Goal: Task Accomplishment & Management: Manage account settings

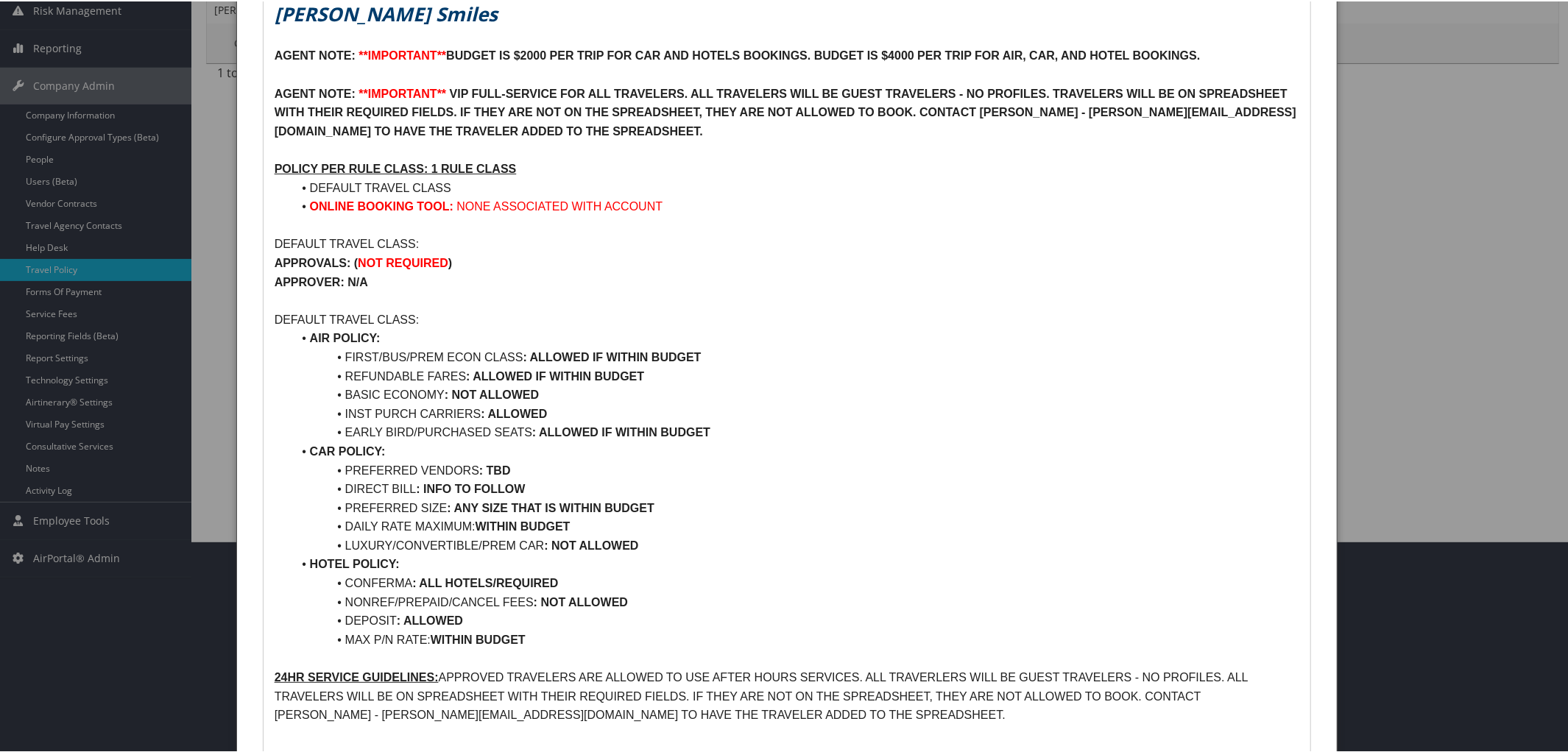
scroll to position [399, 0]
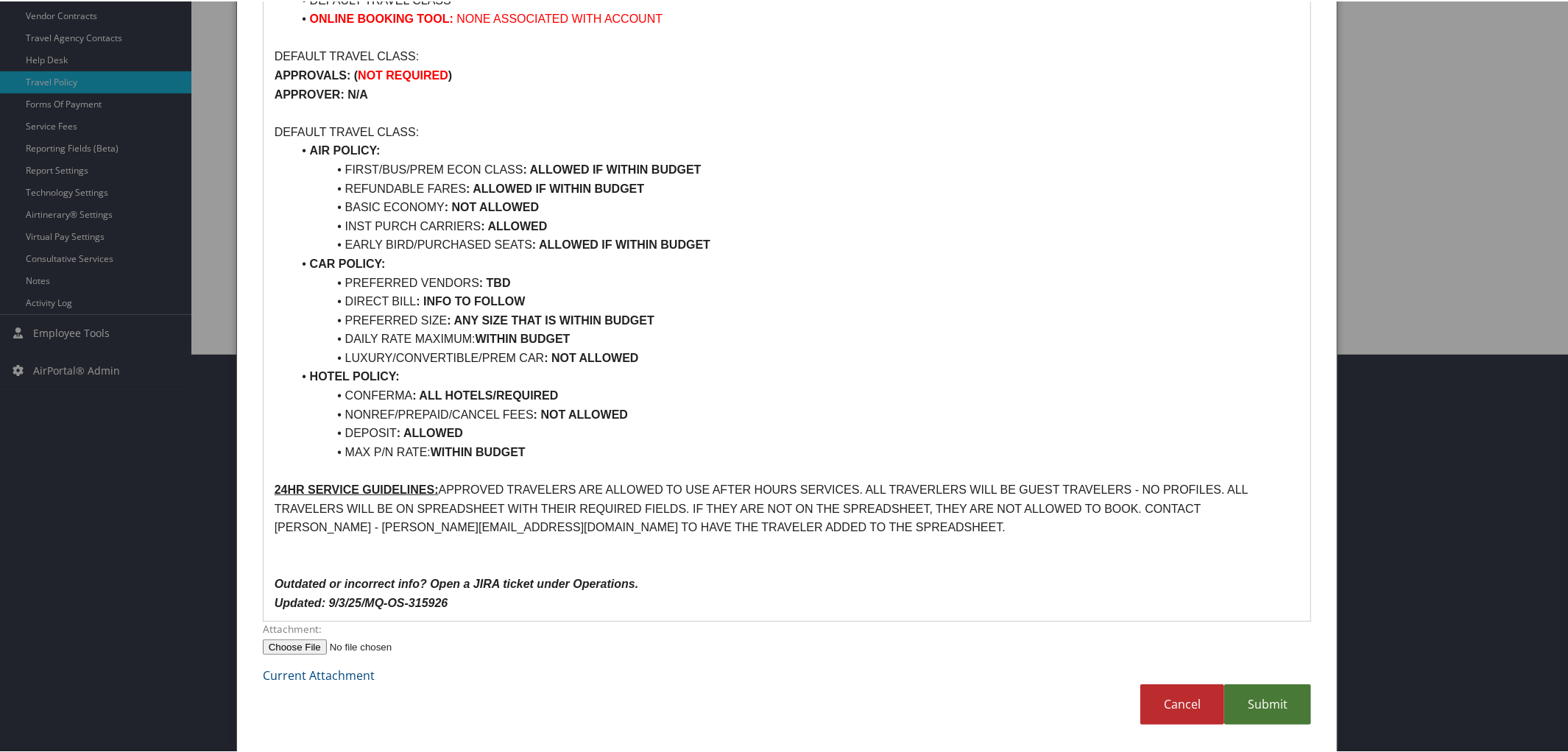
click at [1281, 705] on link "Submit" at bounding box center [1267, 703] width 87 height 40
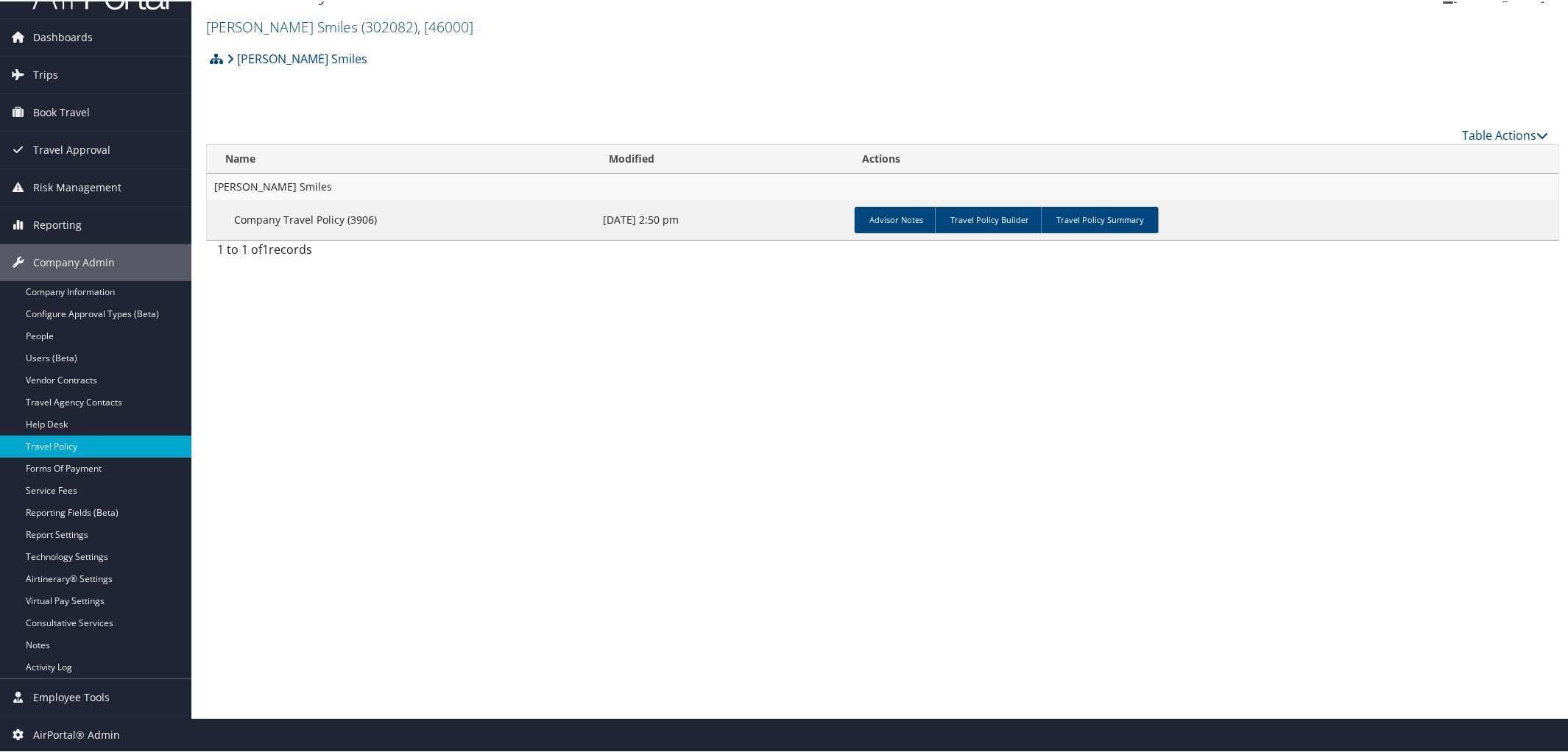
scroll to position [0, 0]
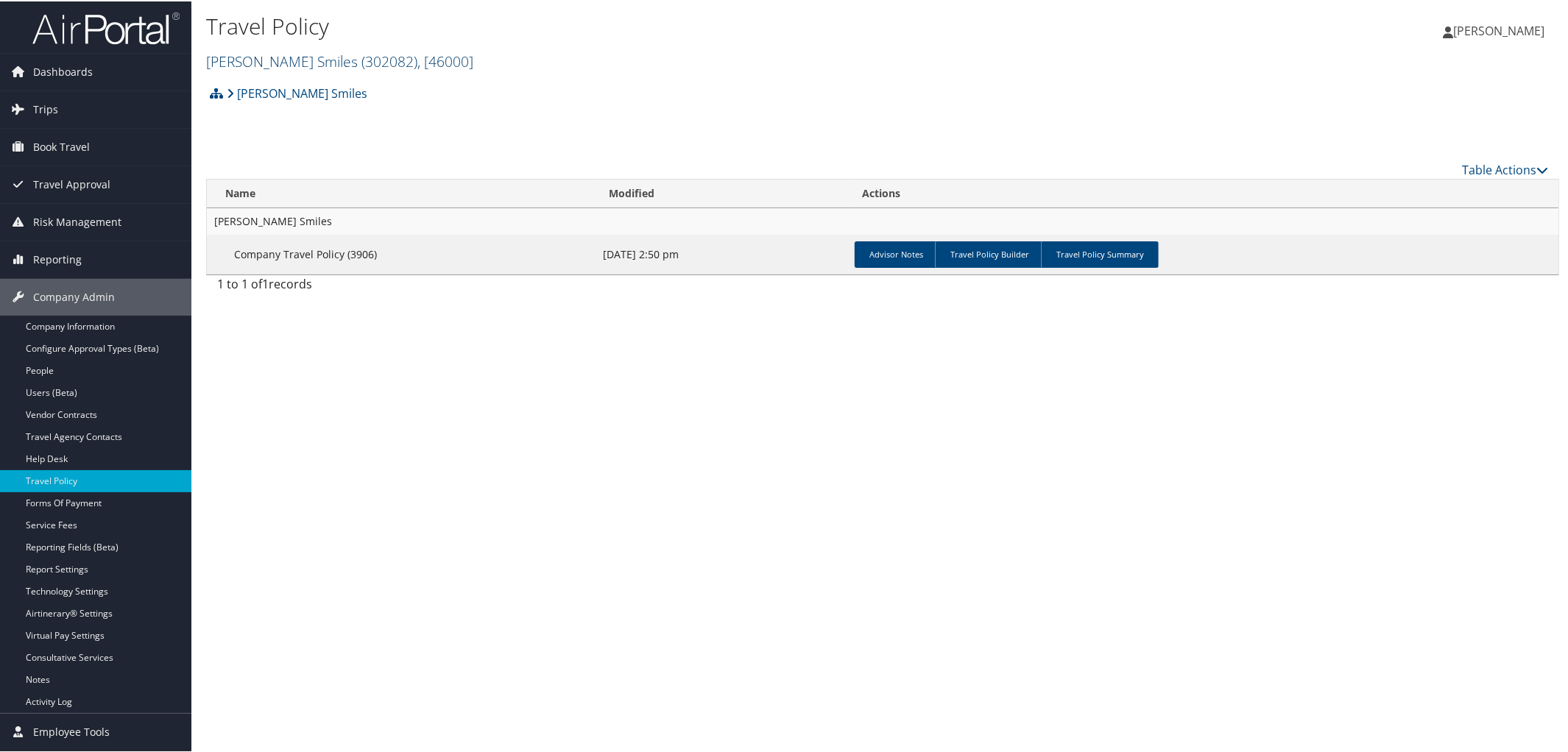
click at [249, 54] on link "Nuvia Smiles ( 302082 ) , [ 46000 ]" at bounding box center [339, 60] width 267 height 20
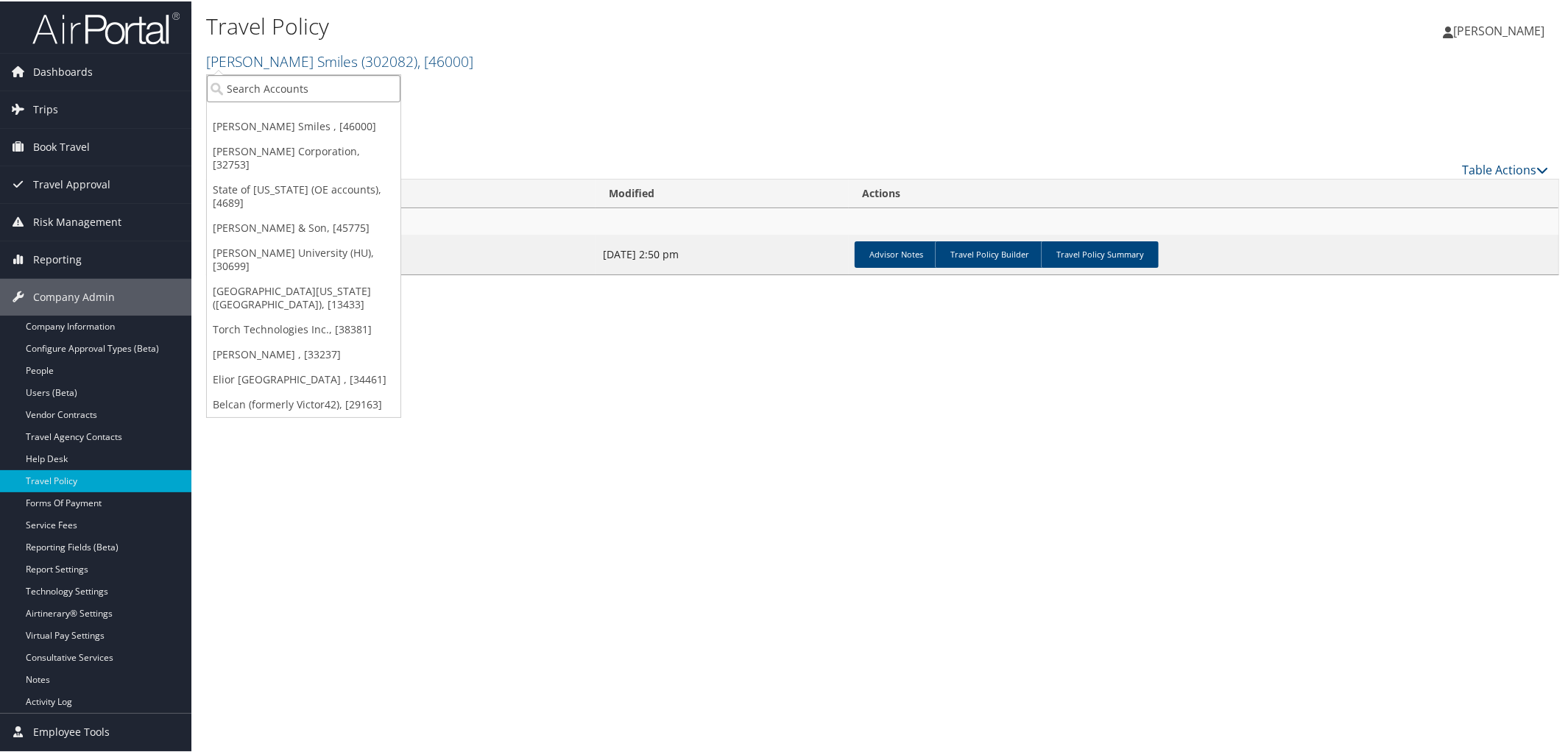
click at [256, 86] on input "search" at bounding box center [304, 88] width 193 height 28
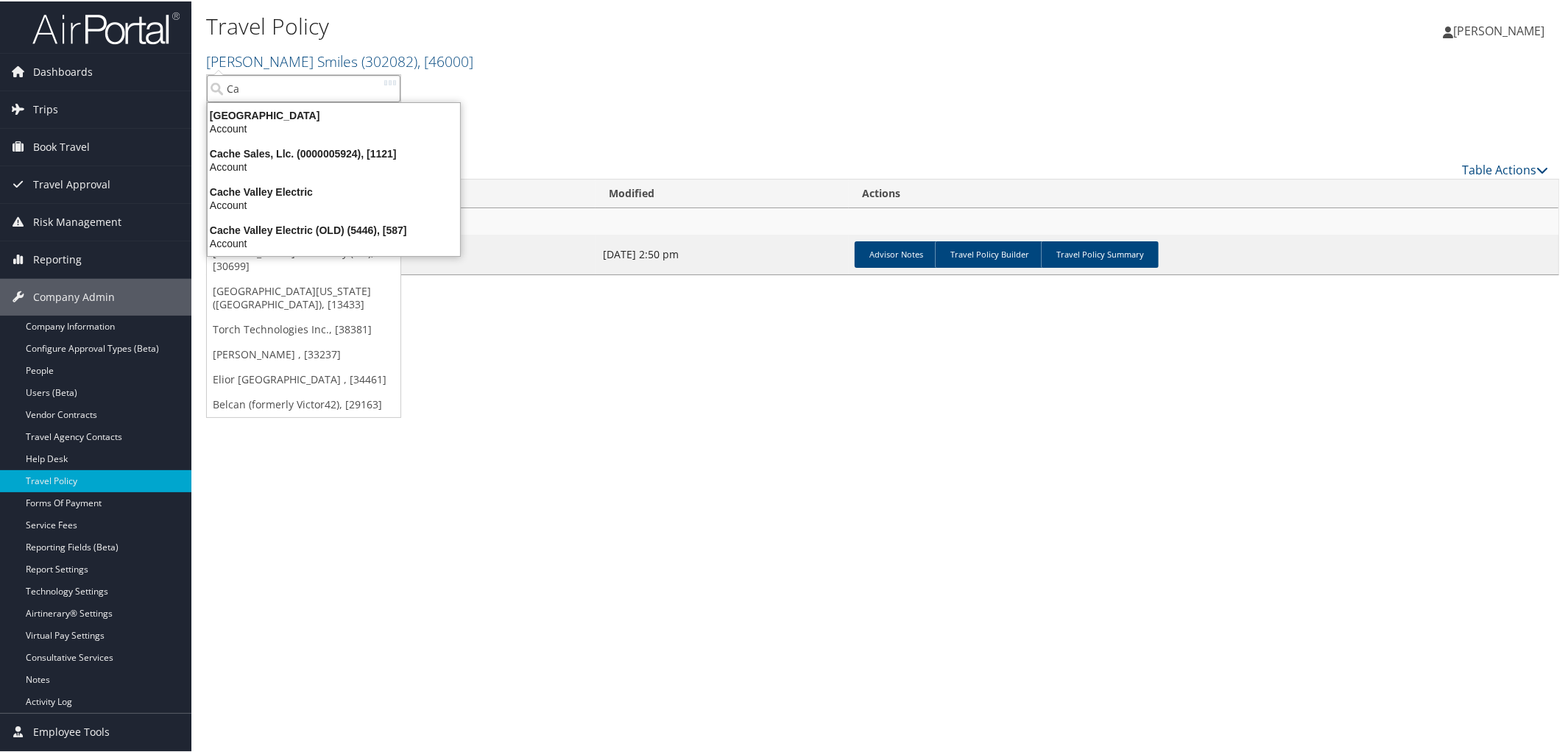
type input "C"
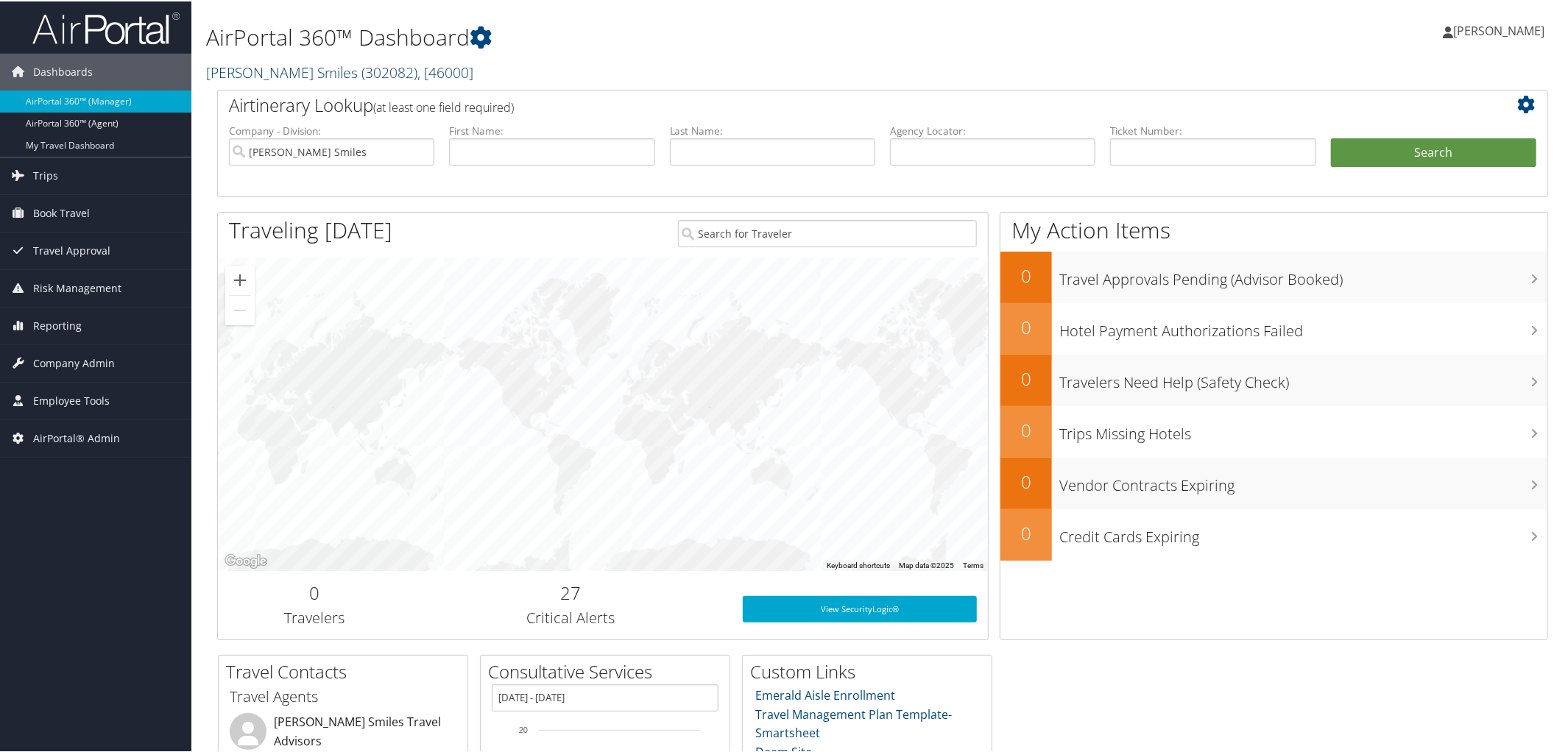
click at [361, 67] on span "( 302082 )" at bounding box center [389, 71] width 56 height 20
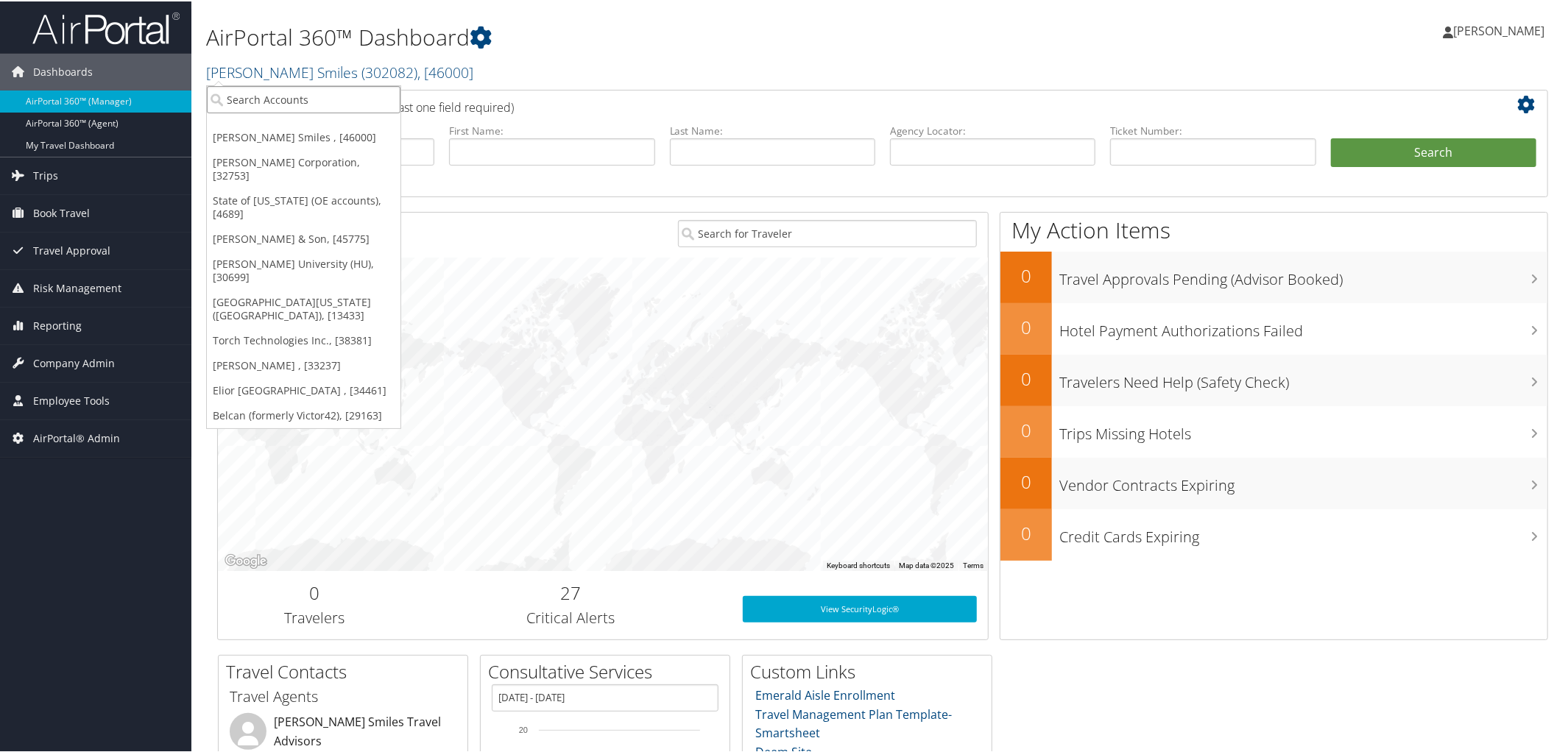
click at [356, 101] on input "search" at bounding box center [304, 99] width 193 height 28
type input "4689"
click at [356, 129] on div "State of Utah (OE accounts) (STATEOFUT), [4689]" at bounding box center [358, 124] width 319 height 13
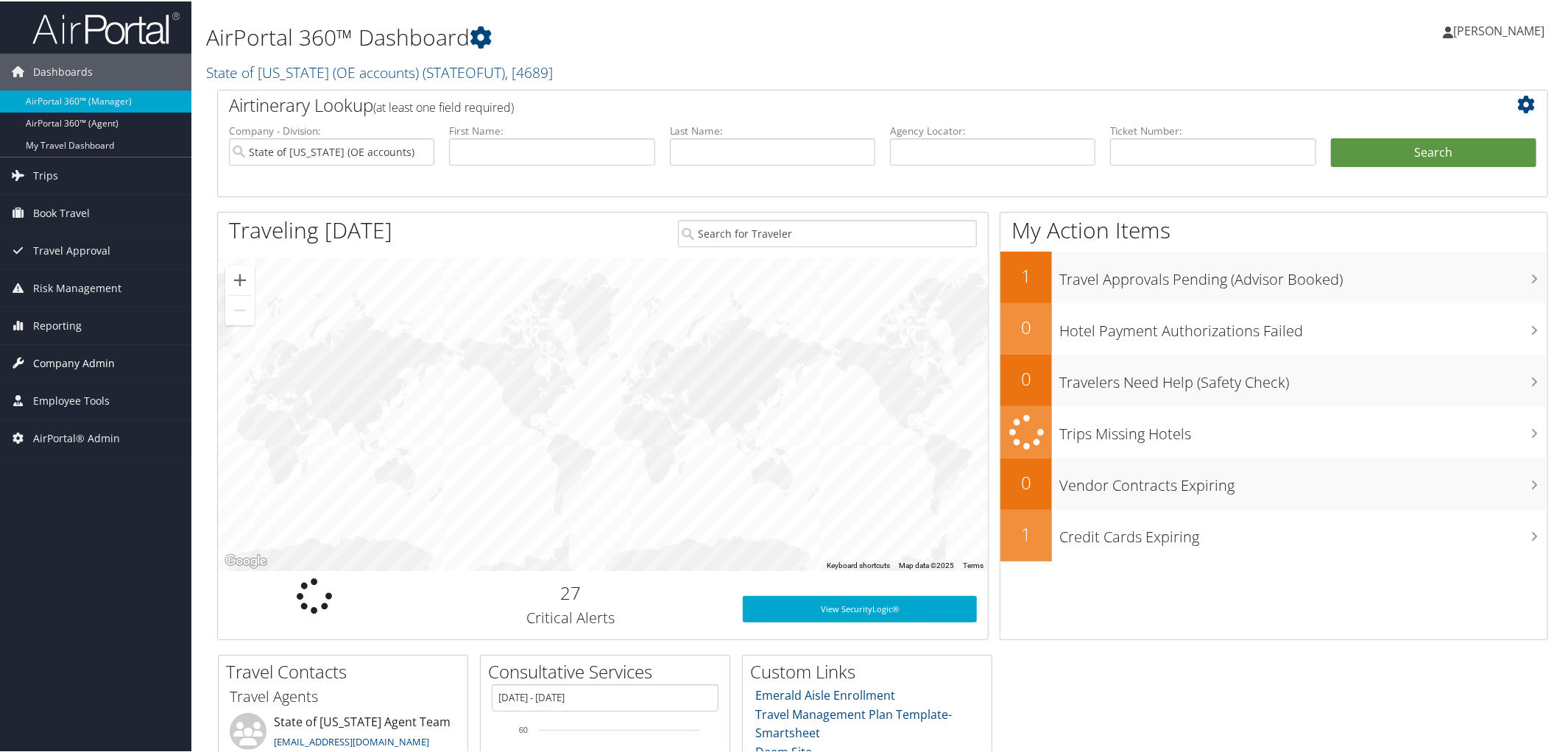
click at [65, 348] on span "Company Admin" at bounding box center [74, 362] width 82 height 36
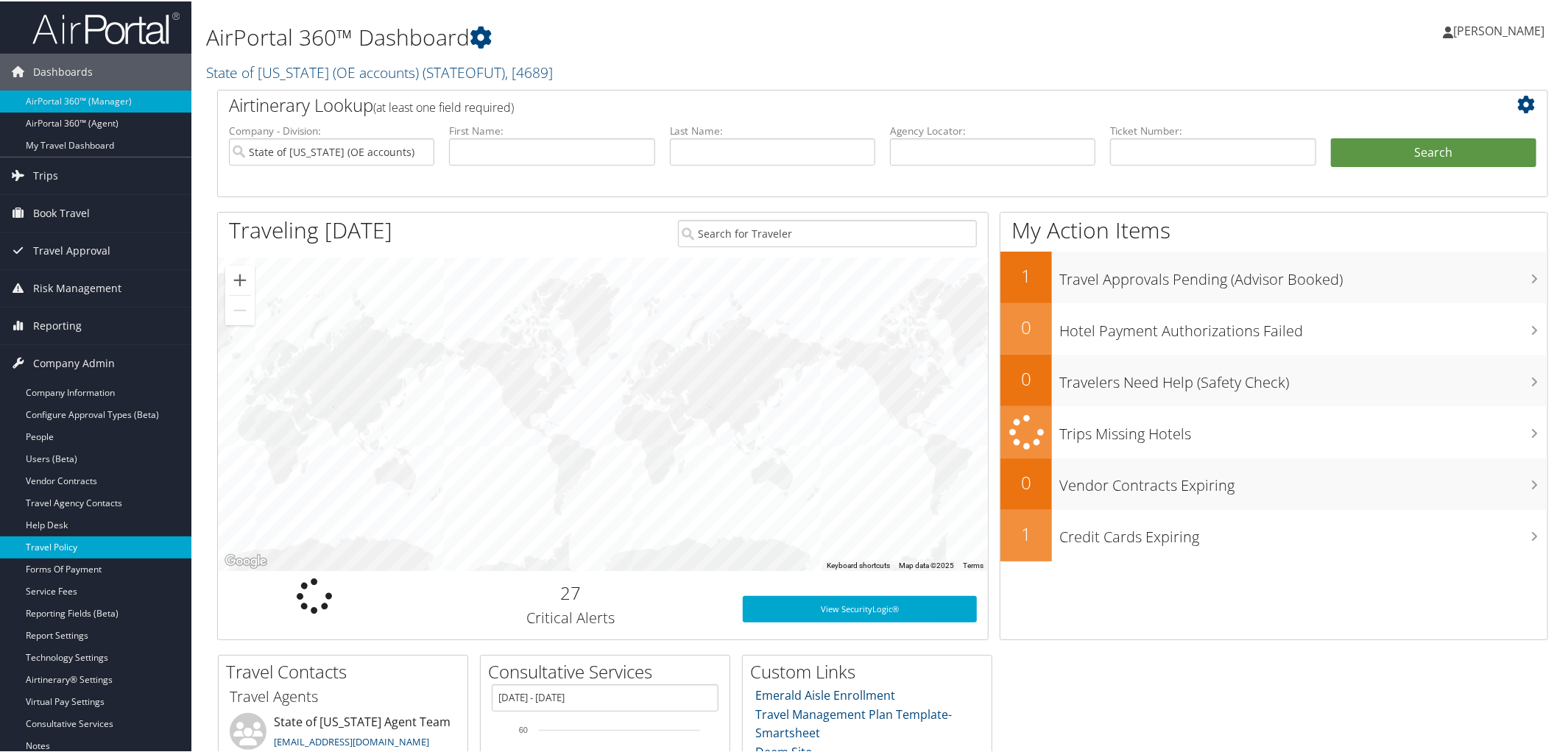
click at [105, 542] on link "Travel Policy" at bounding box center [96, 546] width 191 height 22
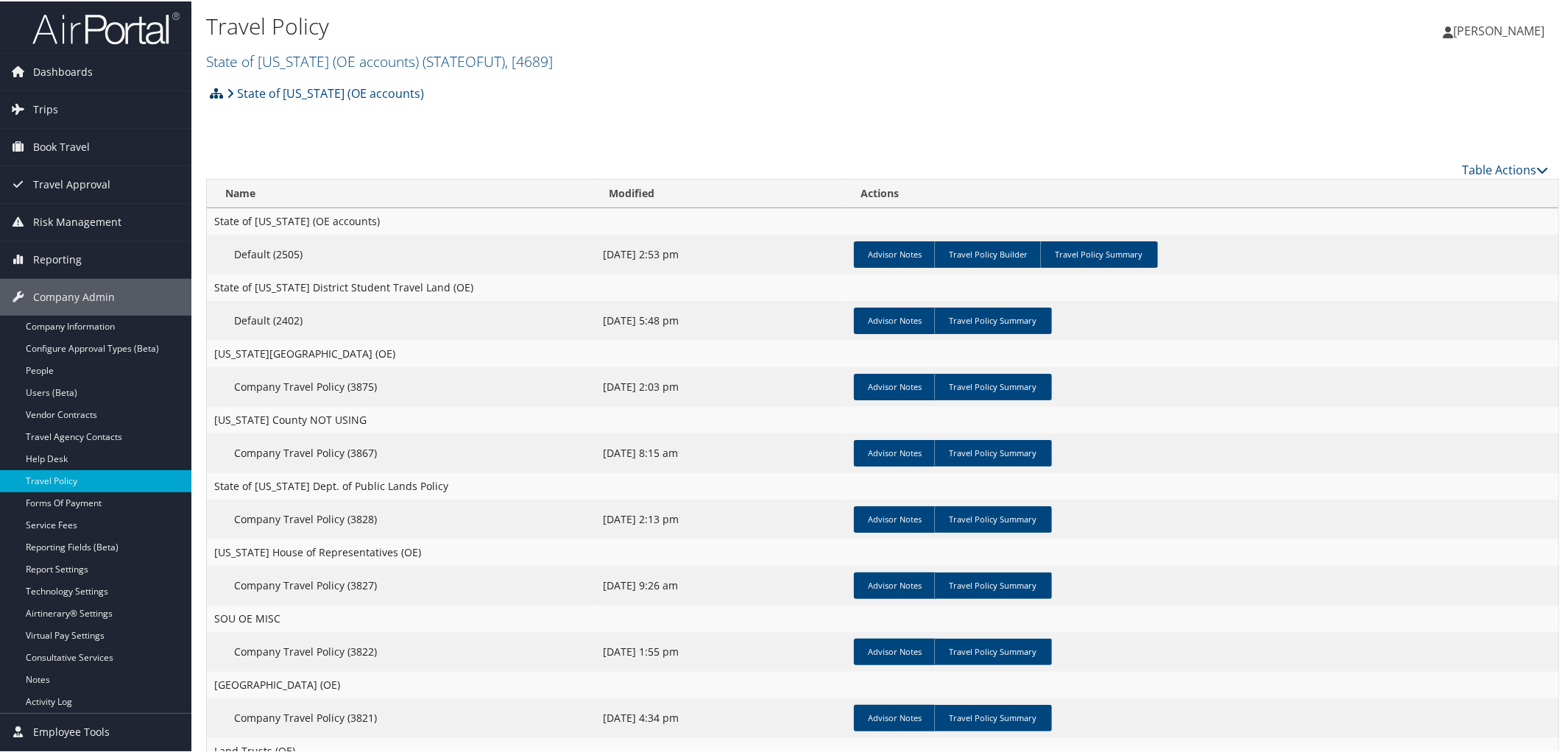
click at [219, 91] on icon at bounding box center [216, 92] width 13 height 12
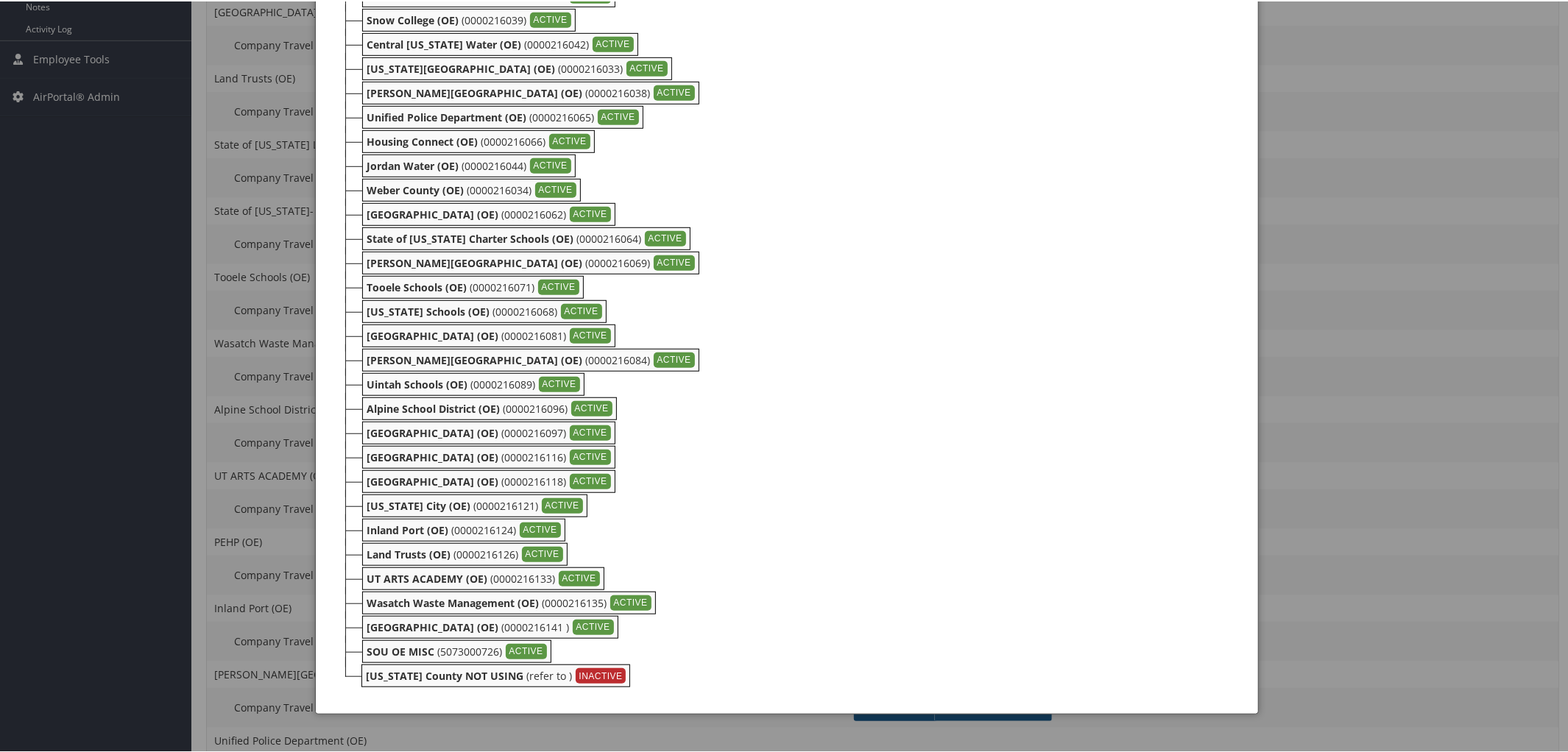
scroll to position [677, 0]
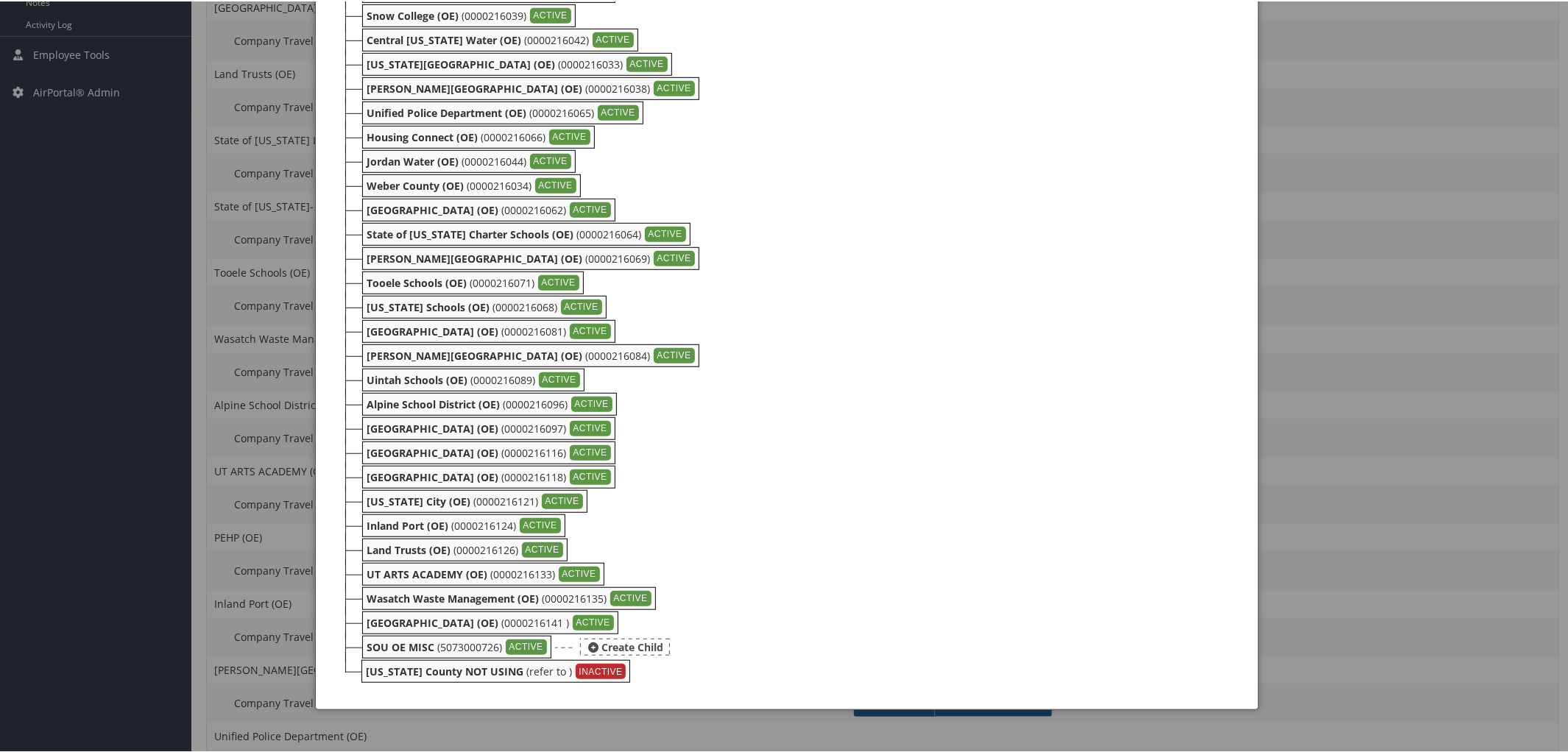
click at [524, 646] on div "ACTIVE" at bounding box center [527, 646] width 41 height 16
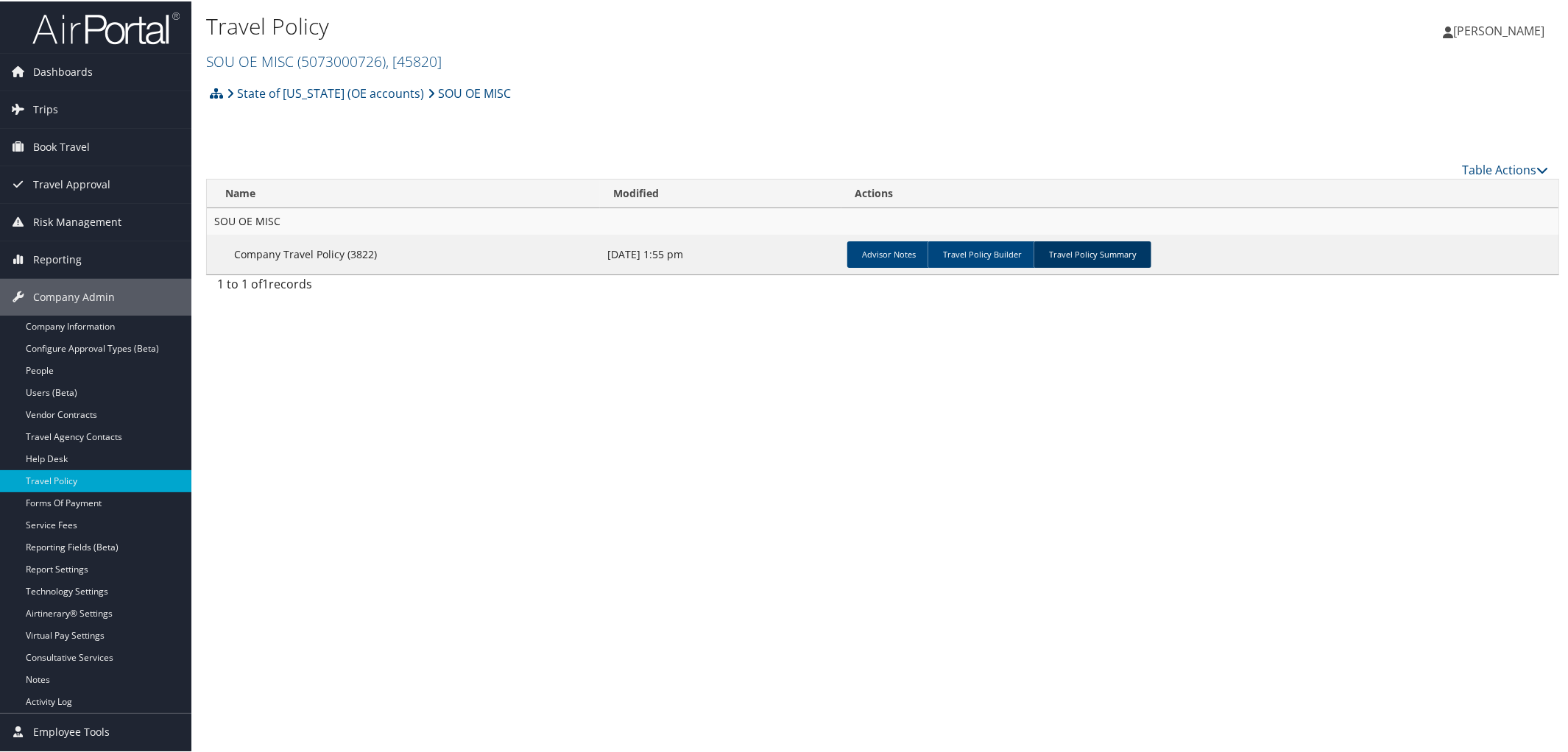
click at [1107, 243] on link "Travel Policy Summary" at bounding box center [1092, 252] width 117 height 27
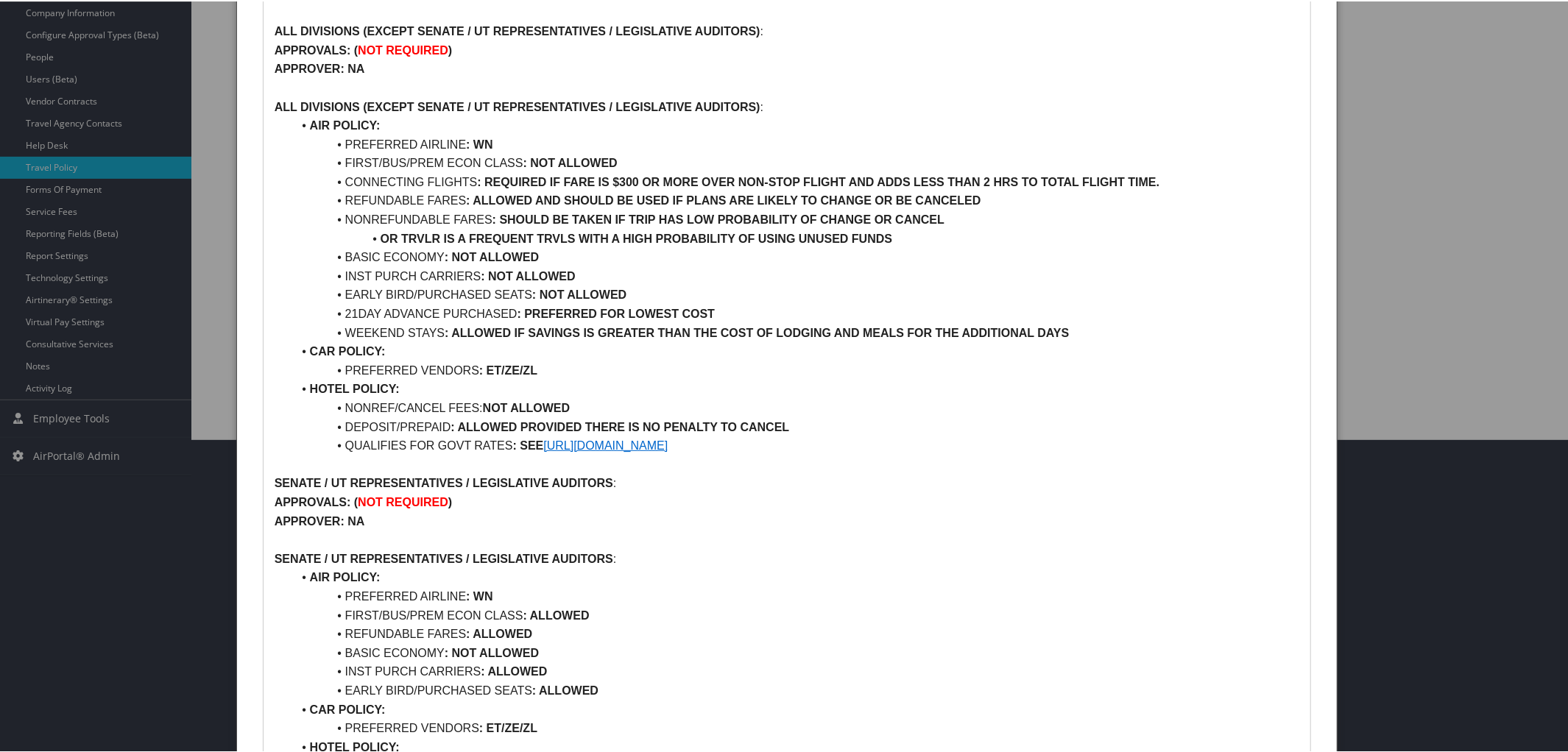
scroll to position [314, 0]
click at [553, 367] on li "PREFERRED VENDORS : ET/ZE/ZL" at bounding box center [796, 368] width 1008 height 19
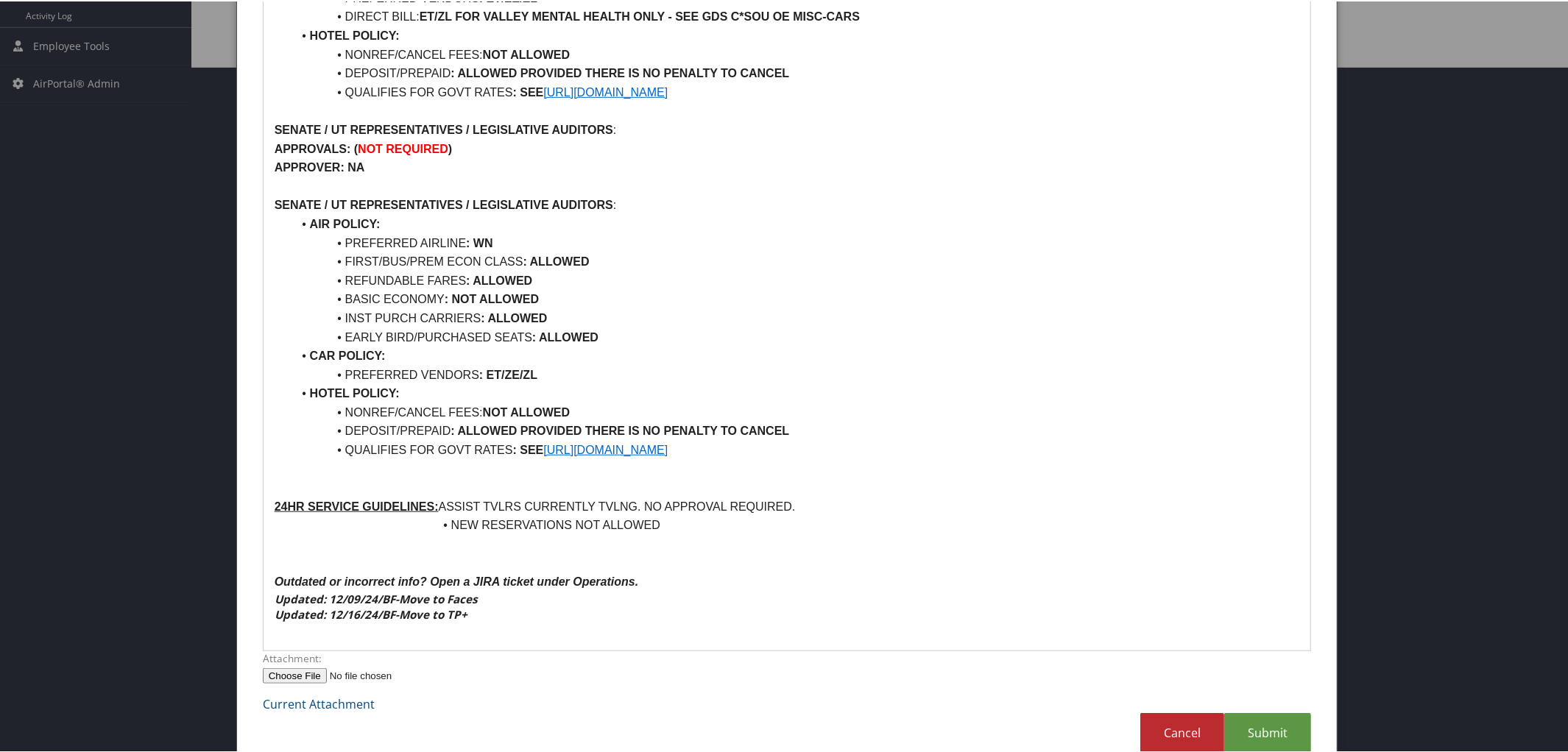
scroll to position [715, 0]
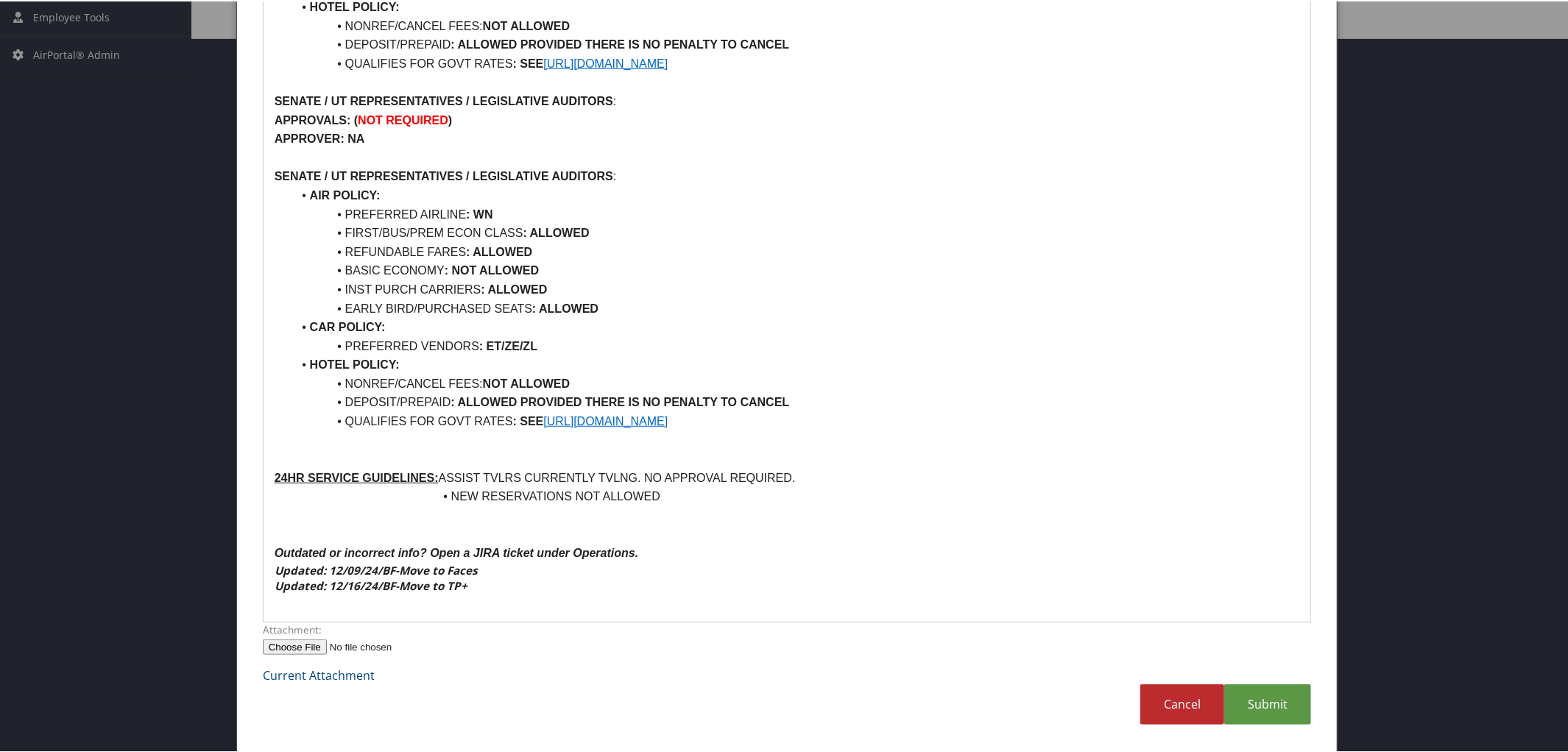
click at [495, 597] on p at bounding box center [787, 601] width 1026 height 19
click at [487, 590] on h3 "Updated: 12/16/24/BF-Move to TP+" at bounding box center [787, 584] width 1026 height 16
click at [1249, 711] on link "Submit" at bounding box center [1267, 703] width 87 height 40
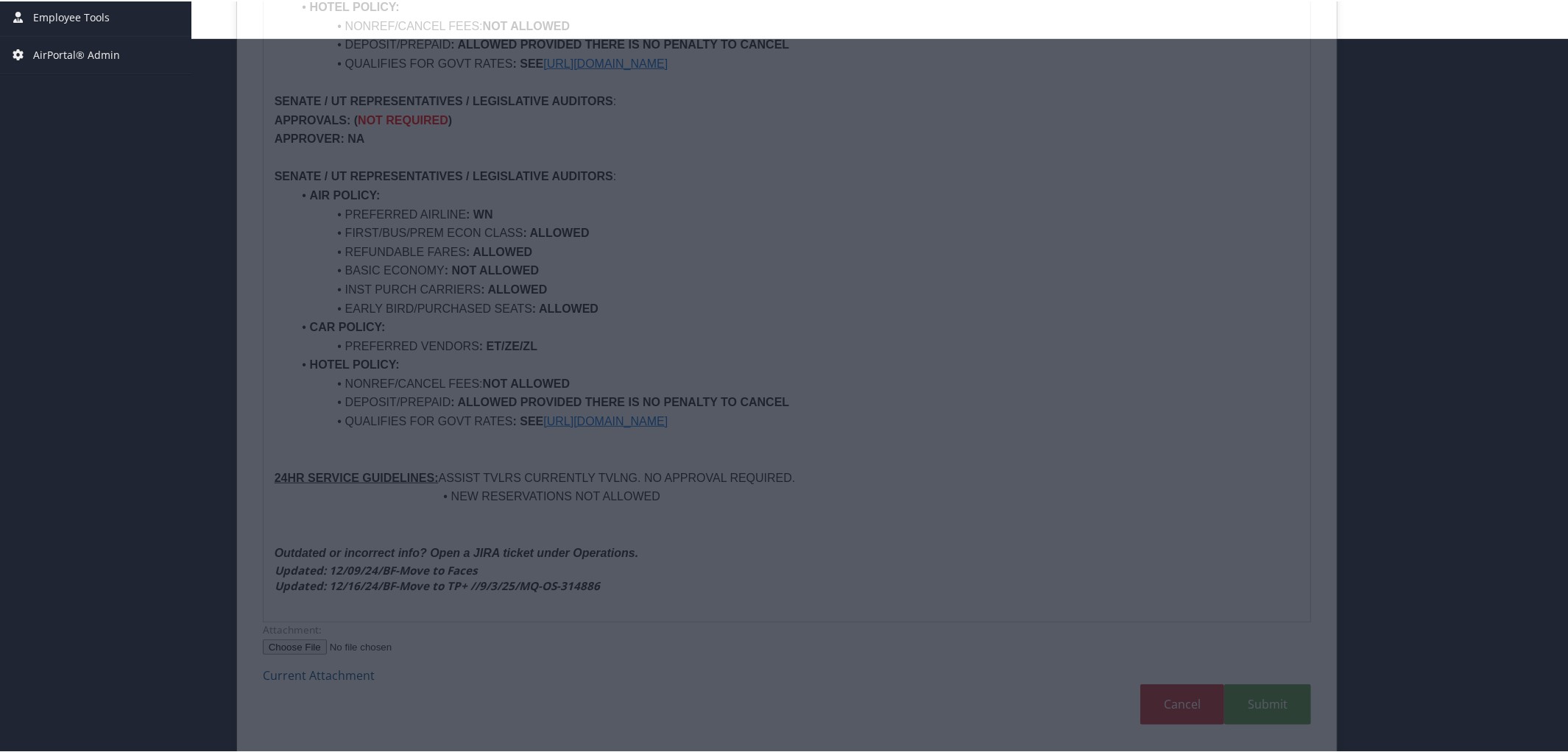
scroll to position [34, 0]
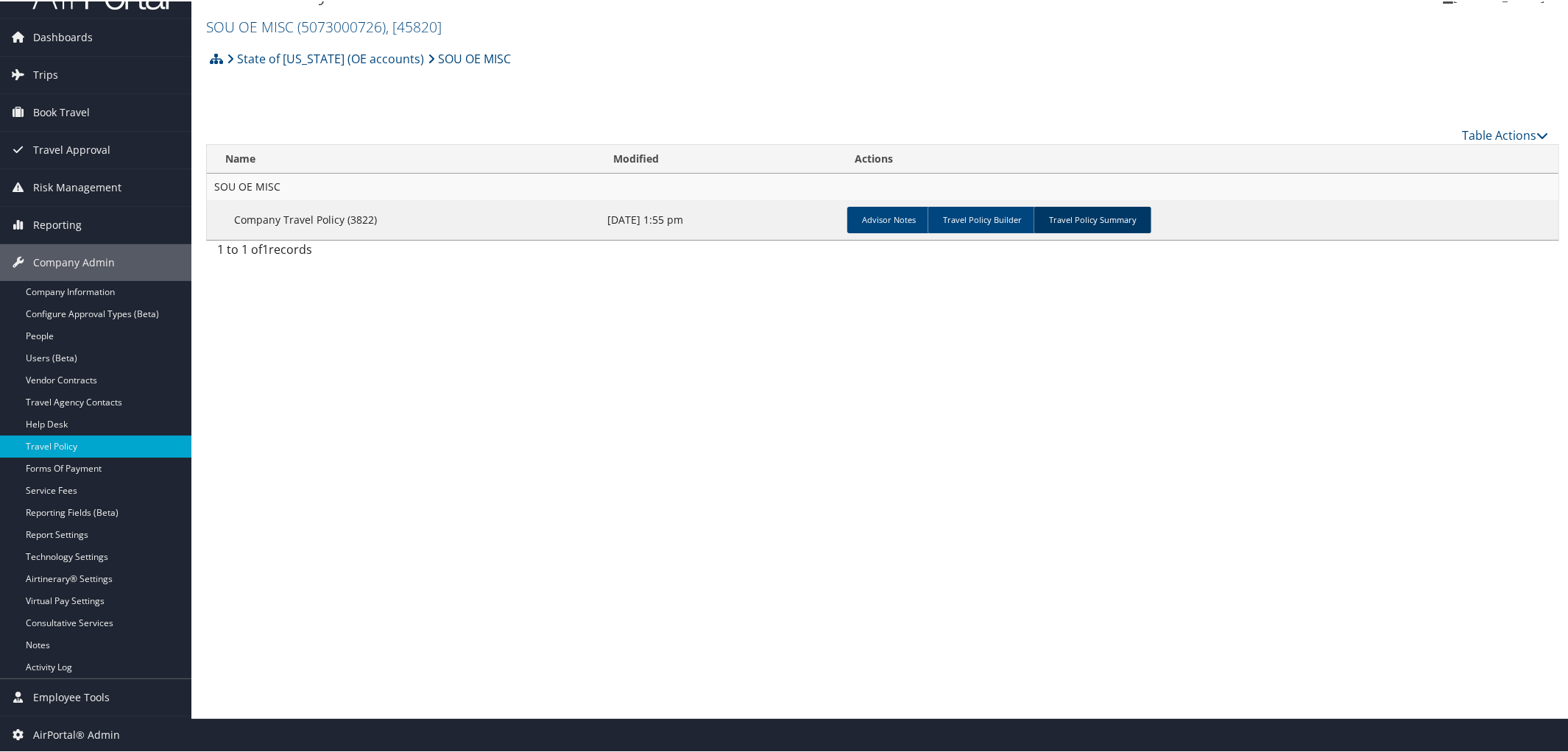
click at [1091, 221] on link "Travel Policy Summary" at bounding box center [1092, 218] width 117 height 27
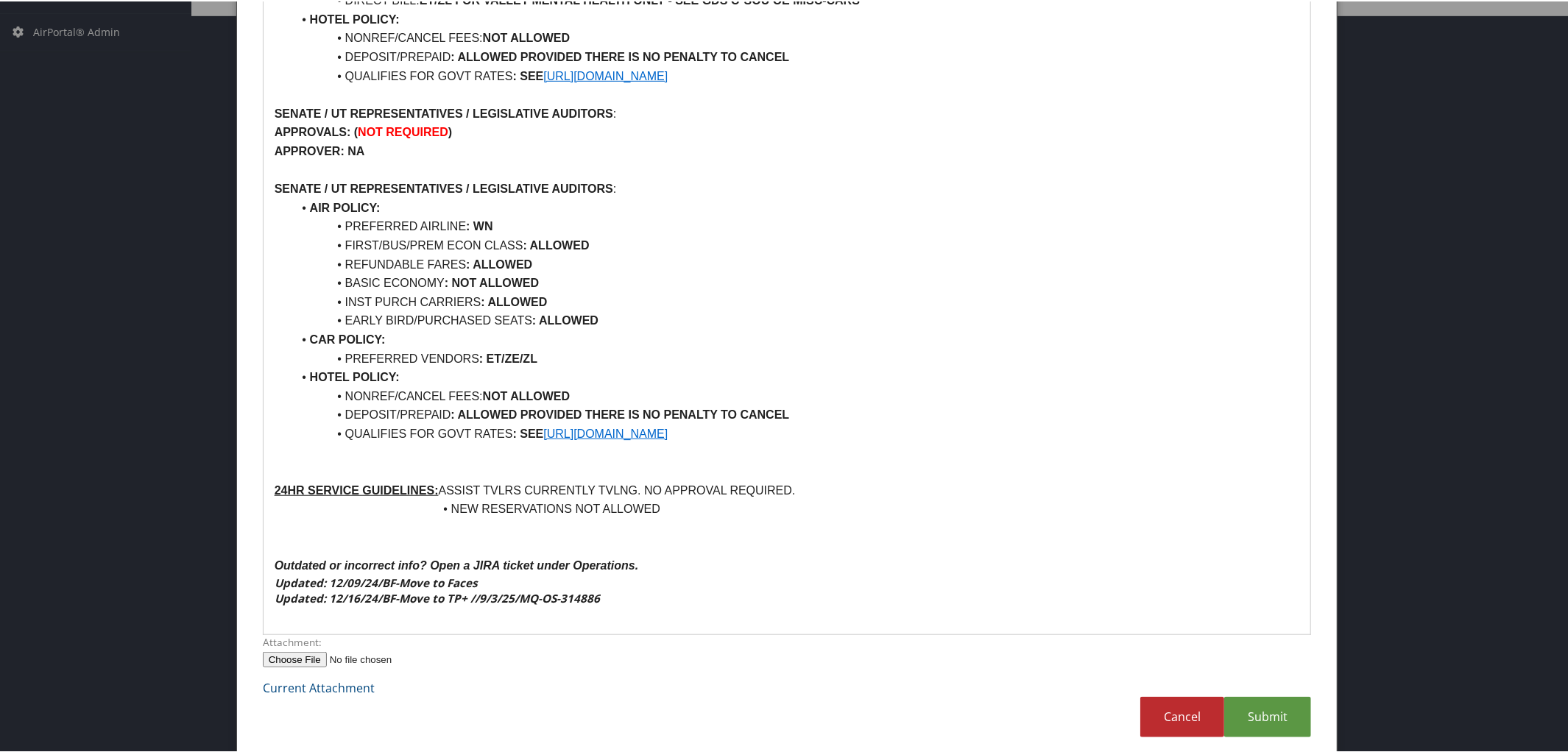
scroll to position [750, 0]
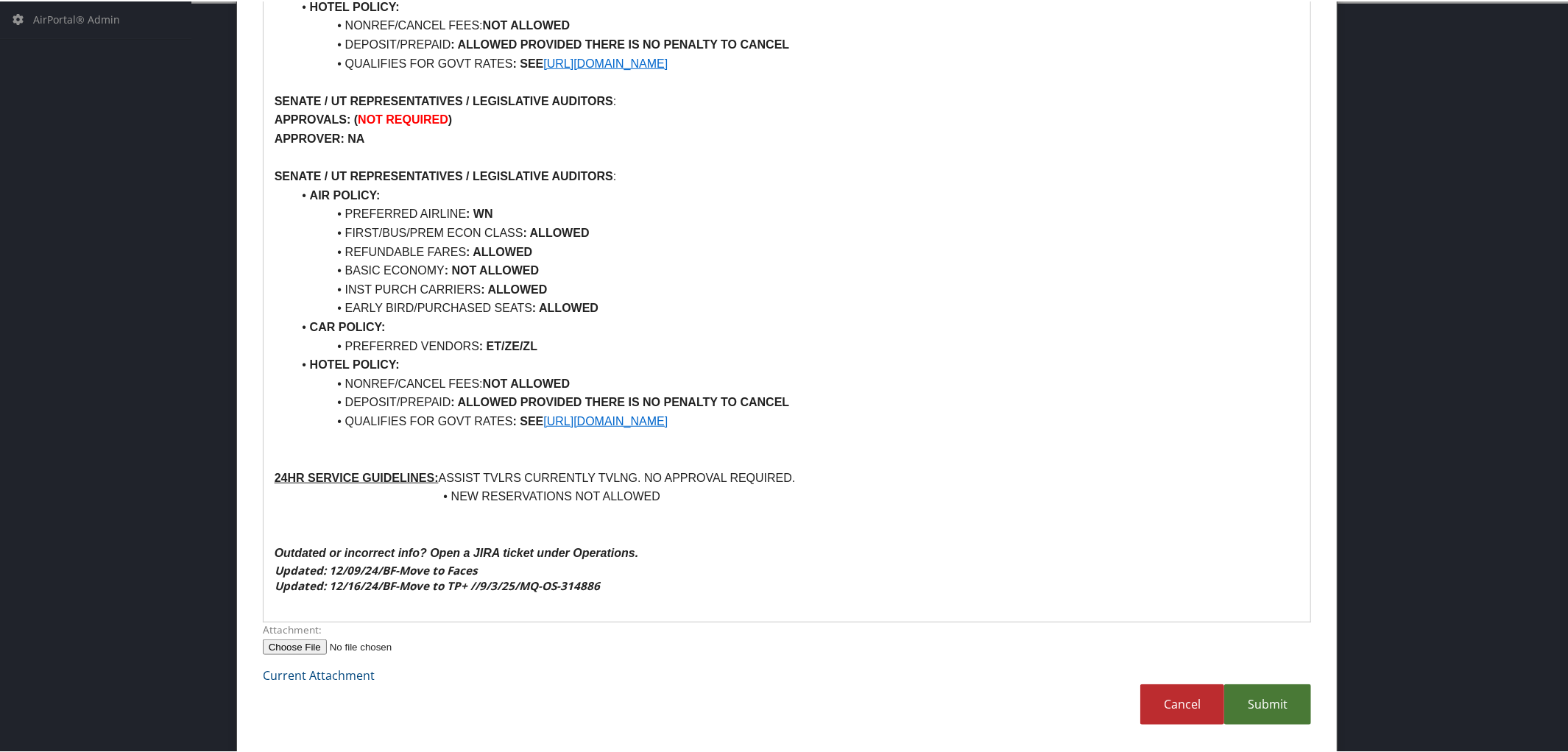
click at [1277, 701] on link "Submit" at bounding box center [1267, 703] width 87 height 40
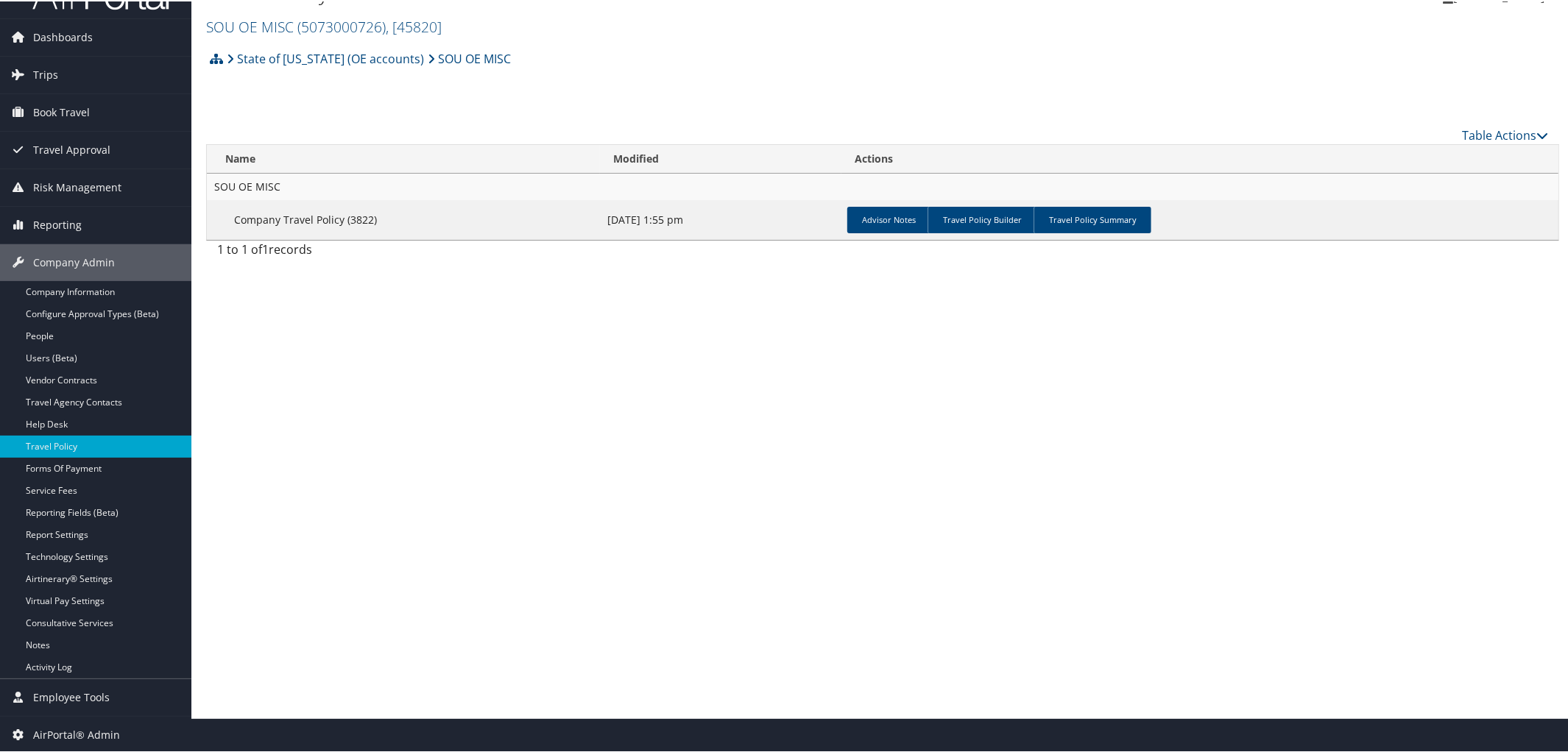
scroll to position [0, 0]
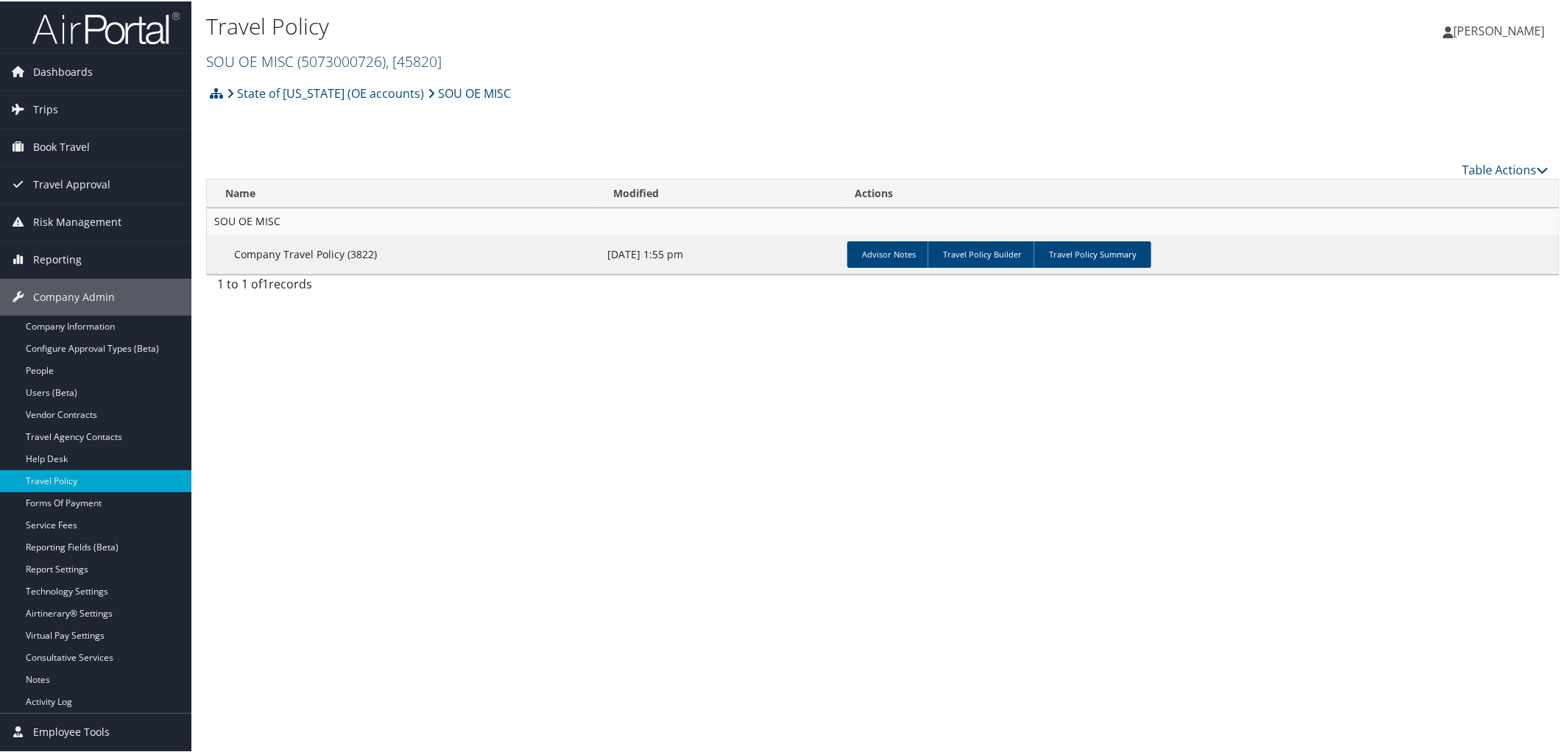
click at [341, 59] on span "( 5073000726 )" at bounding box center [342, 60] width 89 height 20
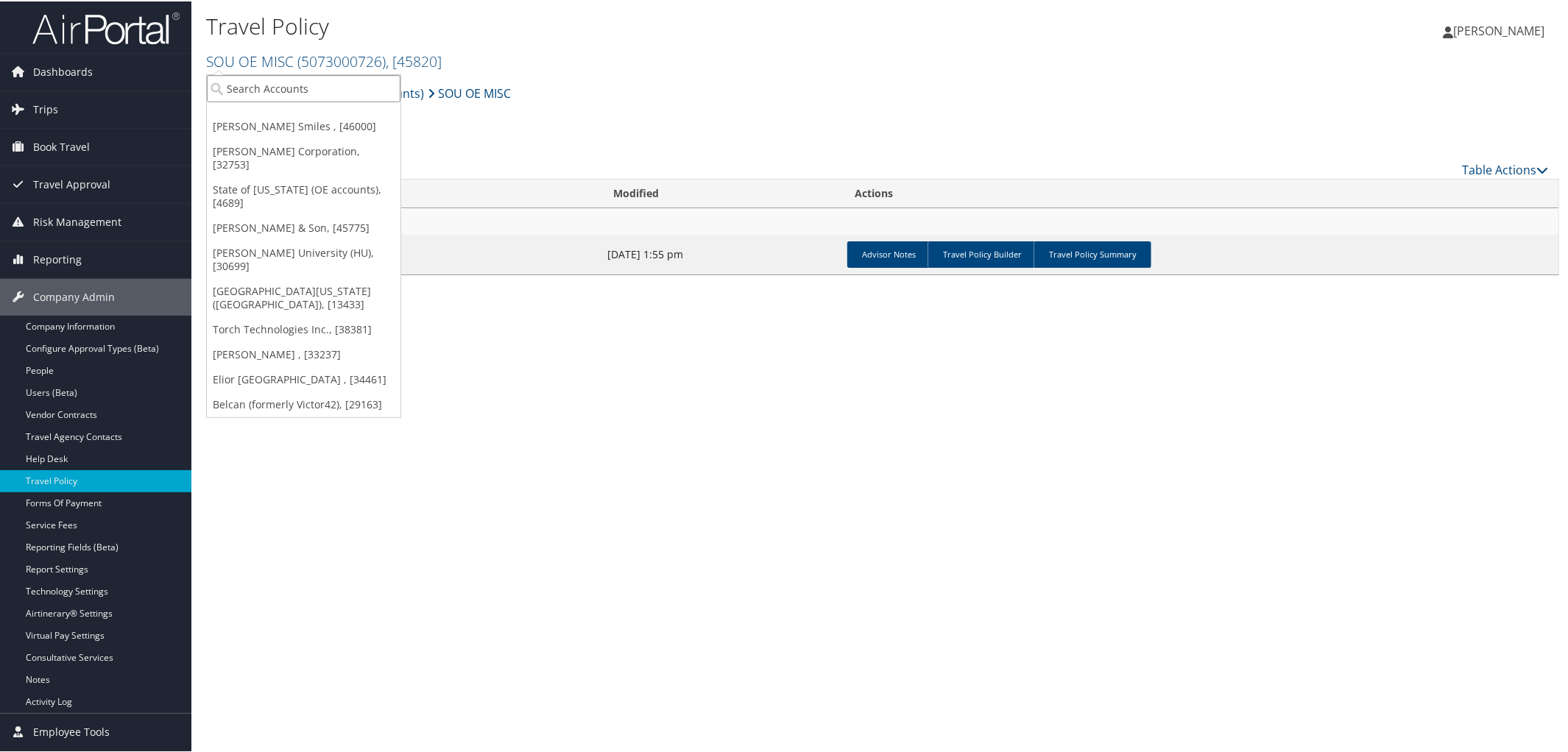
click at [320, 94] on input "search" at bounding box center [304, 88] width 193 height 28
type input "CH Guenther"
click at [306, 126] on div "Account" at bounding box center [324, 126] width 251 height 13
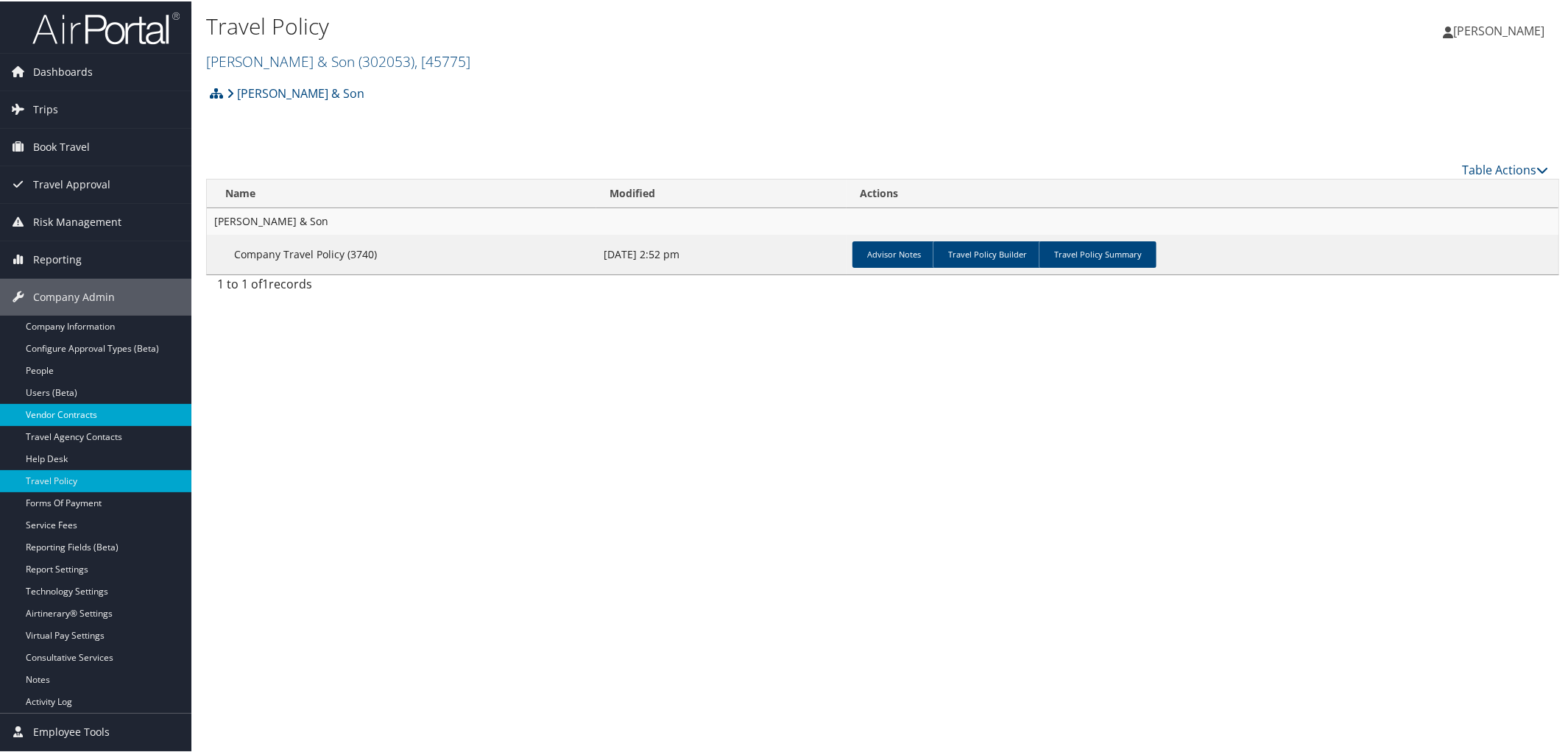
click at [98, 412] on link "Vendor Contracts" at bounding box center [96, 413] width 191 height 22
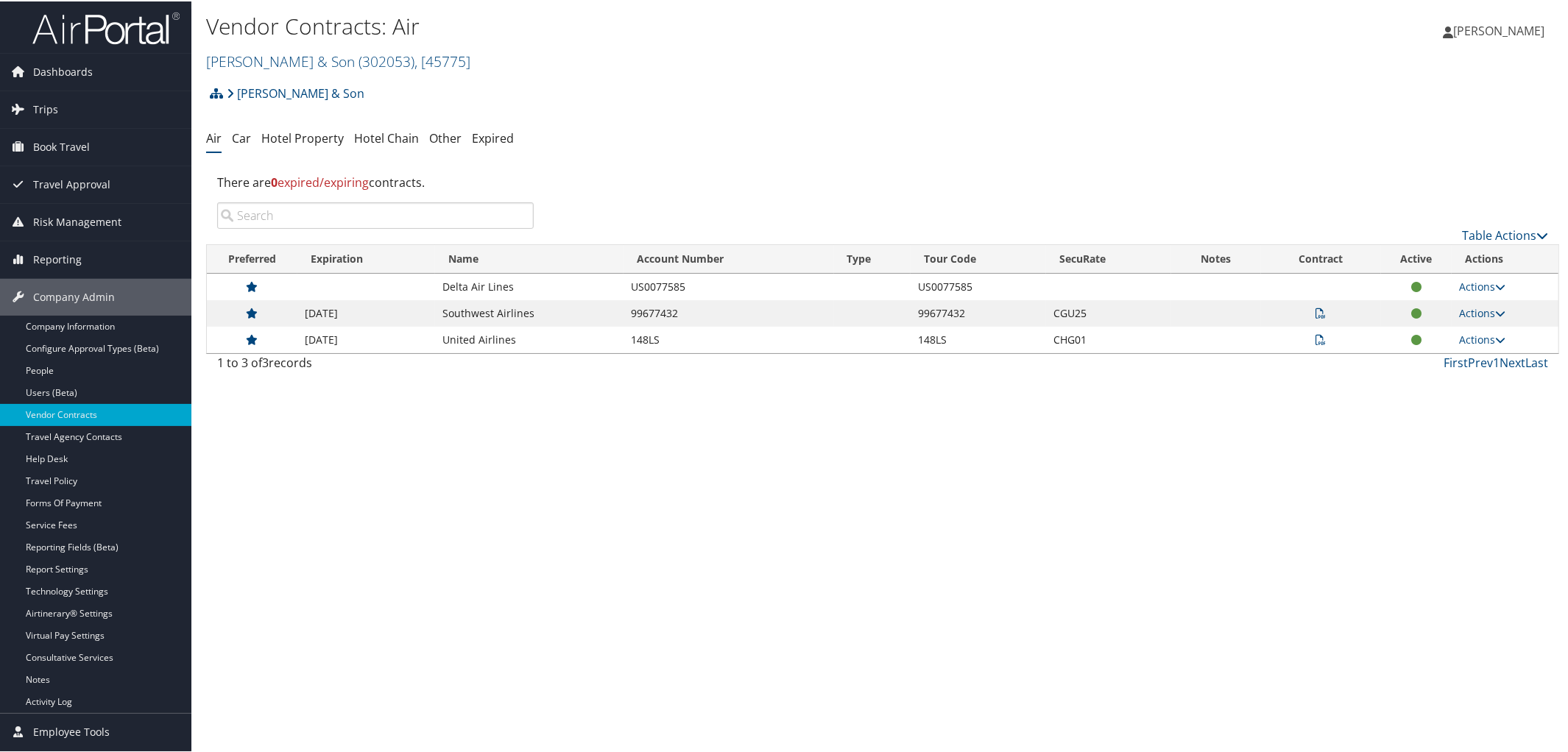
click at [1317, 310] on icon at bounding box center [1321, 311] width 10 height 10
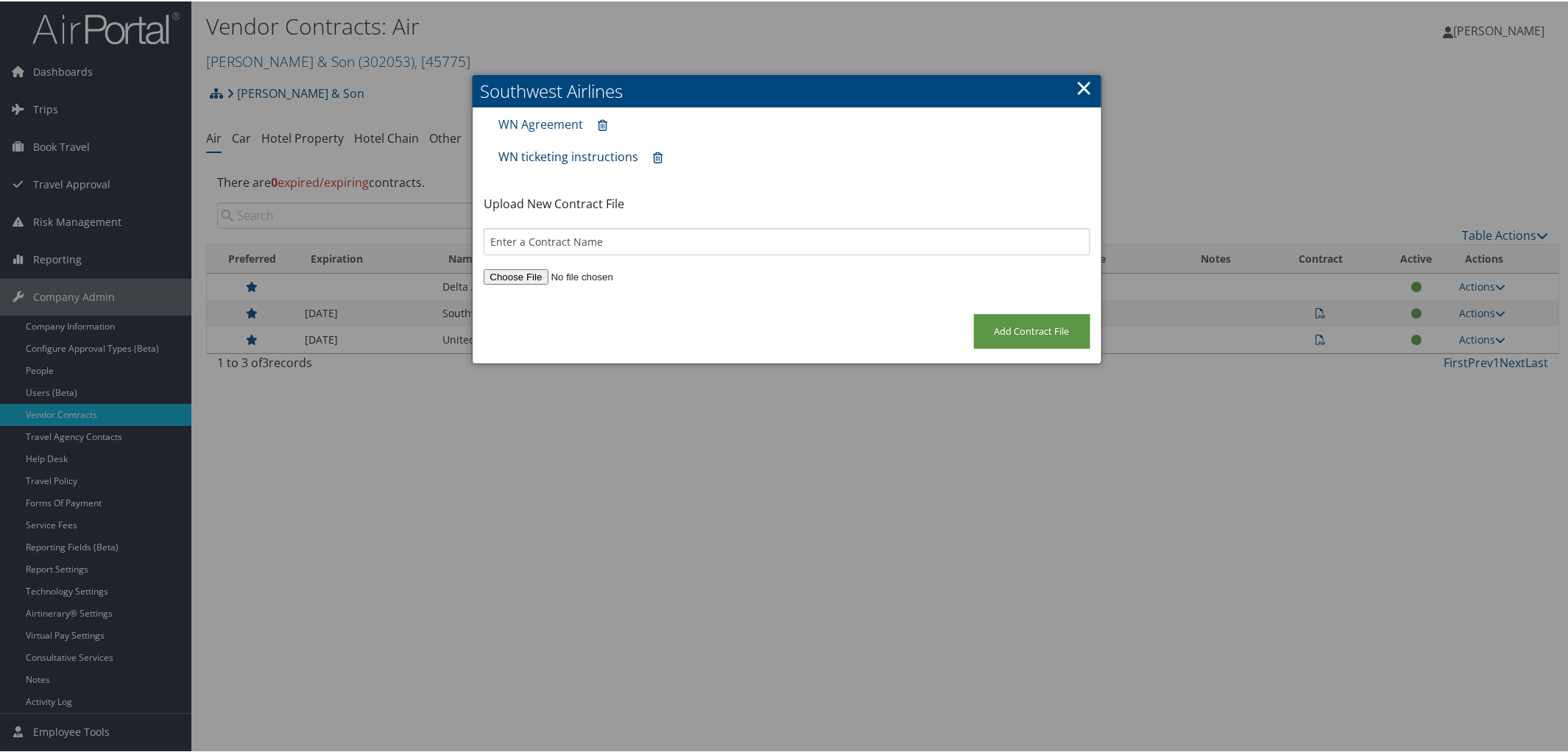
click at [546, 147] on link "WN ticketing instructions" at bounding box center [568, 155] width 140 height 16
click at [1083, 80] on link "×" at bounding box center [1084, 86] width 17 height 30
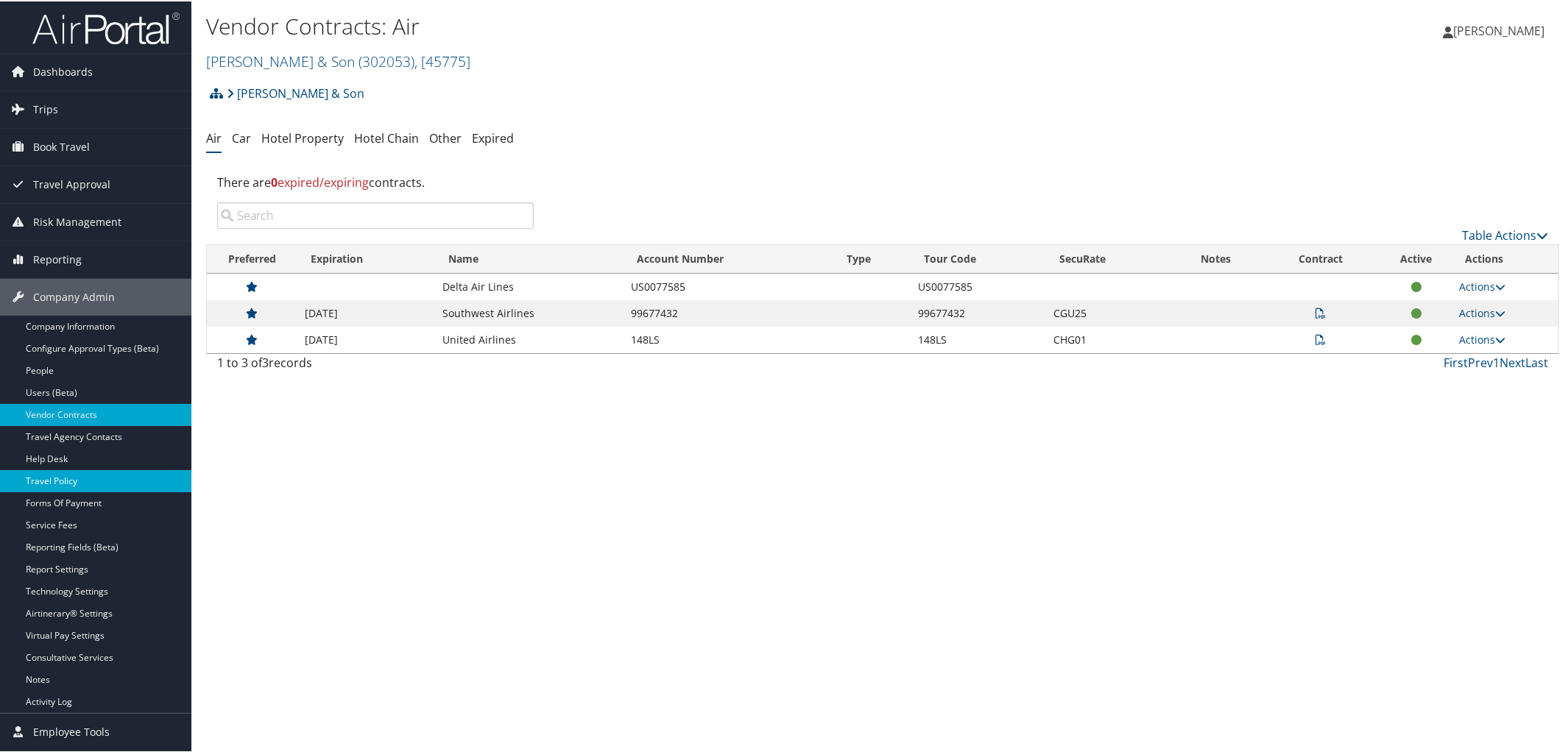
click at [96, 486] on link "Travel Policy" at bounding box center [96, 479] width 191 height 22
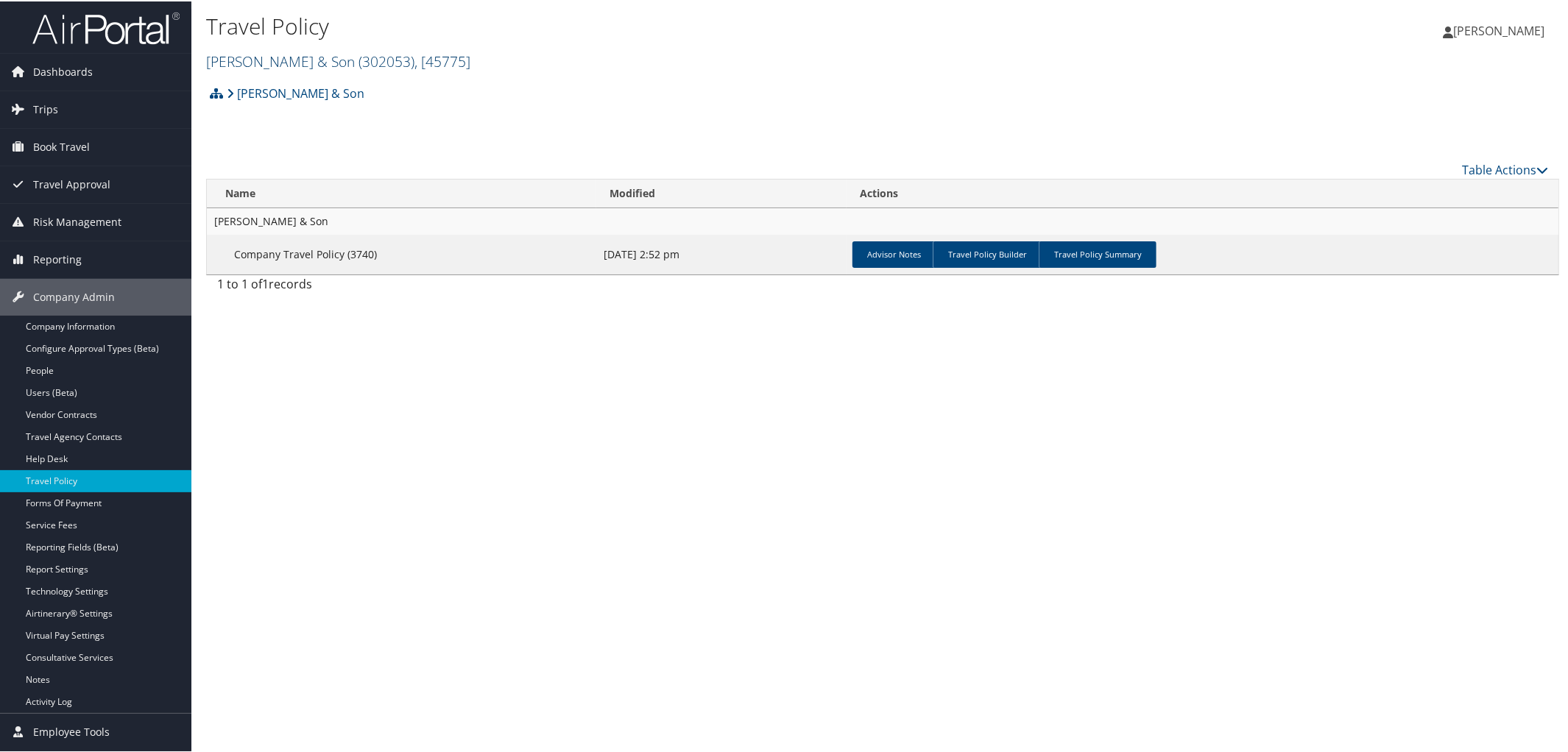
click at [332, 65] on link "[PERSON_NAME] & Son ( 302053 ) , [ 45775 ]" at bounding box center [338, 60] width 264 height 20
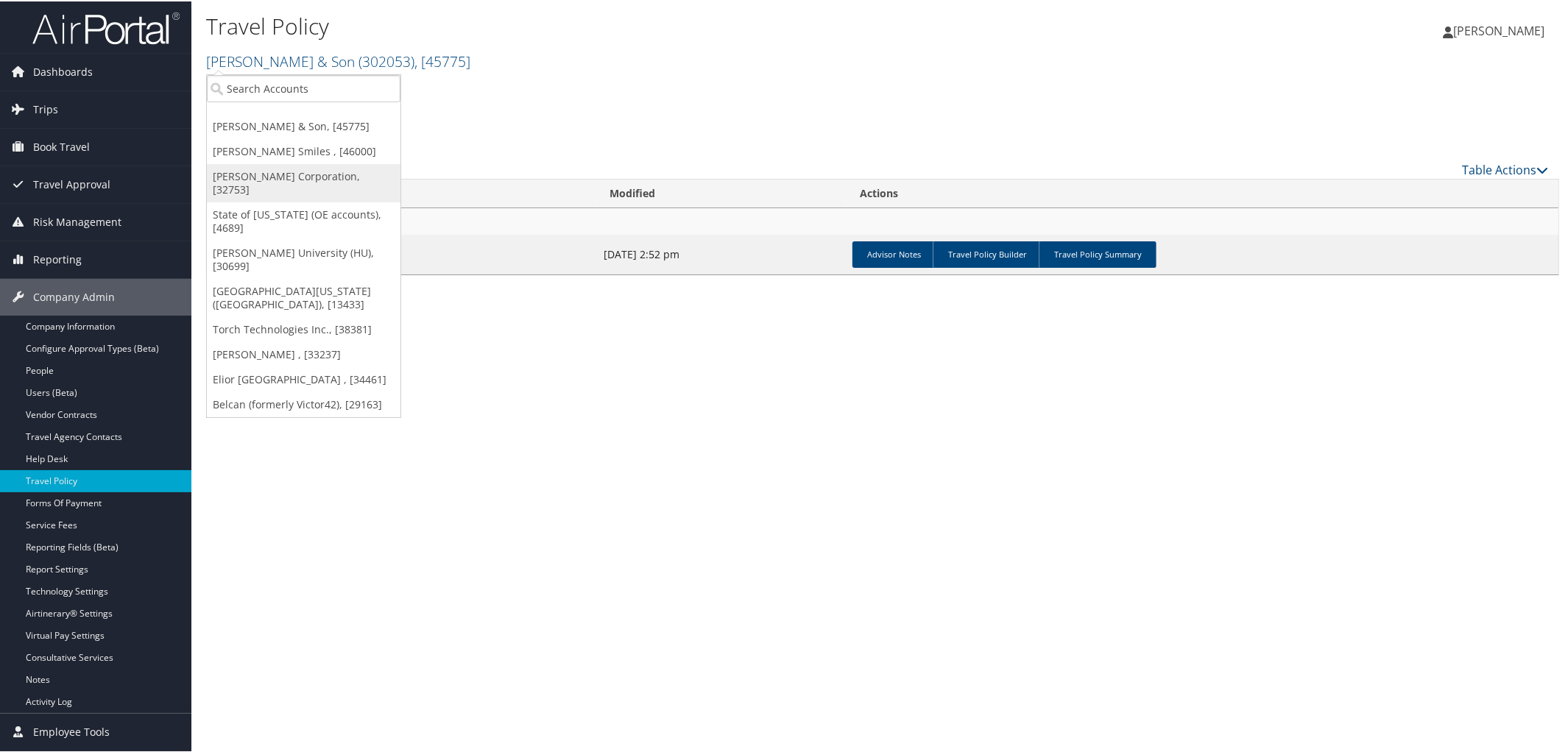
click at [321, 178] on link "[PERSON_NAME] Corporation, [32753]" at bounding box center [304, 181] width 193 height 38
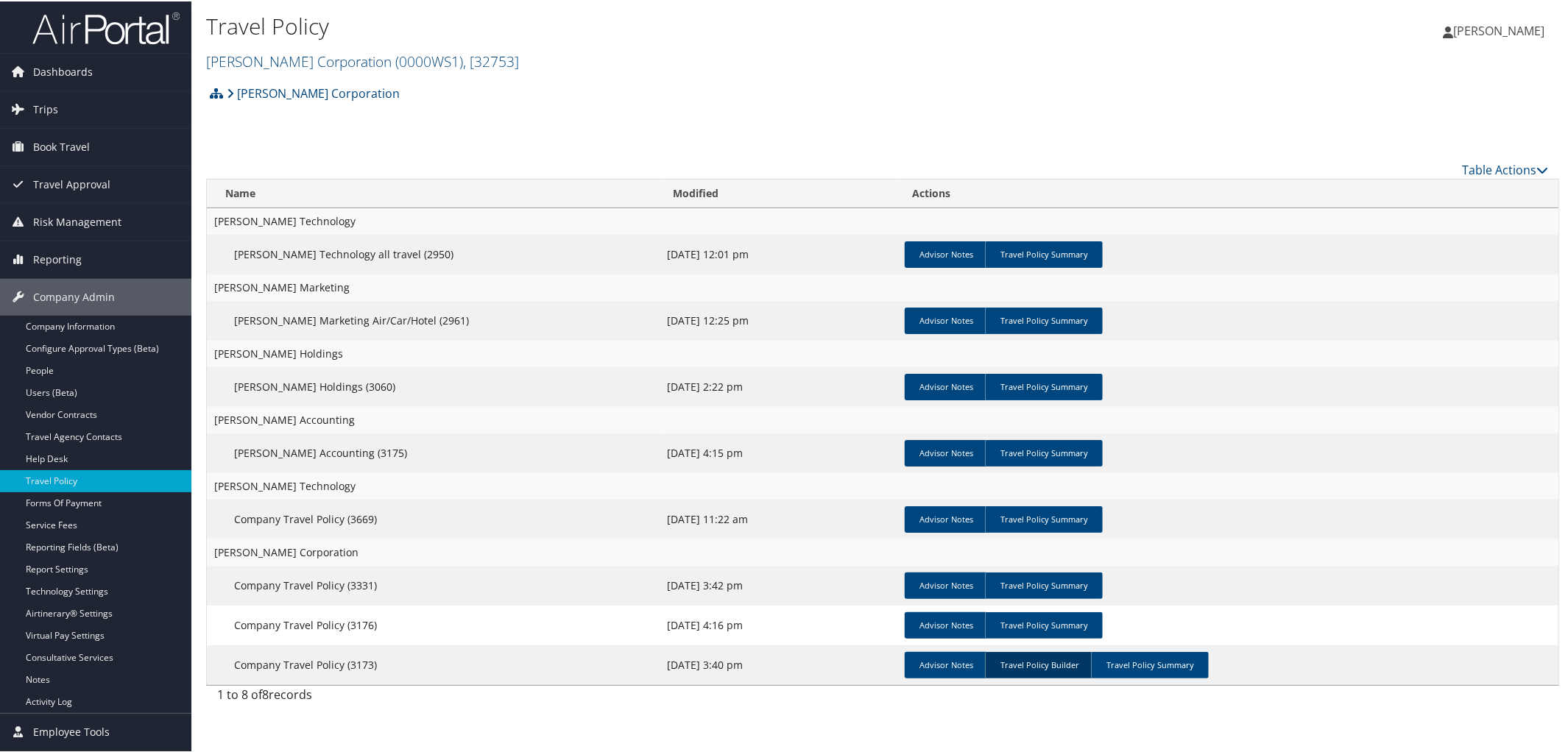
click at [1033, 658] on link "Travel Policy Builder" at bounding box center [1039, 663] width 108 height 27
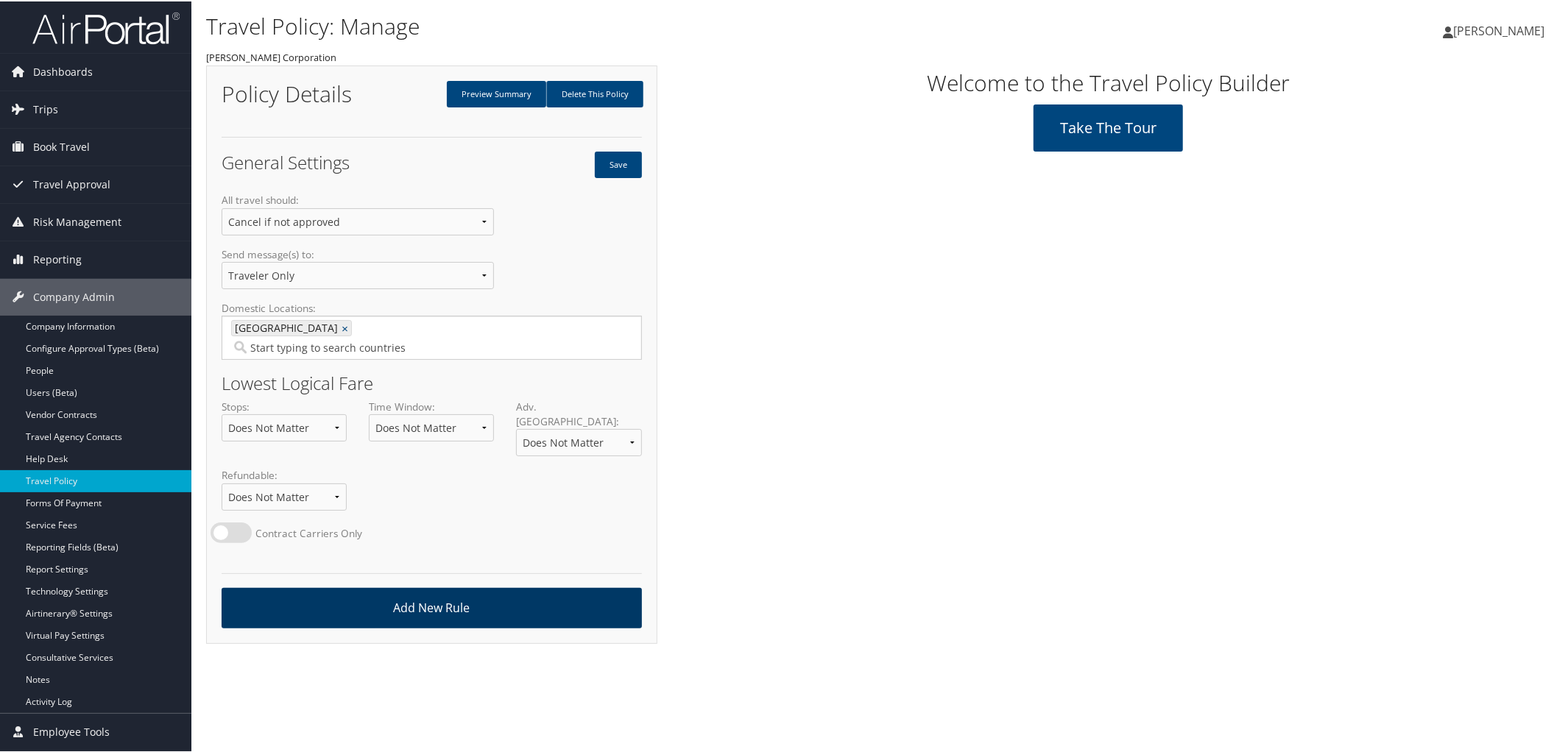
click at [461, 596] on link "Add New Rule" at bounding box center [432, 606] width 420 height 40
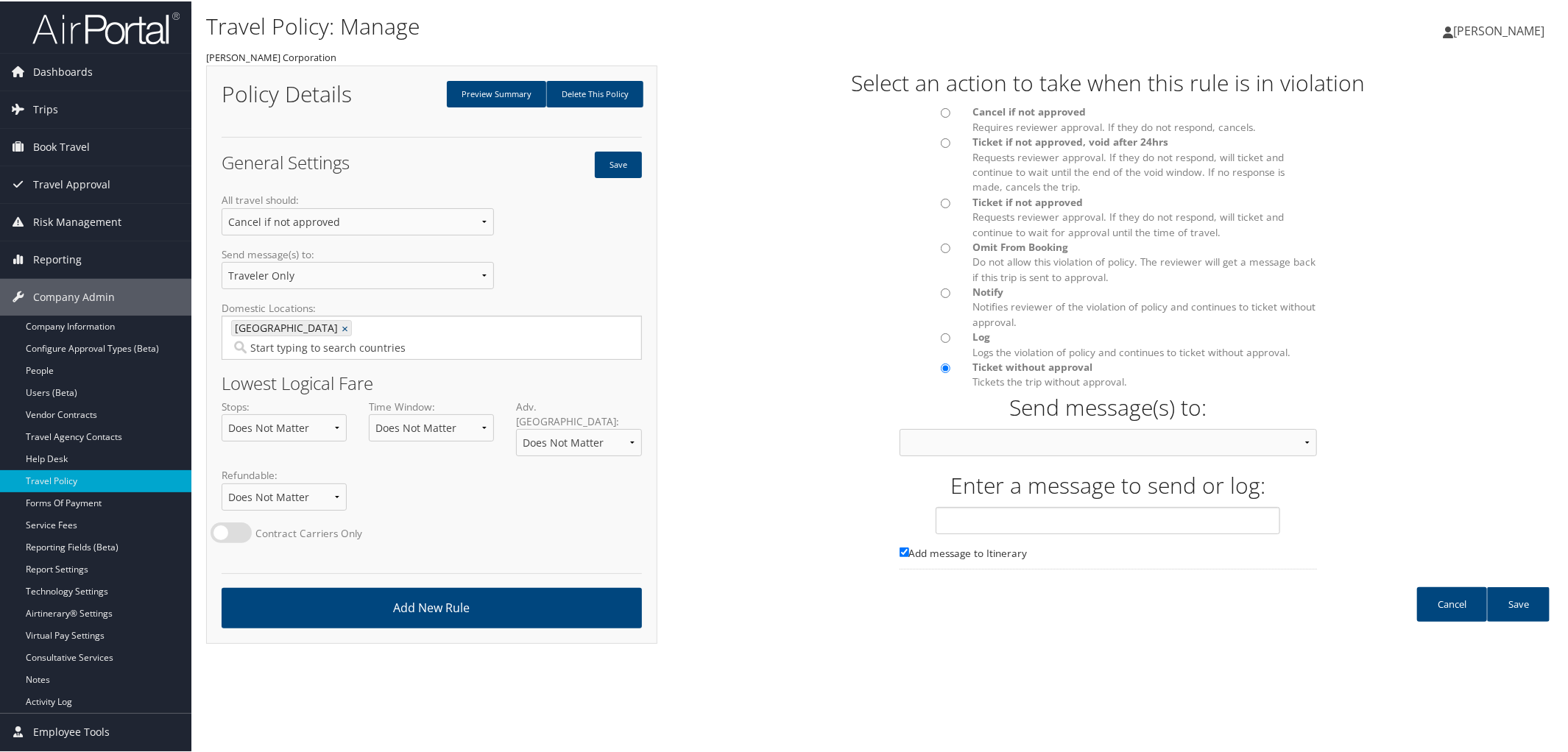
click at [943, 118] on div at bounding box center [925, 115] width 74 height 25
click at [942, 115] on input "Cancel if not approved Requires reviewer approval. If they do not respond, canc…" at bounding box center [946, 111] width 10 height 10
radio input "true"
click at [1296, 440] on select "Approver then Traveler Traveler & Approver Person Calling In Traveler Only Appr…" at bounding box center [1108, 442] width 418 height 28
select select "21"
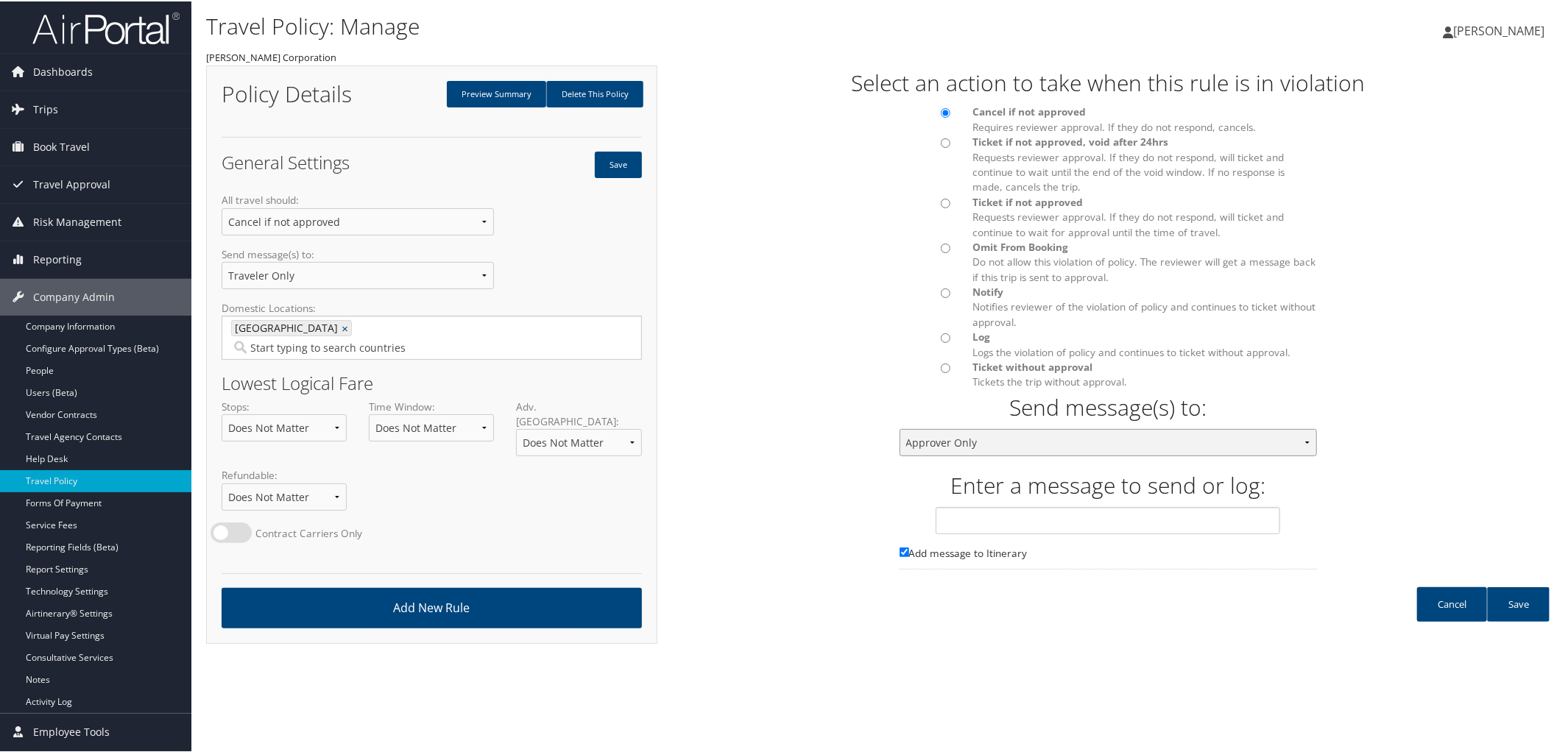
click at [899, 428] on select "Approver then Traveler Traveler & Approver Person Calling In Traveler Only Appr…" at bounding box center [1108, 442] width 418 height 28
click at [1012, 516] on input "text" at bounding box center [1107, 519] width 344 height 28
type input "Approval Required For All Travel Based on Rule Class"
click at [1501, 599] on link "Save" at bounding box center [1518, 602] width 62 height 34
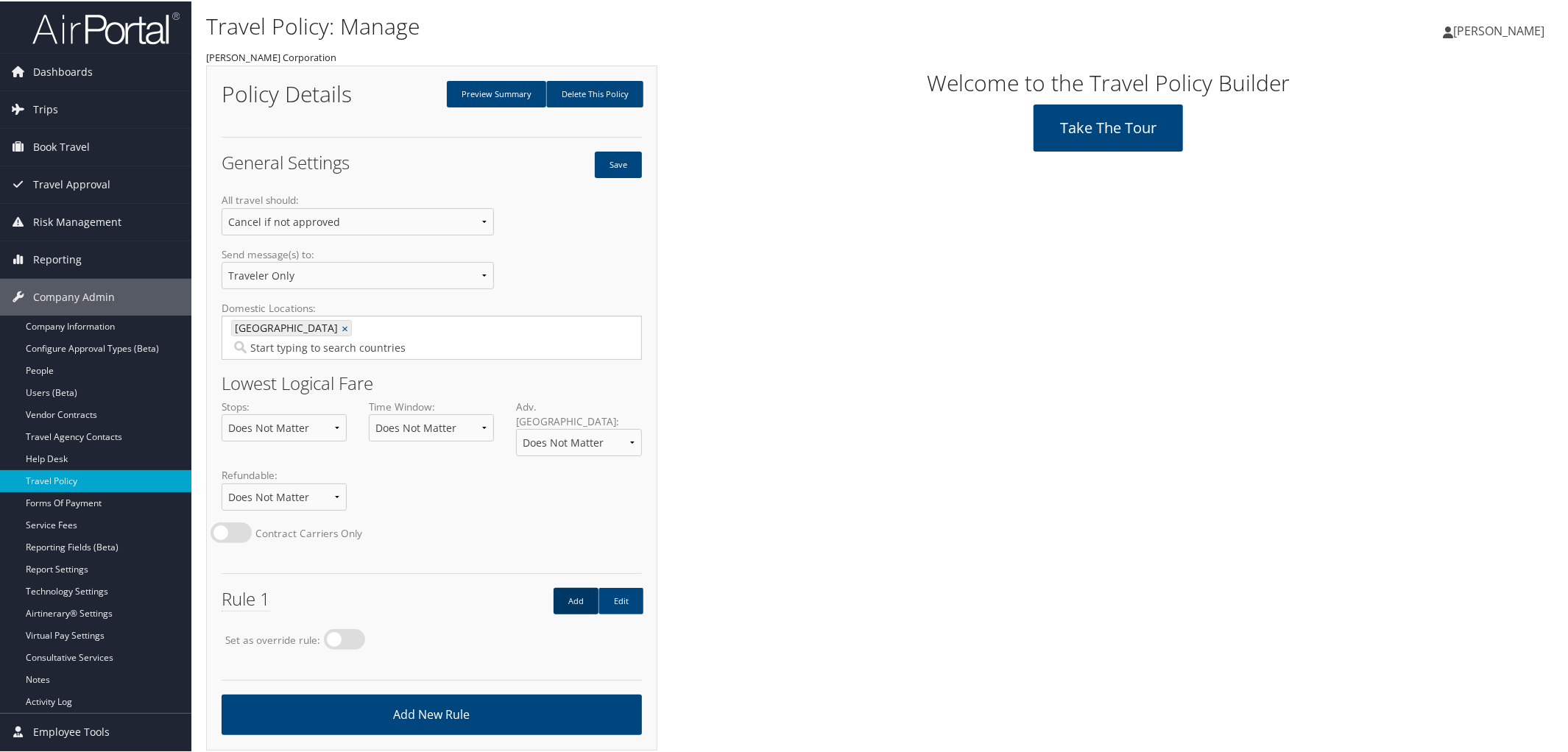
click at [559, 586] on link "Add" at bounding box center [576, 599] width 45 height 27
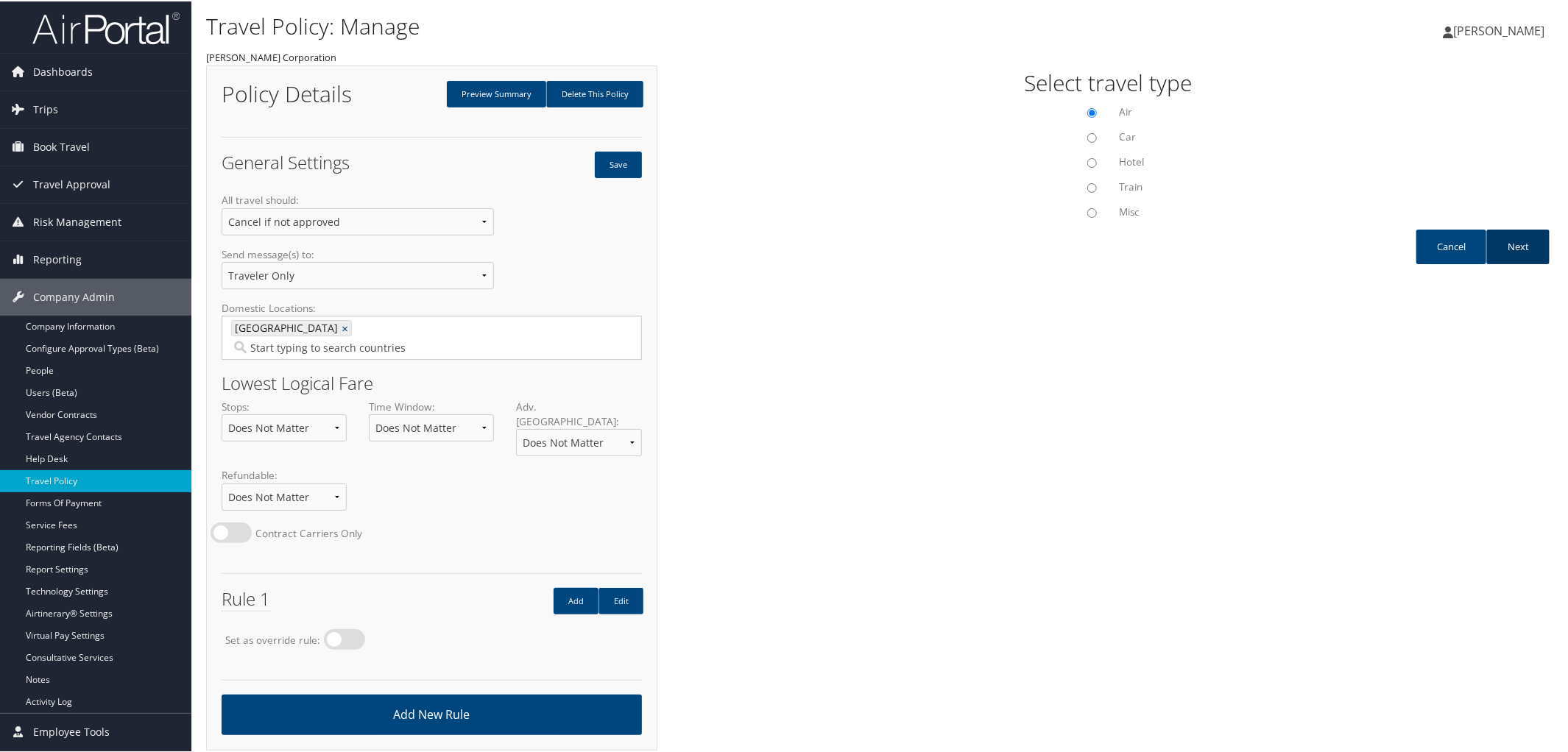
click at [1508, 244] on link "Next" at bounding box center [1518, 244] width 63 height 34
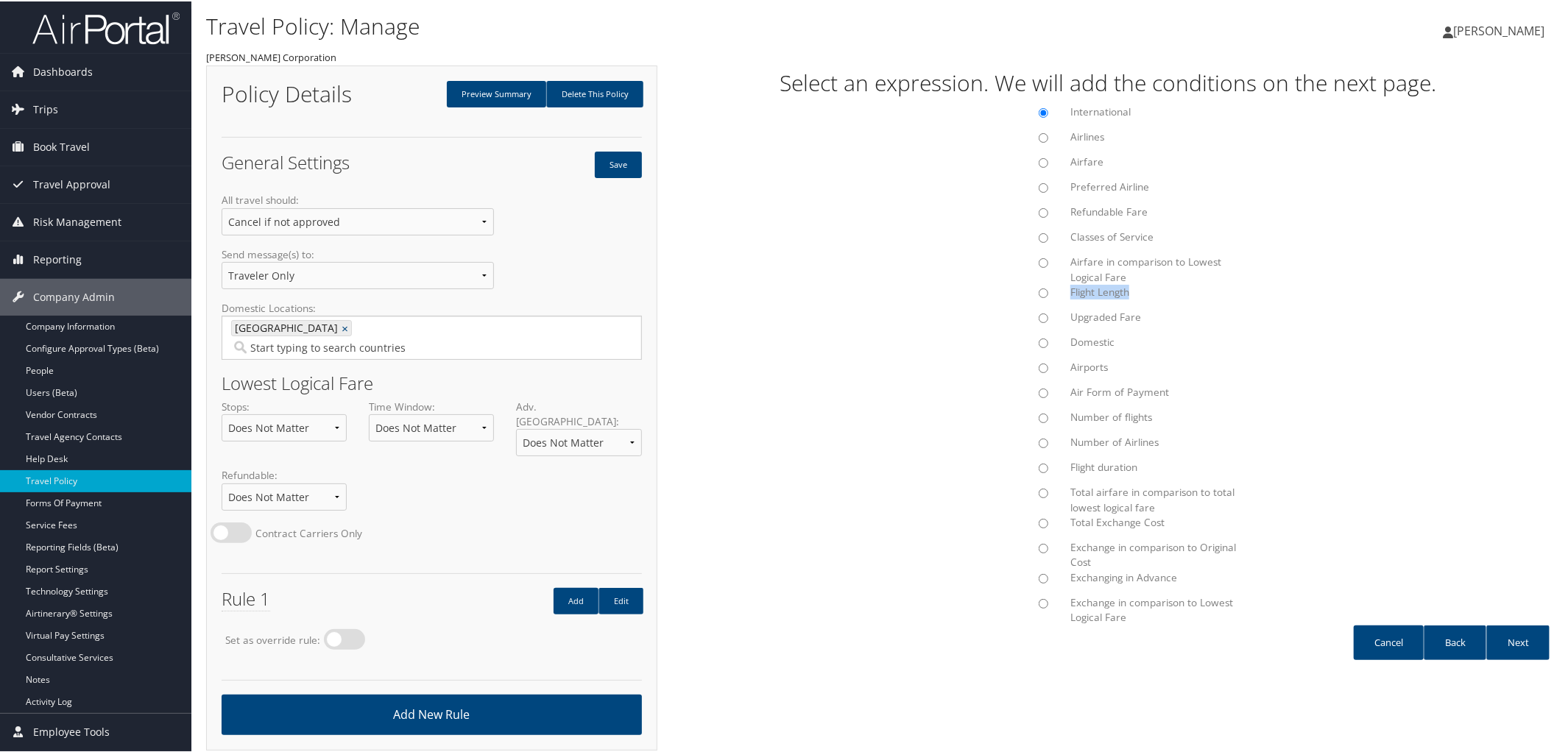
drag, startPoint x: 1064, startPoint y: 288, endPoint x: 1154, endPoint y: 283, distance: 90.1
click at [1154, 283] on div "Flight Length" at bounding box center [1157, 290] width 196 height 15
copy label "Flight Length"
drag, startPoint x: 1062, startPoint y: 468, endPoint x: 1148, endPoint y: 469, distance: 86.0
click at [1148, 469] on div "Flight duration" at bounding box center [1157, 465] width 196 height 15
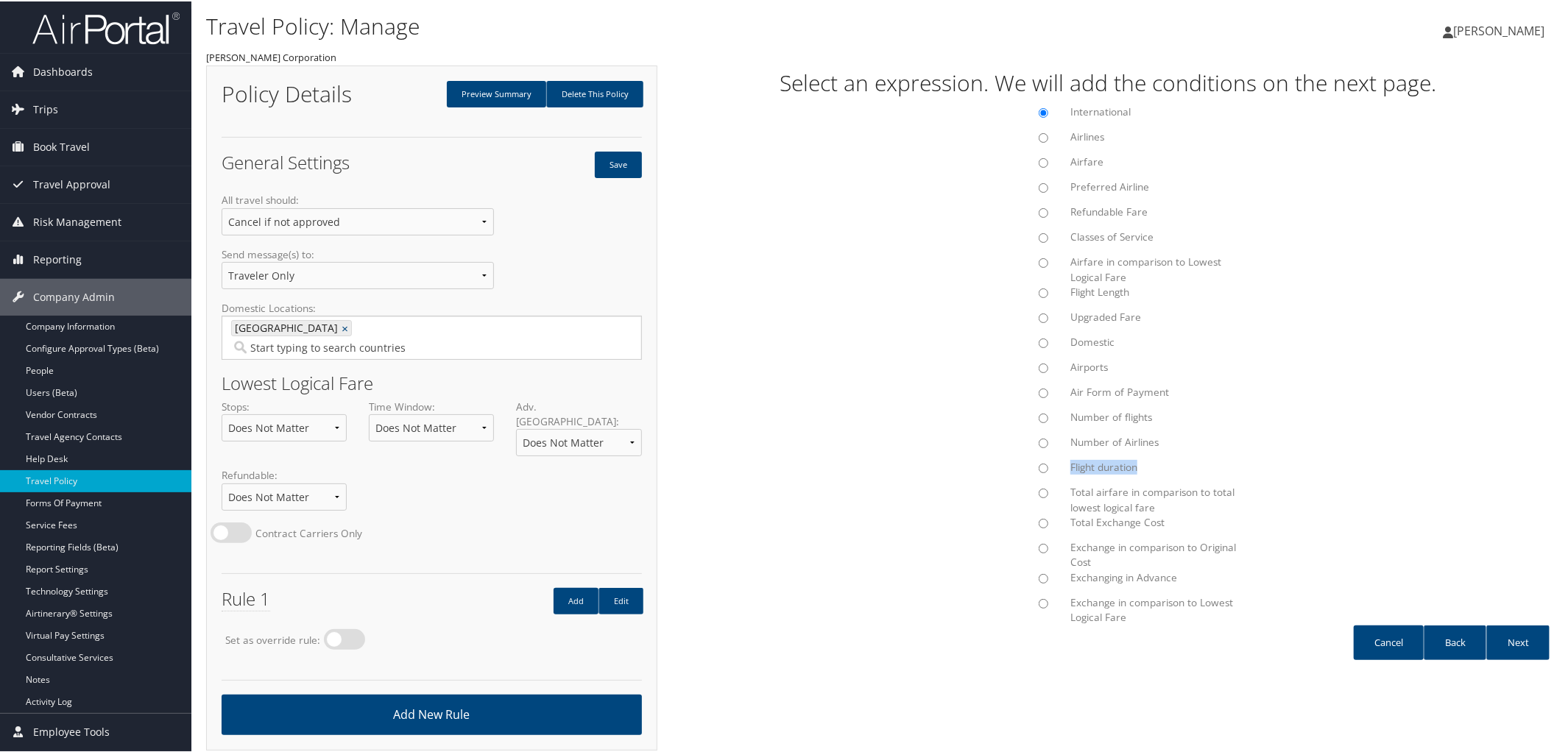
copy label "Flight duration"
click at [1099, 290] on label "Flight Length" at bounding box center [1157, 290] width 174 height 15
click at [1048, 290] on input "Flight Length" at bounding box center [1043, 292] width 10 height 10
radio input "true"
click at [1496, 637] on link "Next" at bounding box center [1518, 641] width 63 height 34
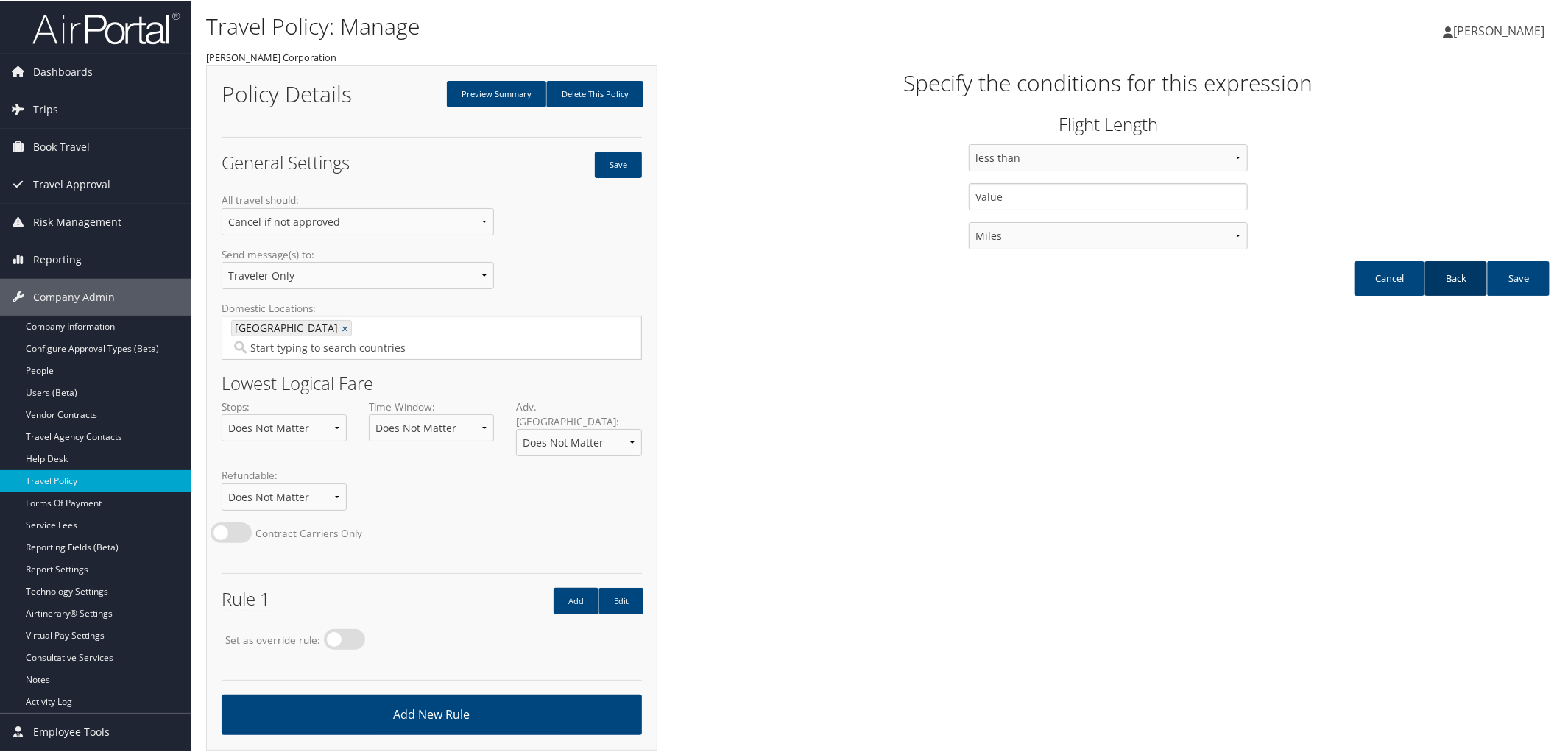
click at [1453, 270] on link "Back" at bounding box center [1455, 276] width 62 height 34
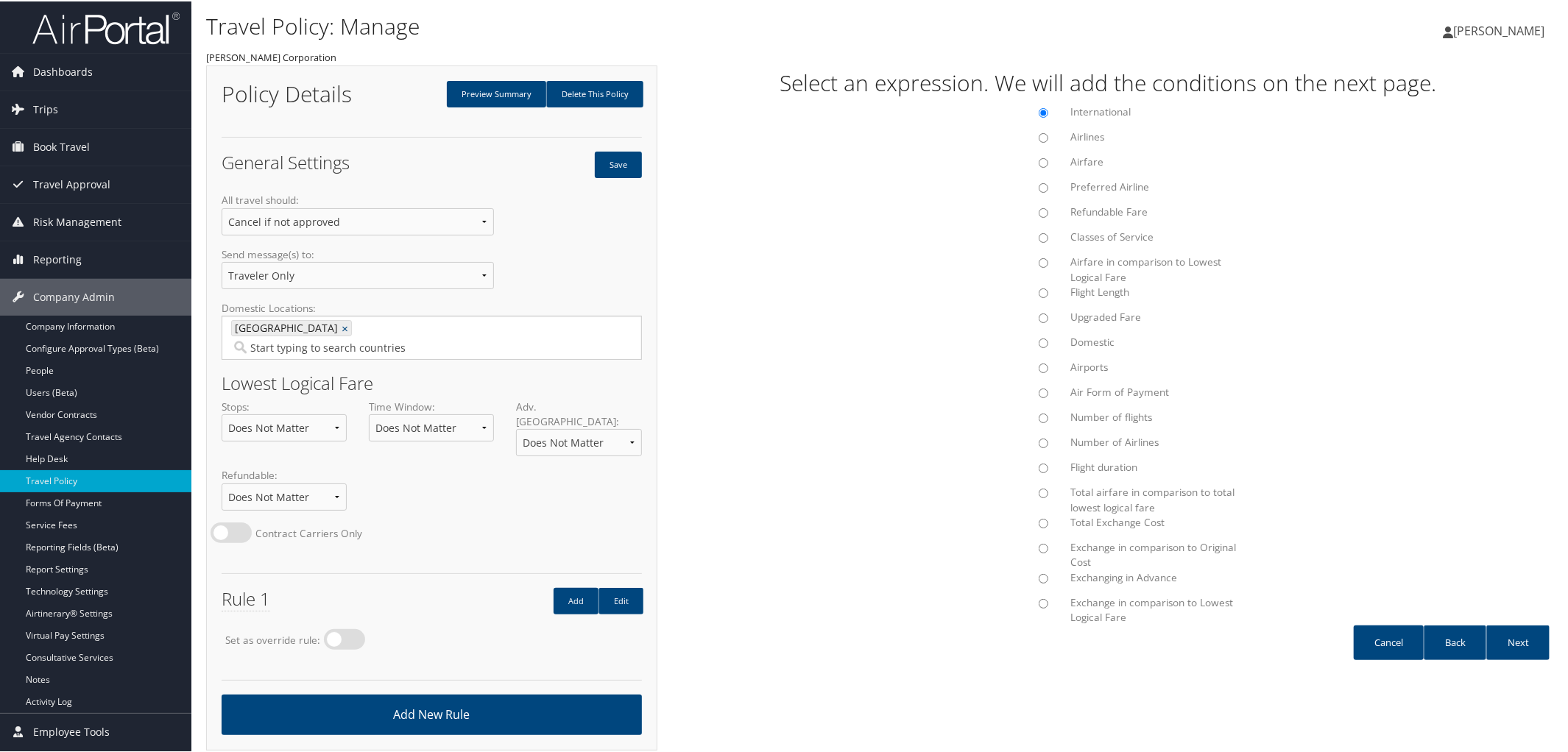
click at [1093, 465] on label "Flight duration" at bounding box center [1157, 465] width 174 height 15
click at [1048, 465] on input "Flight duration" at bounding box center [1043, 467] width 10 height 10
radio input "true"
click at [1093, 465] on label "Flight duration" at bounding box center [1157, 465] width 174 height 15
click at [1048, 465] on input "Flight duration" at bounding box center [1043, 467] width 10 height 10
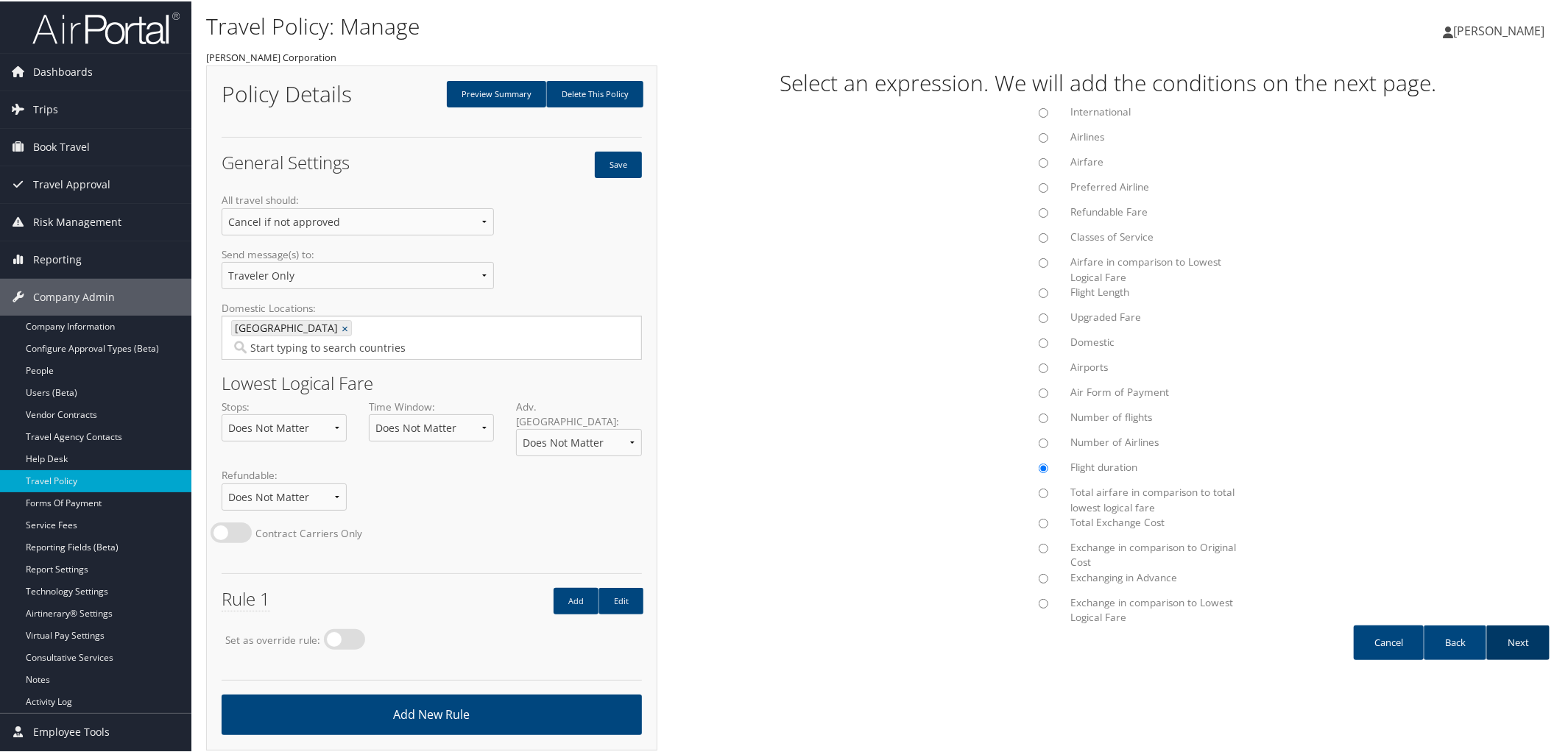
click at [1511, 635] on link "Next" at bounding box center [1518, 641] width 63 height 34
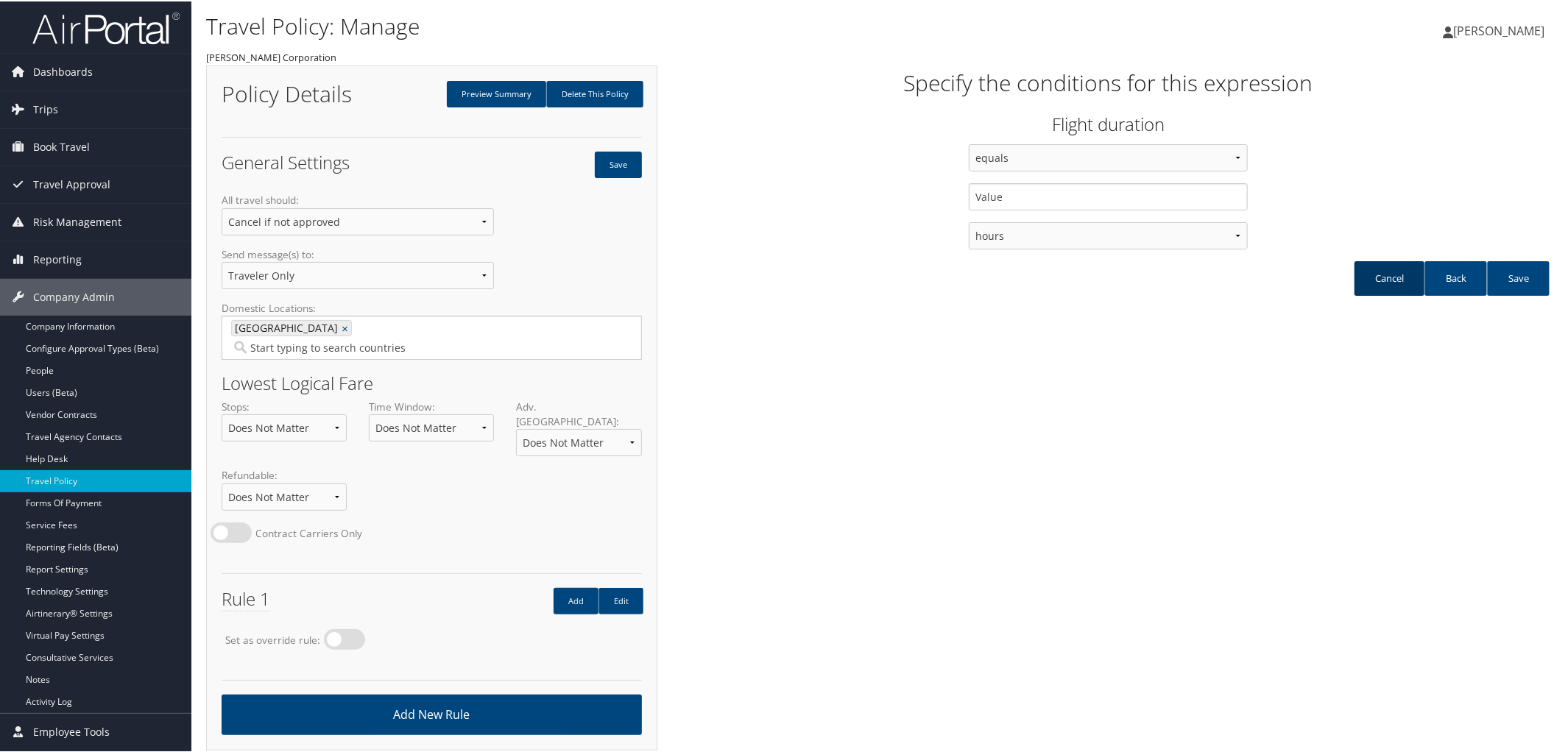
click at [1387, 278] on link "Cancel" at bounding box center [1389, 276] width 70 height 34
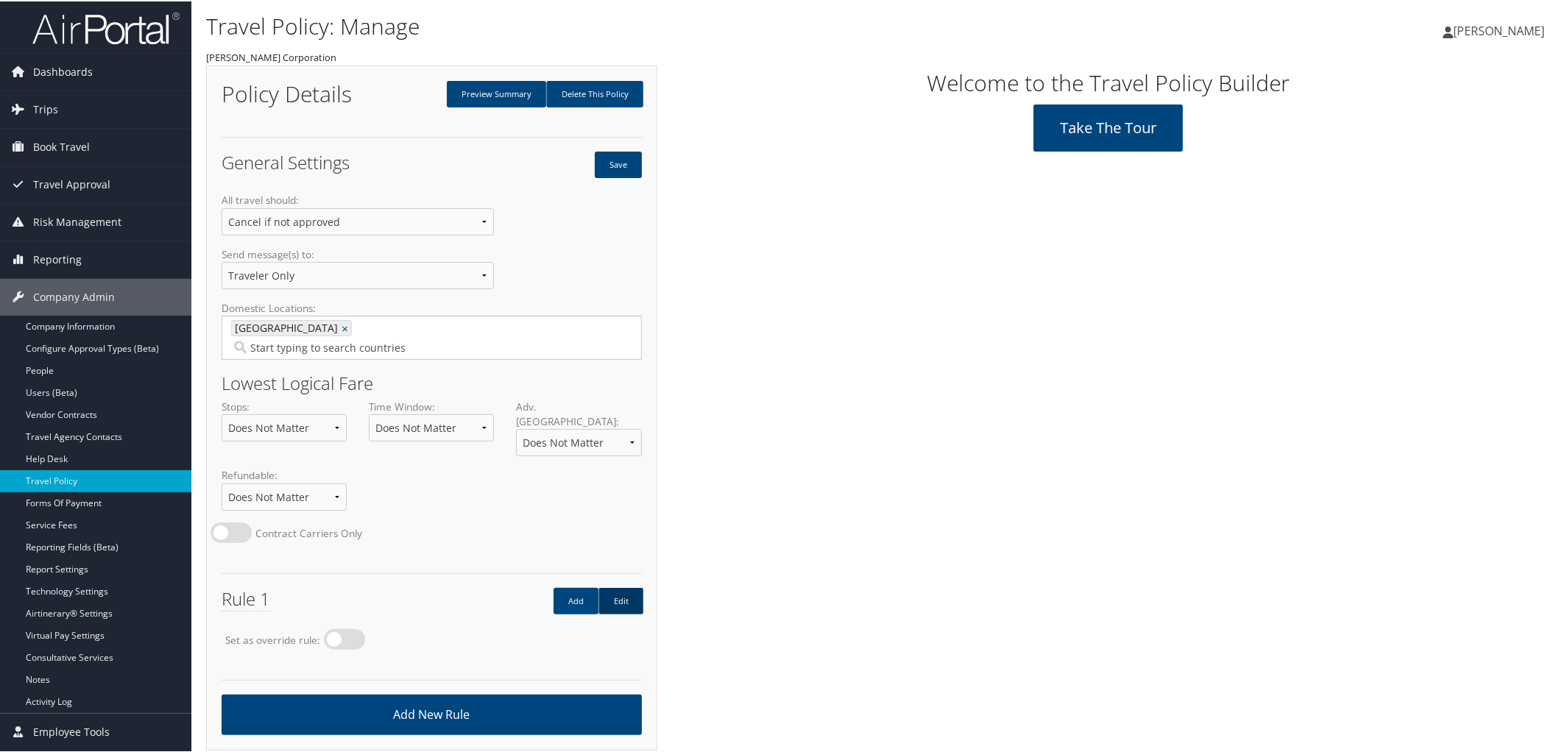
click at [628, 586] on link "Edit" at bounding box center [621, 599] width 45 height 27
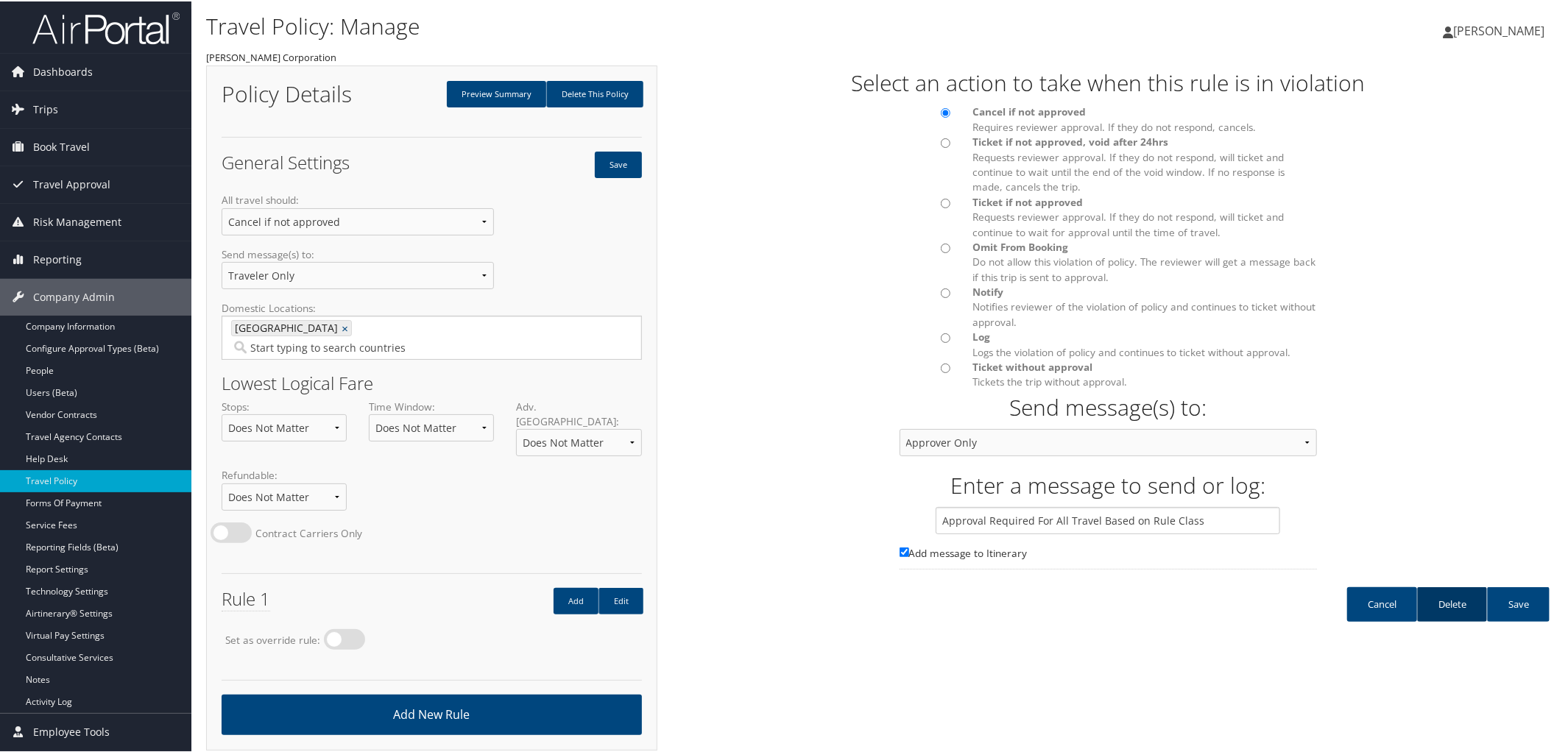
click at [1444, 601] on link "Delete" at bounding box center [1452, 602] width 70 height 34
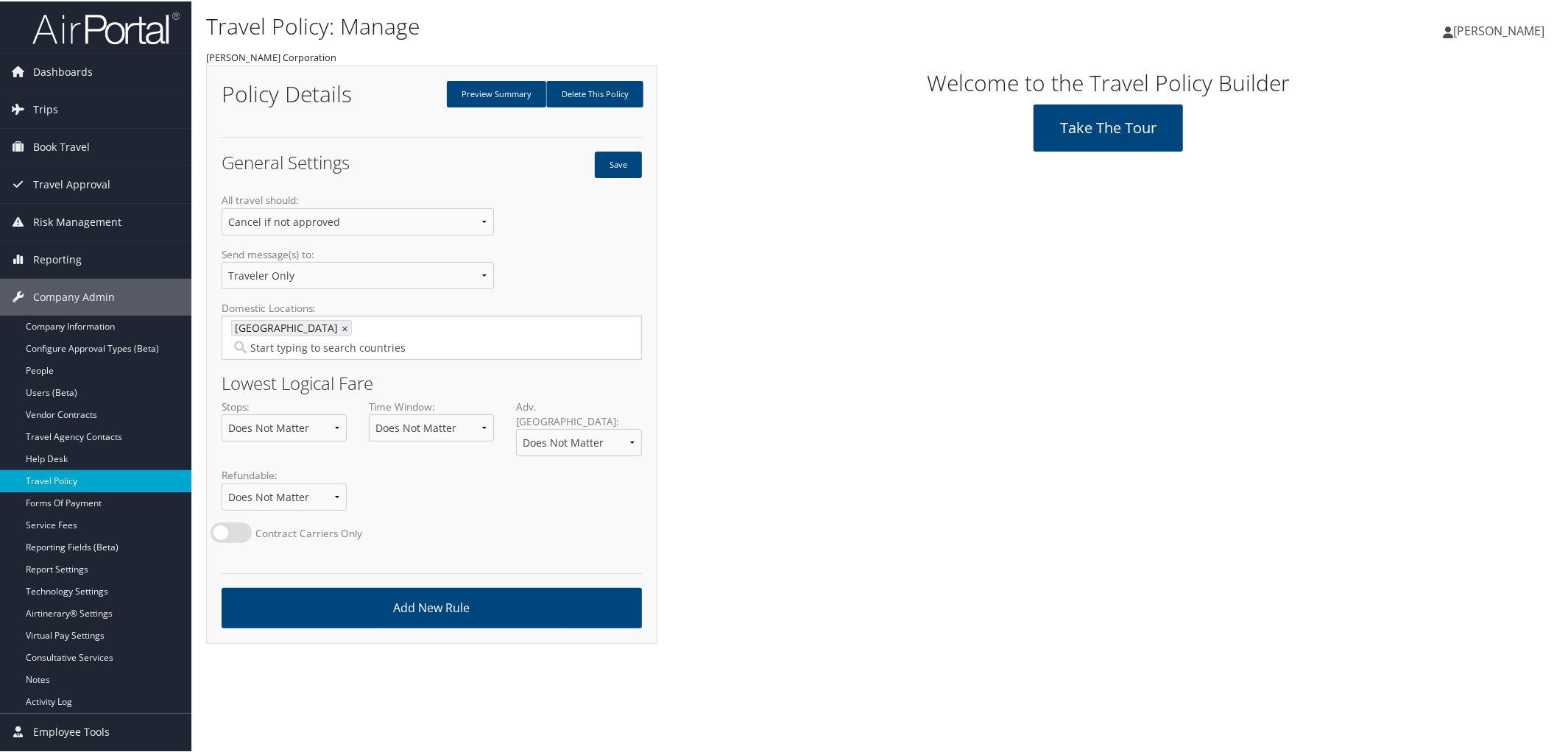
click at [79, 474] on link "Travel Policy" at bounding box center [96, 479] width 191 height 22
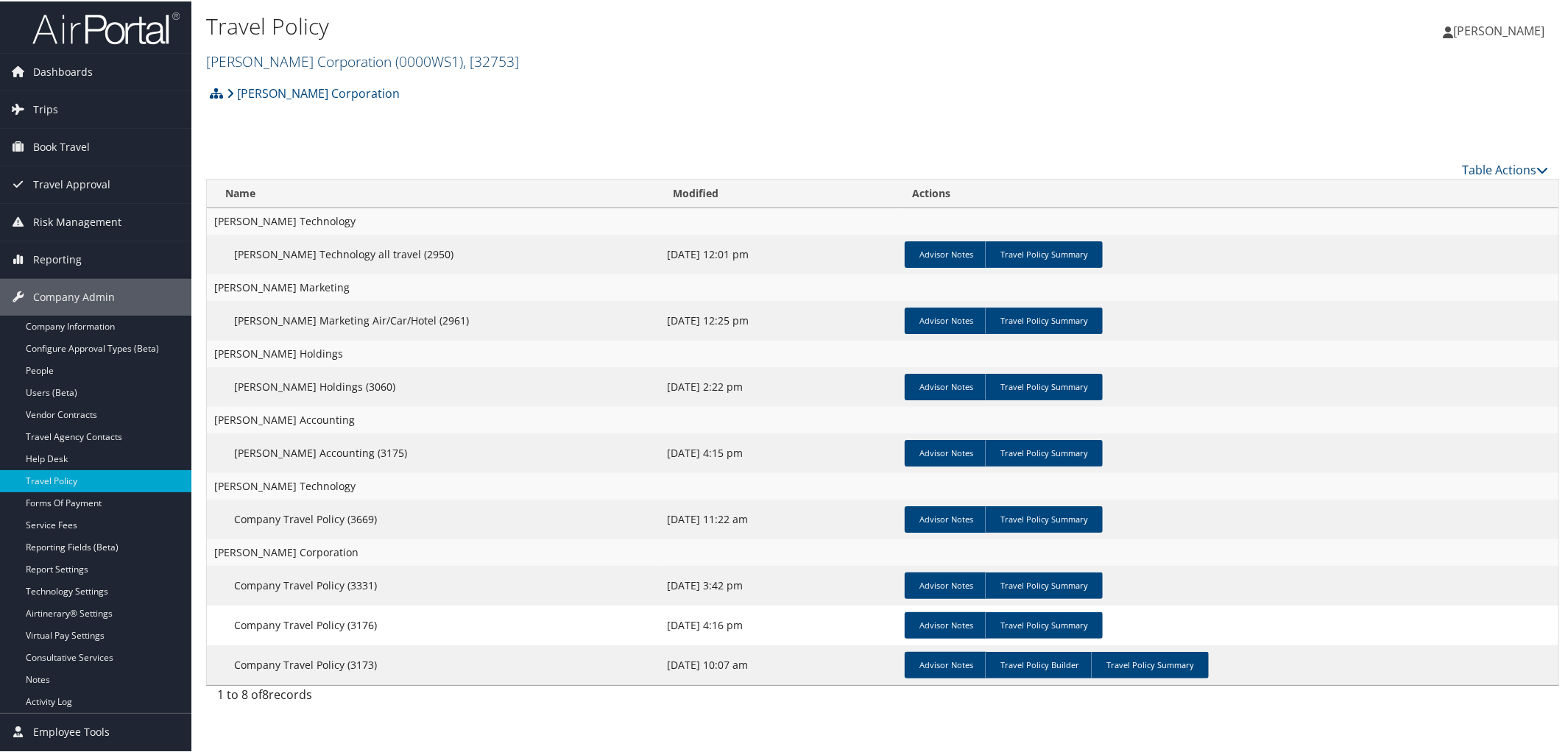
click at [395, 62] on span "( 0000WS1 )" at bounding box center [429, 60] width 68 height 20
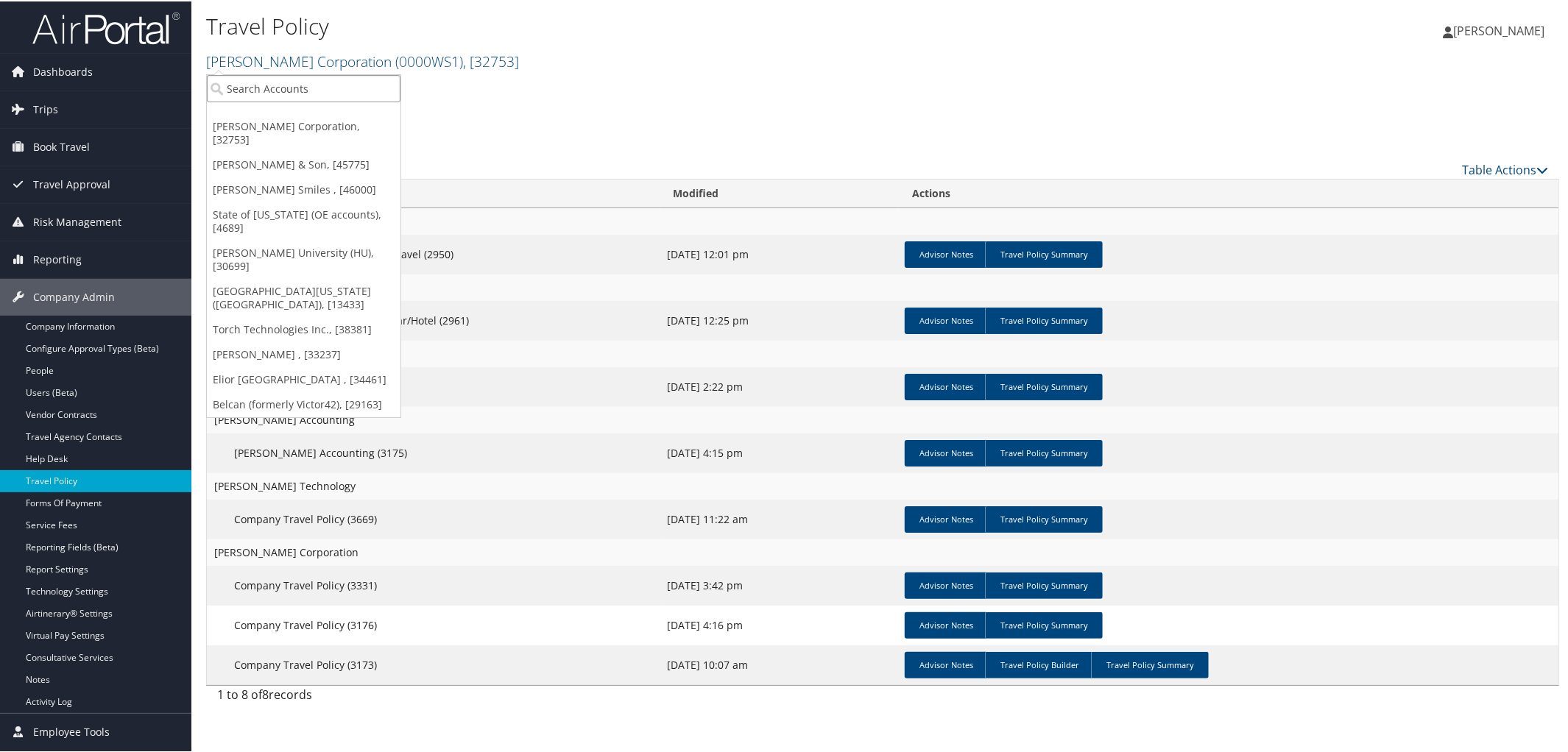
click at [333, 93] on input "search" at bounding box center [304, 88] width 193 height 28
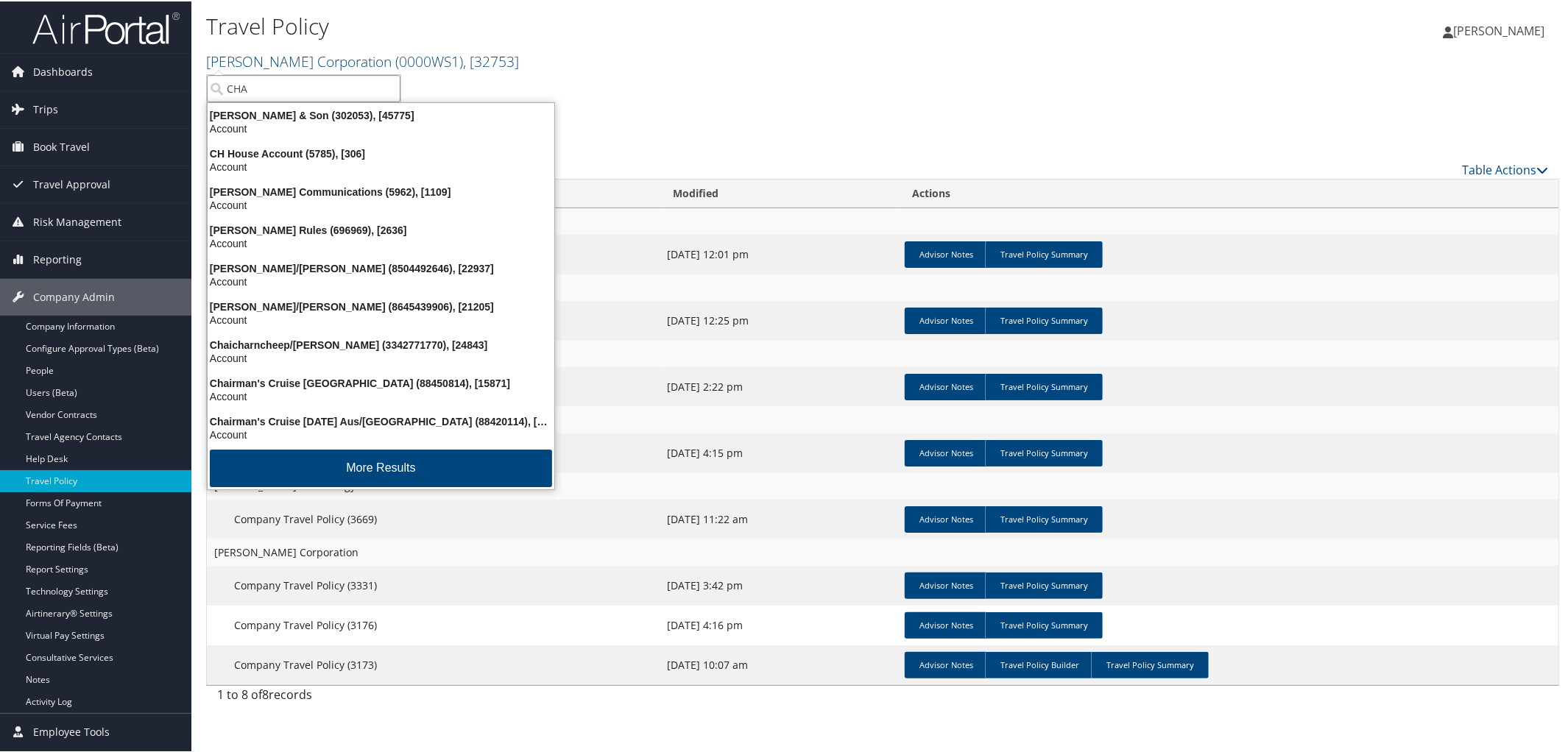
type input "CHAP"
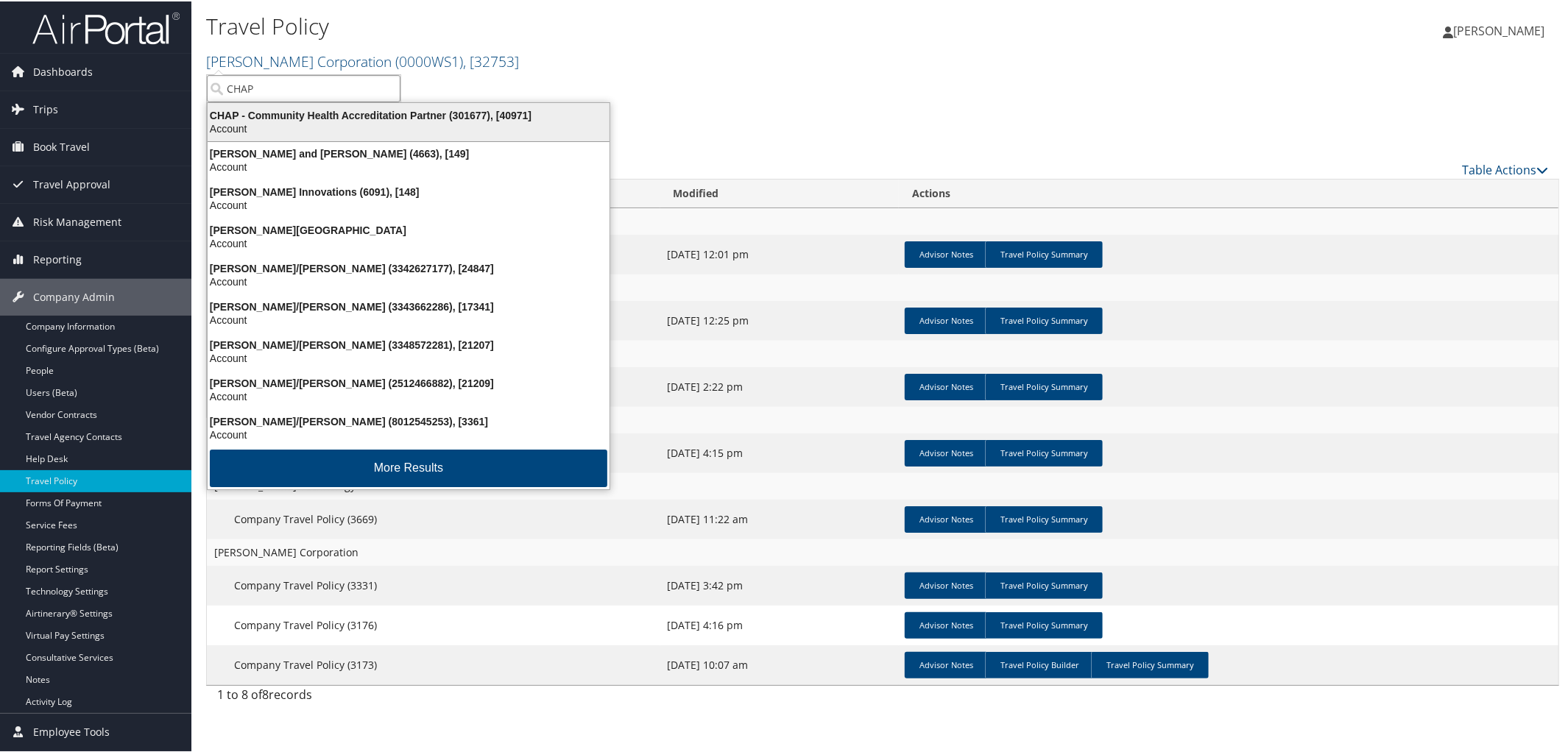
click at [342, 120] on div "Account" at bounding box center [408, 126] width 419 height 13
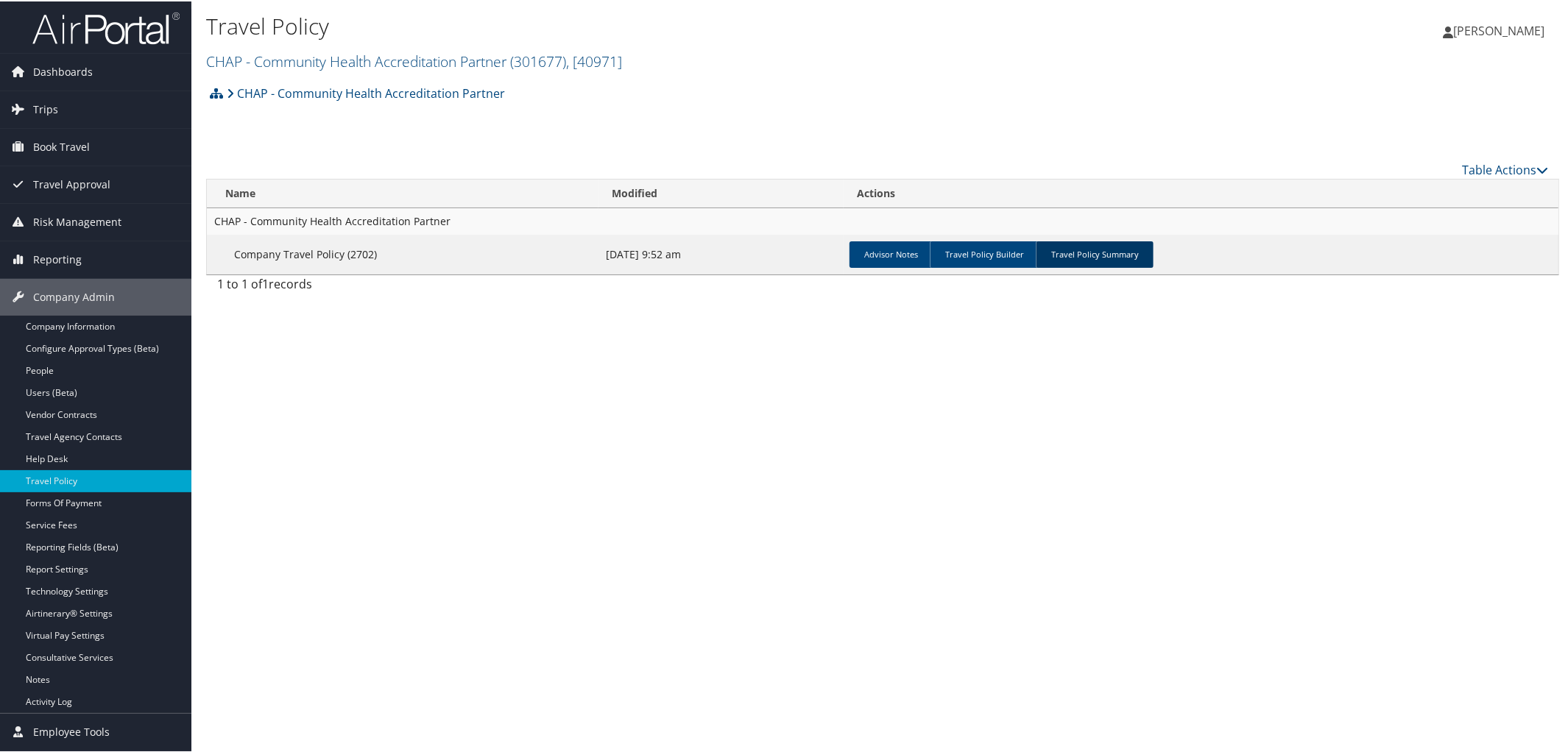
click at [1107, 254] on link "Travel Policy Summary" at bounding box center [1094, 252] width 117 height 27
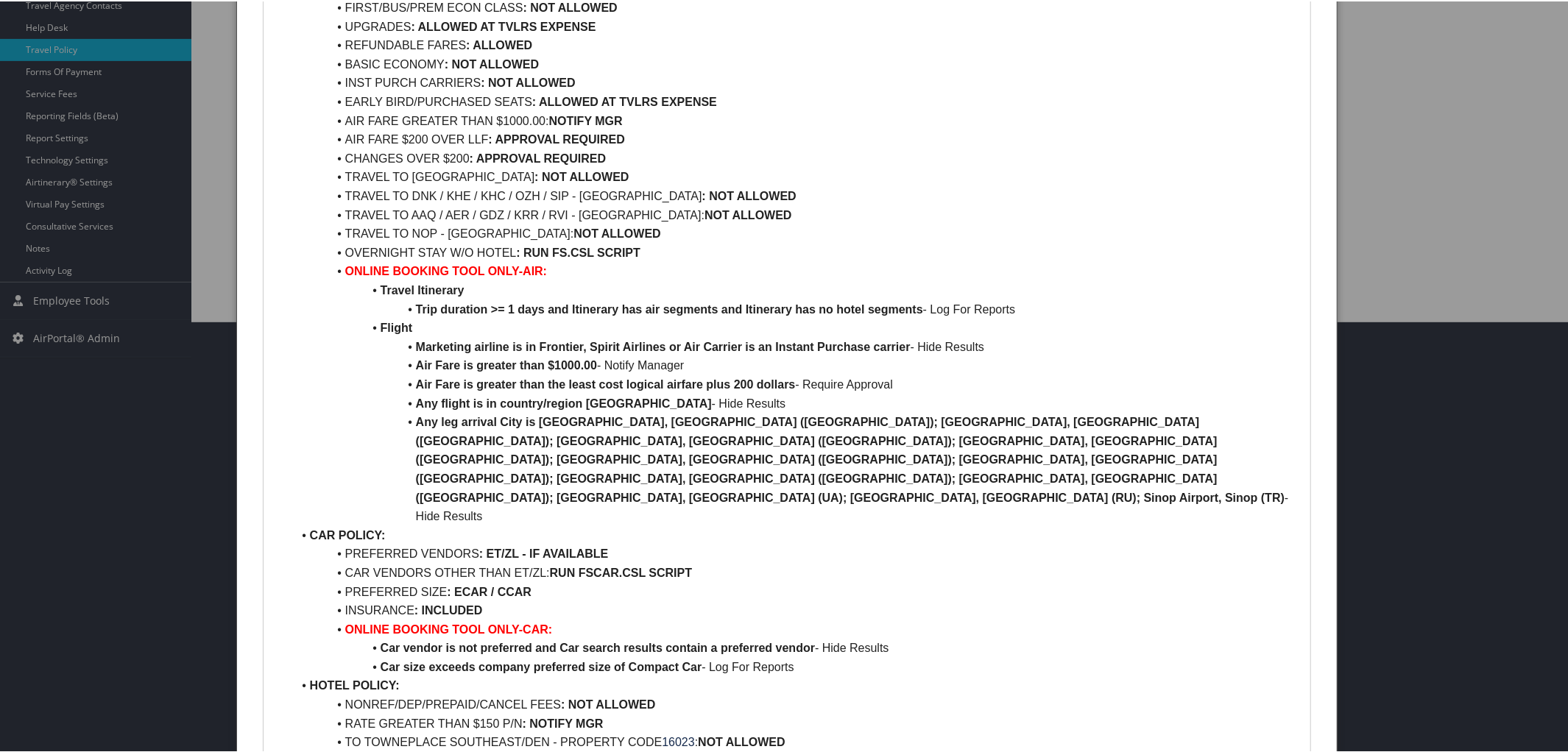
scroll to position [432, 0]
click at [826, 523] on li "CAR POLICY:" at bounding box center [796, 532] width 1008 height 19
click at [823, 459] on li "Any leg arrival City is [GEOGRAPHIC_DATA], [GEOGRAPHIC_DATA] ([GEOGRAPHIC_DATA]…" at bounding box center [796, 467] width 1008 height 113
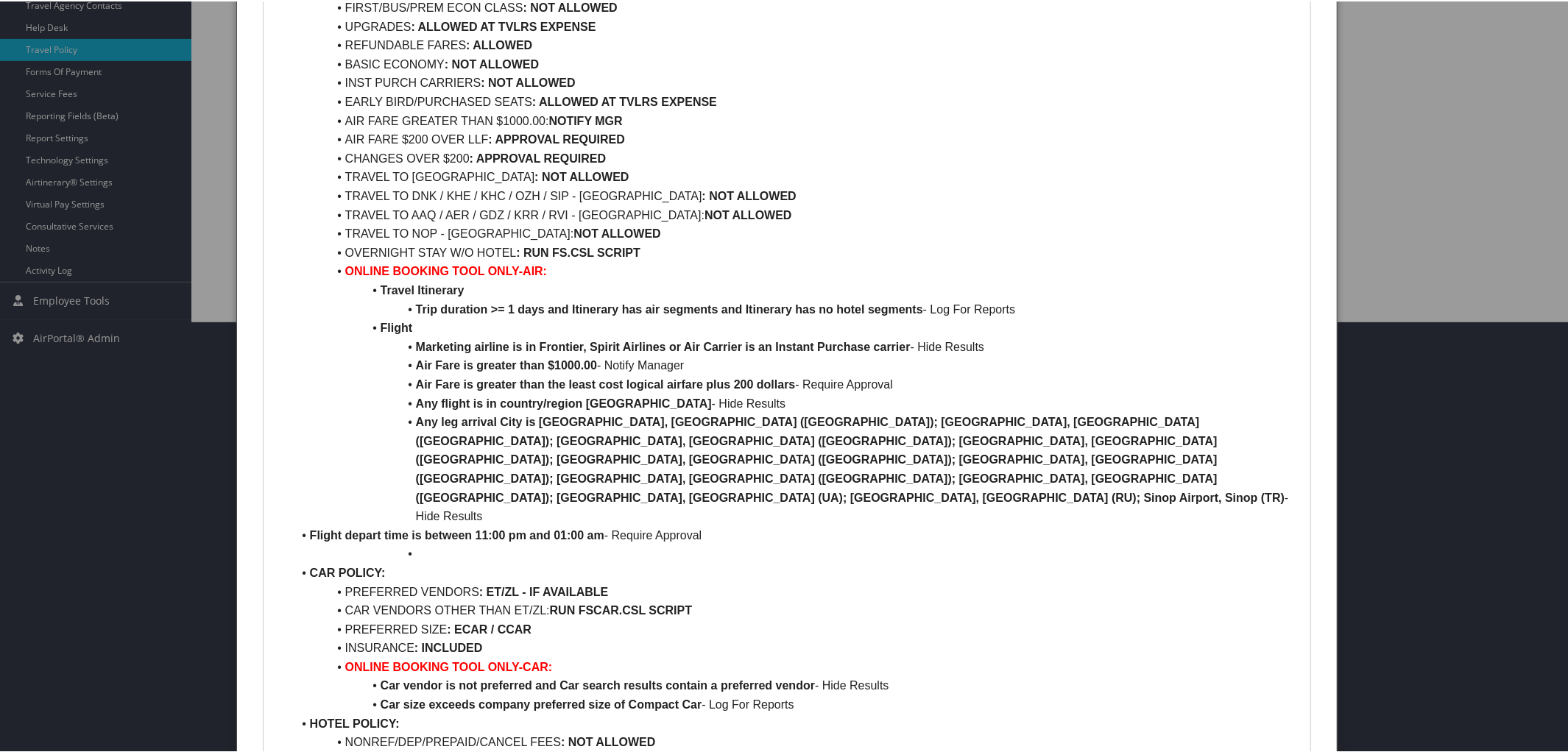
scroll to position [435, 0]
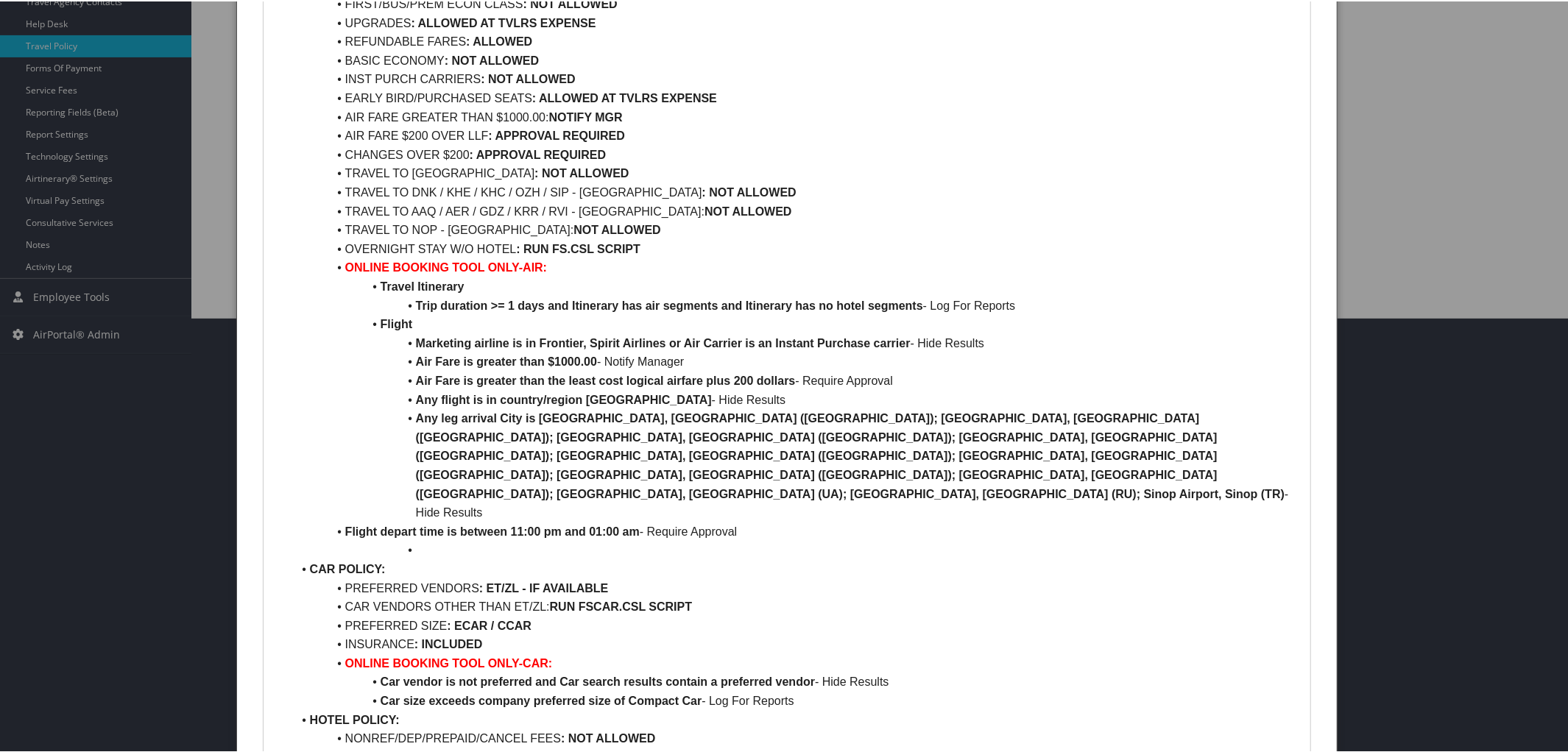
click at [305, 520] on li "Flight depart time is between 11:00 pm and 01:00 am - Require Approval" at bounding box center [796, 529] width 1008 height 19
click at [419, 539] on li at bounding box center [796, 548] width 1008 height 19
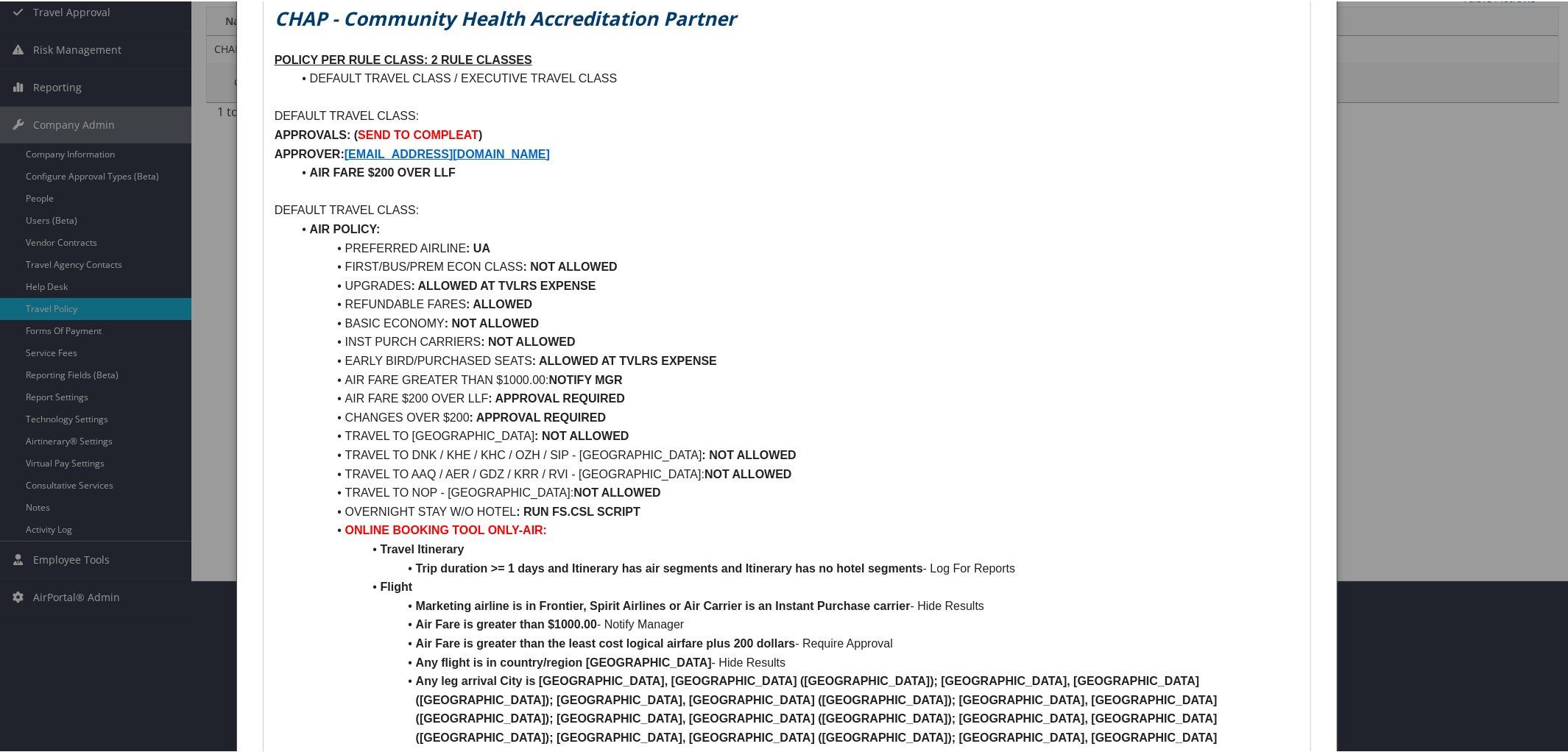
scroll to position [171, 0]
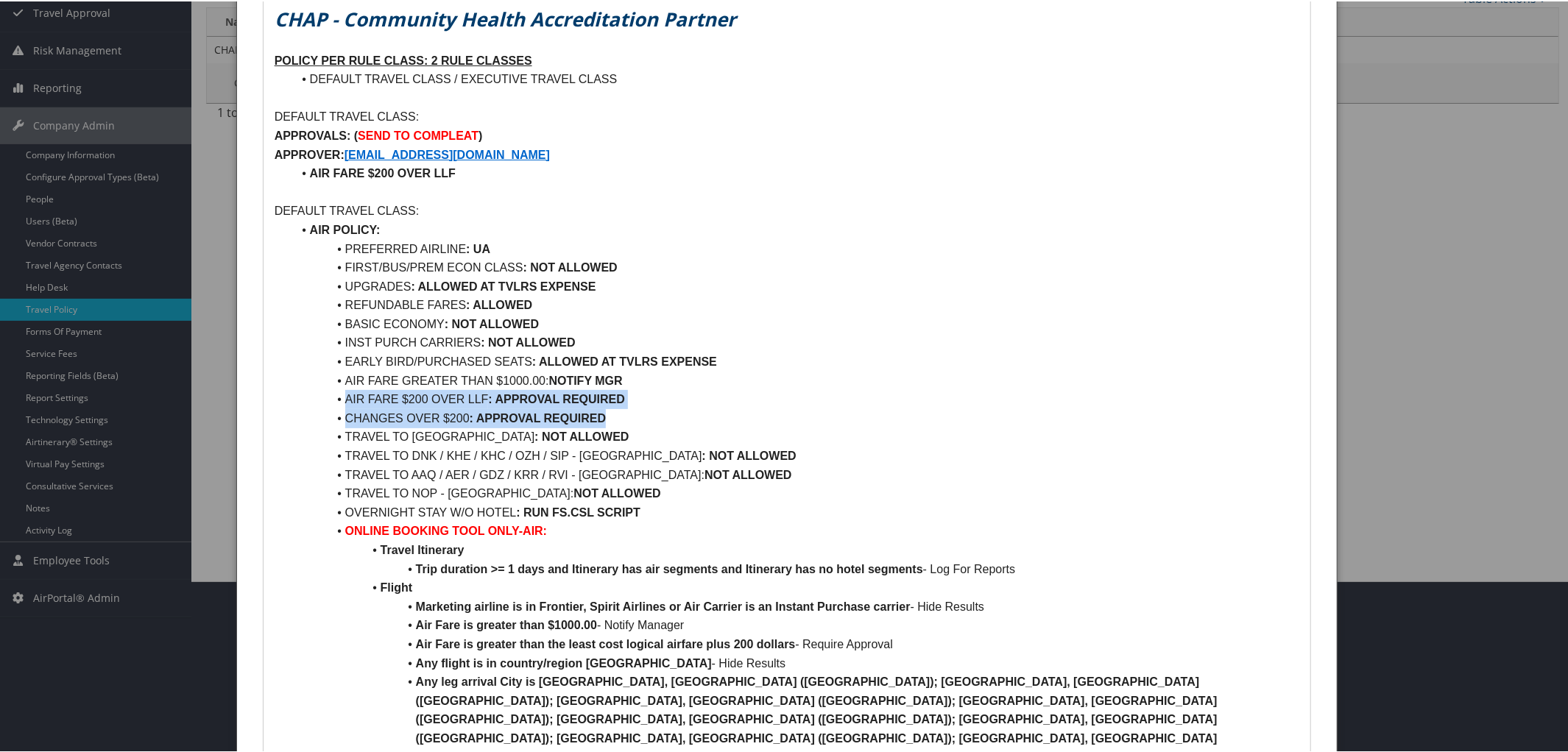
drag, startPoint x: 338, startPoint y: 394, endPoint x: 655, endPoint y: 413, distance: 317.6
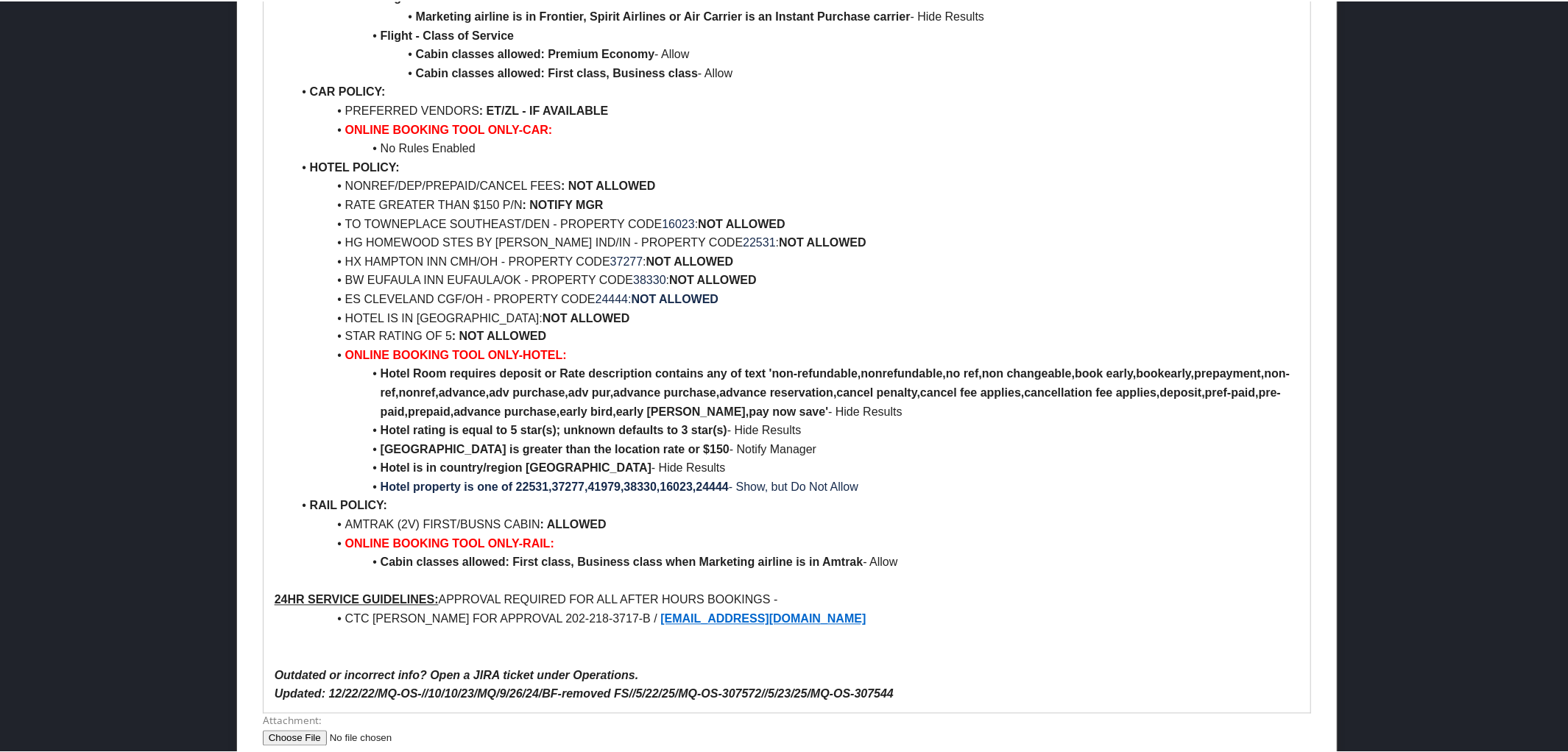
scroll to position [1851, 0]
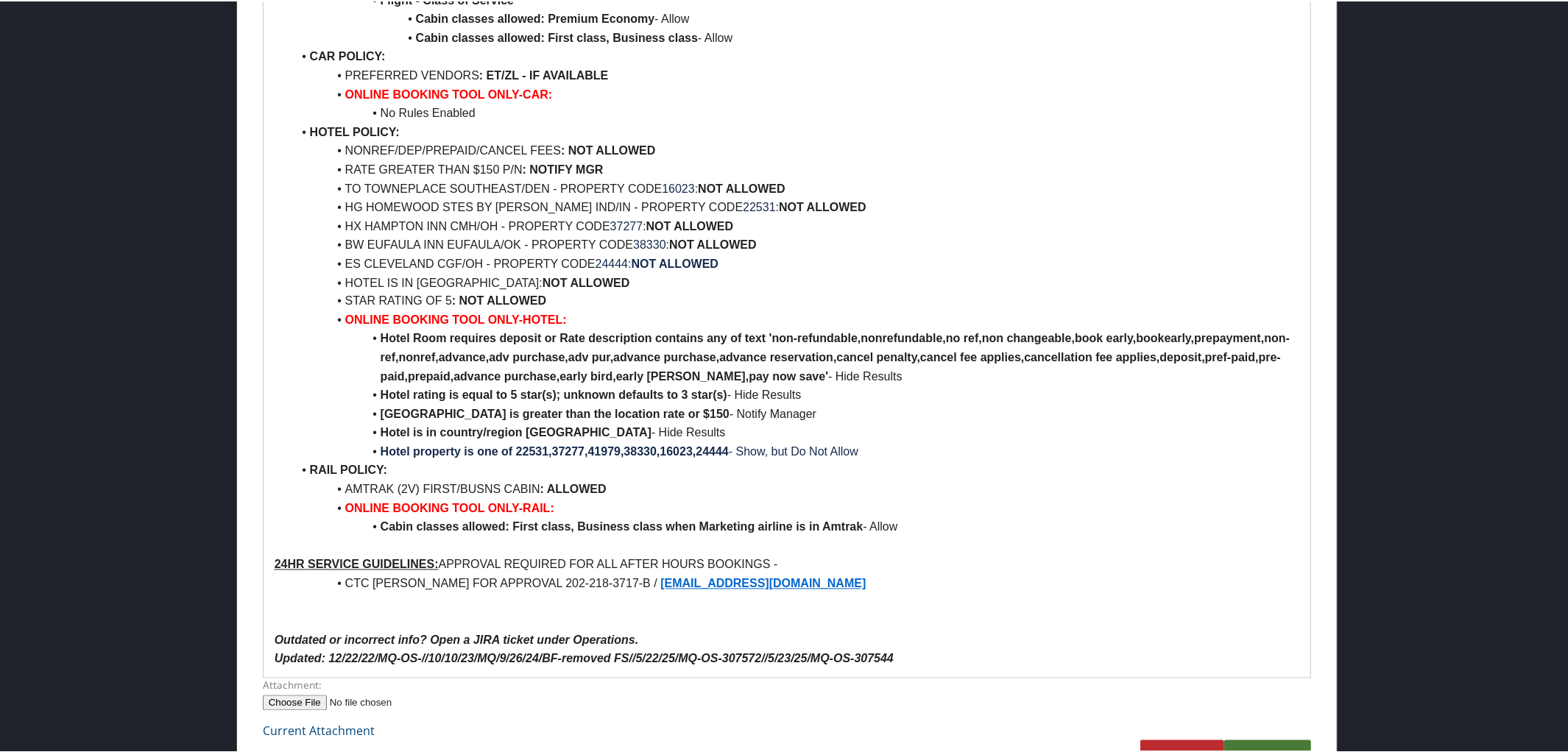
click at [1279, 738] on link "Submit" at bounding box center [1267, 758] width 87 height 40
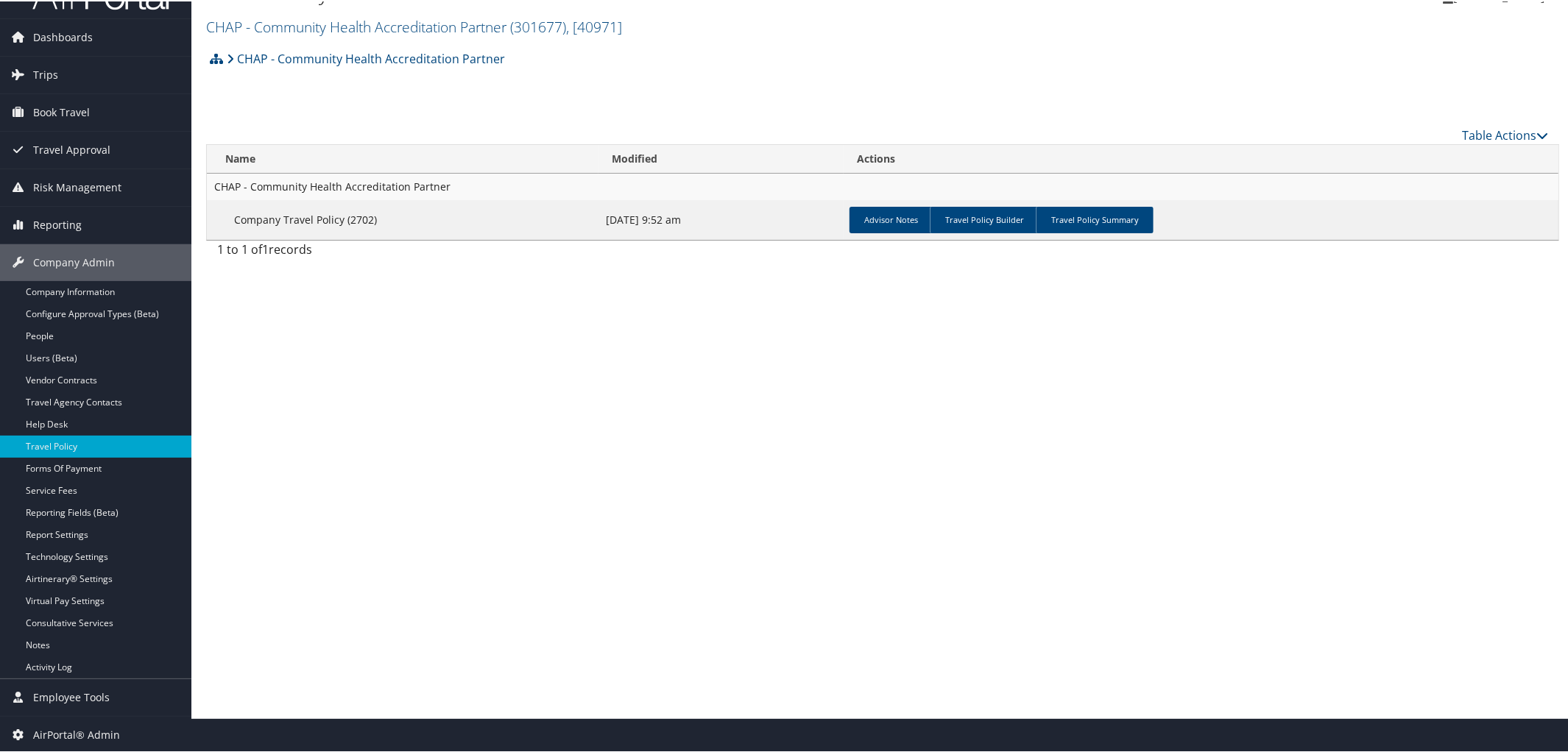
scroll to position [0, 0]
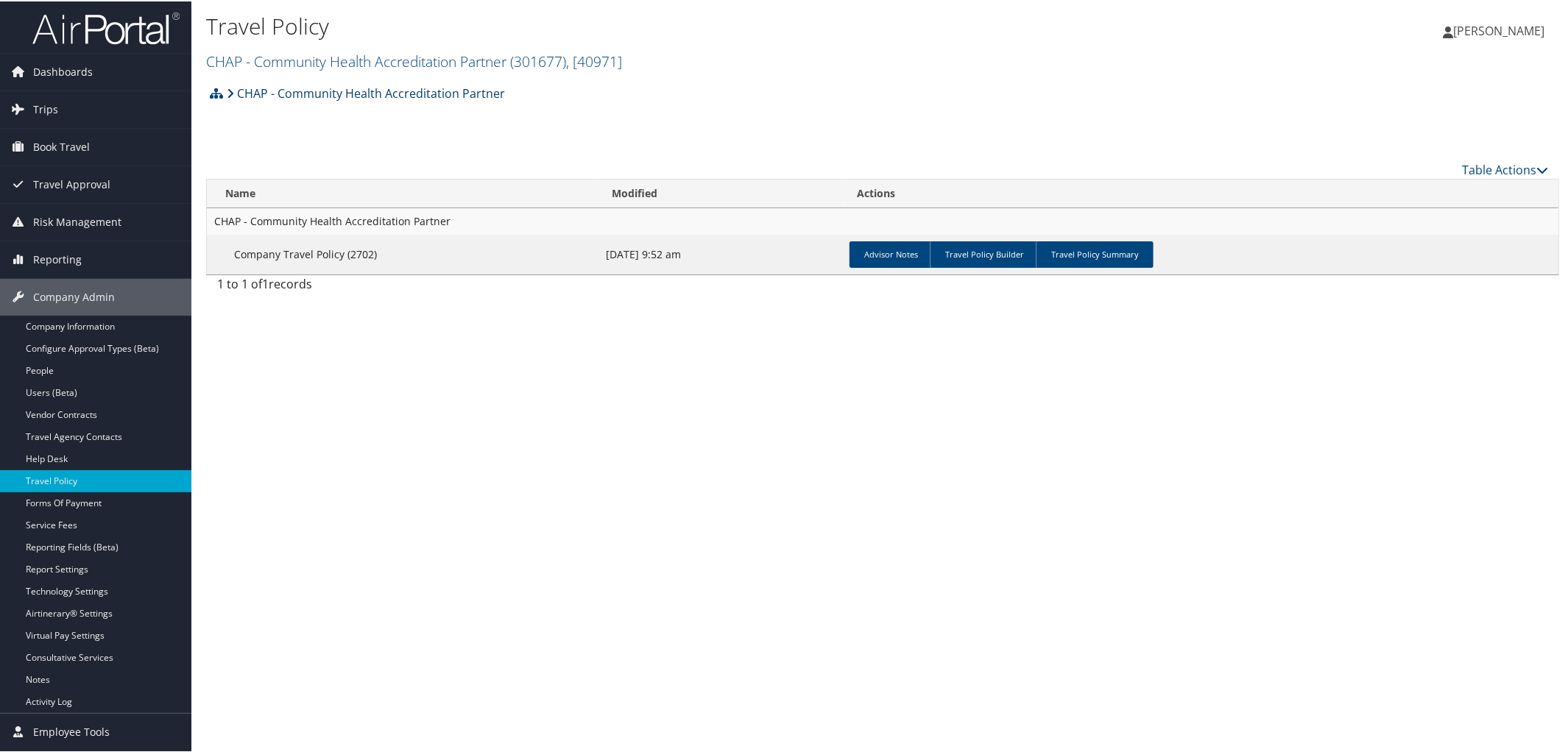
click at [360, 79] on link "CHAP - Community Health Accreditation Partner" at bounding box center [366, 92] width 278 height 30
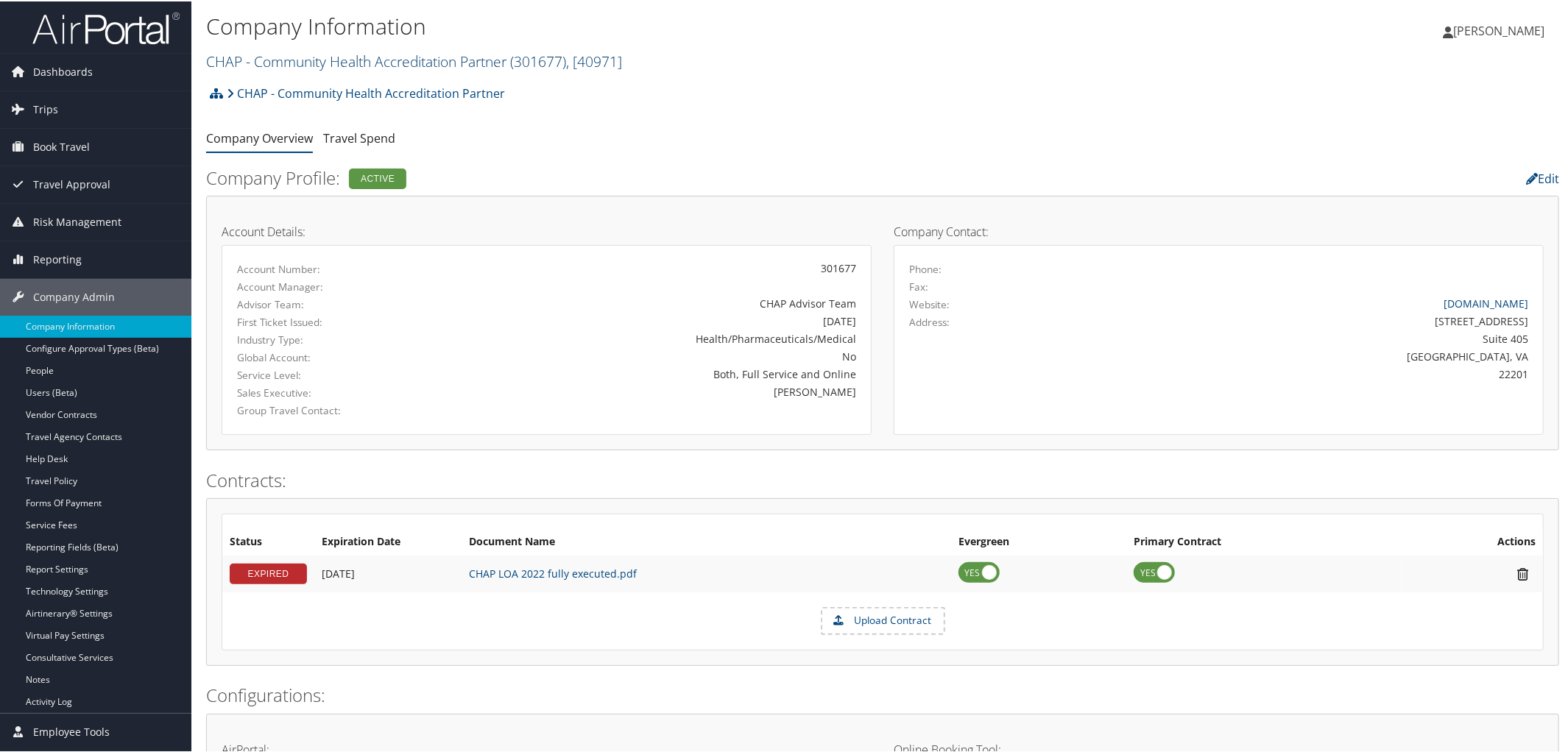
click at [309, 59] on link "CHAP - Community Health Accreditation Partner ( 301677 ) , [ 40971 ]" at bounding box center [414, 60] width 416 height 20
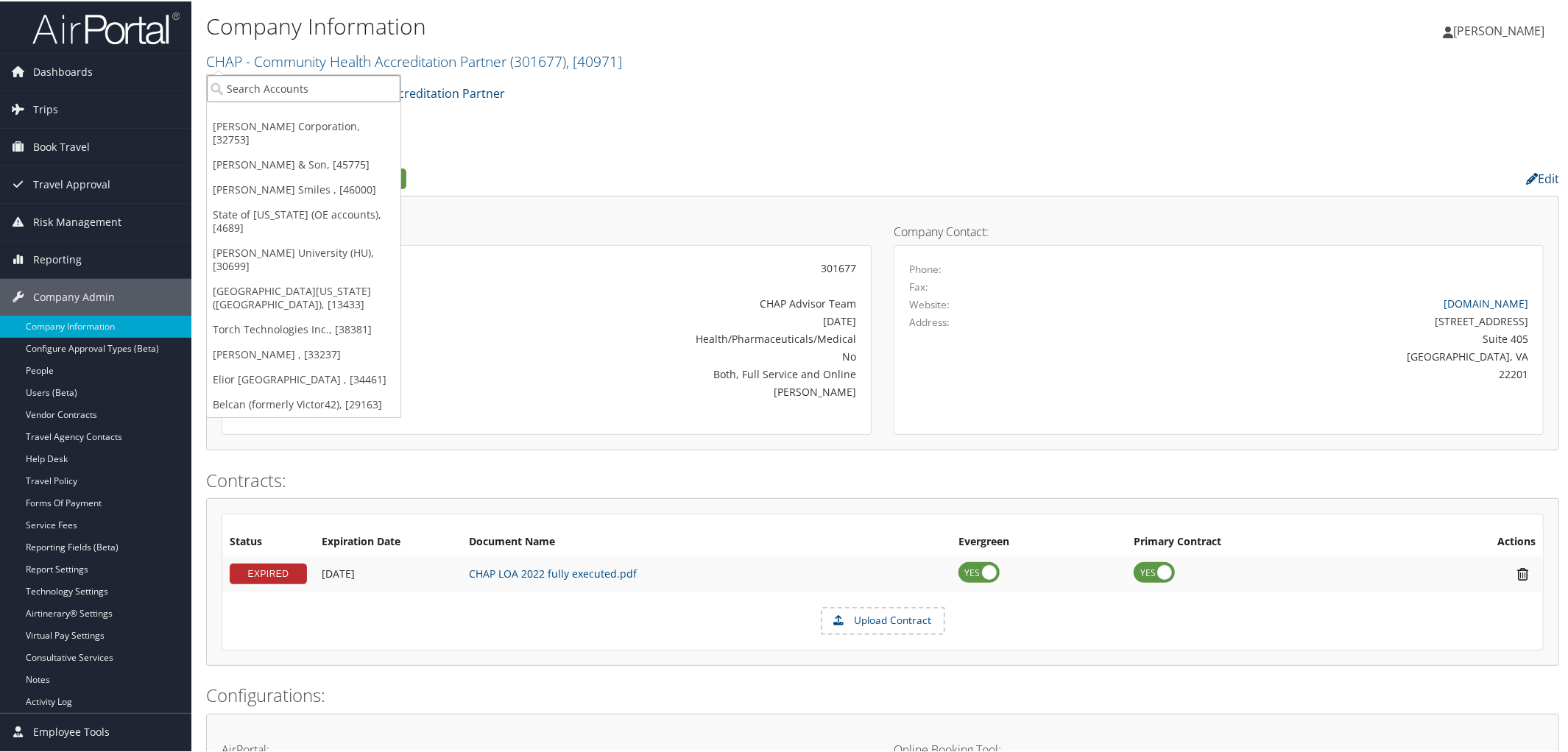
click at [296, 77] on input "search" at bounding box center [304, 88] width 193 height 28
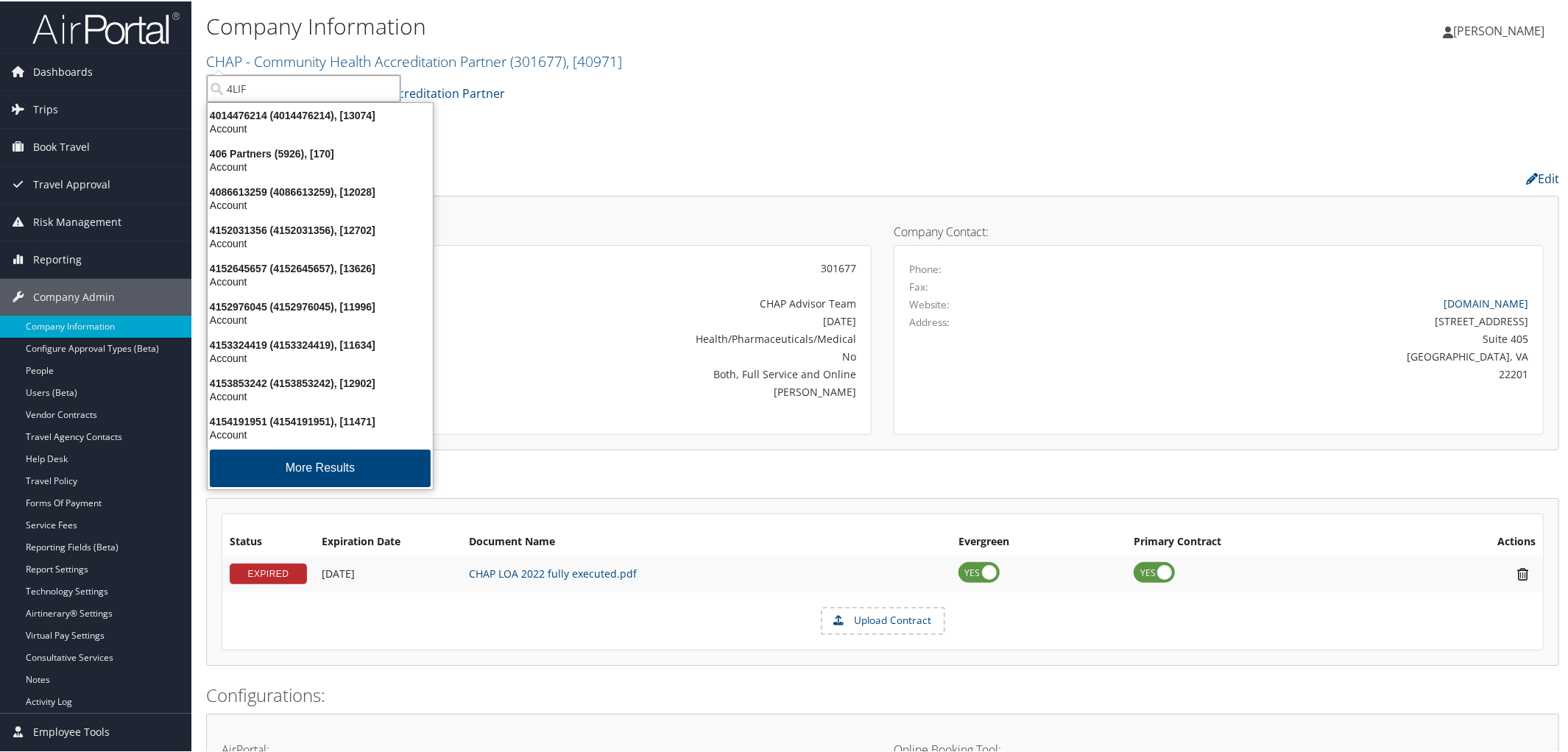
type input "4LIFE"
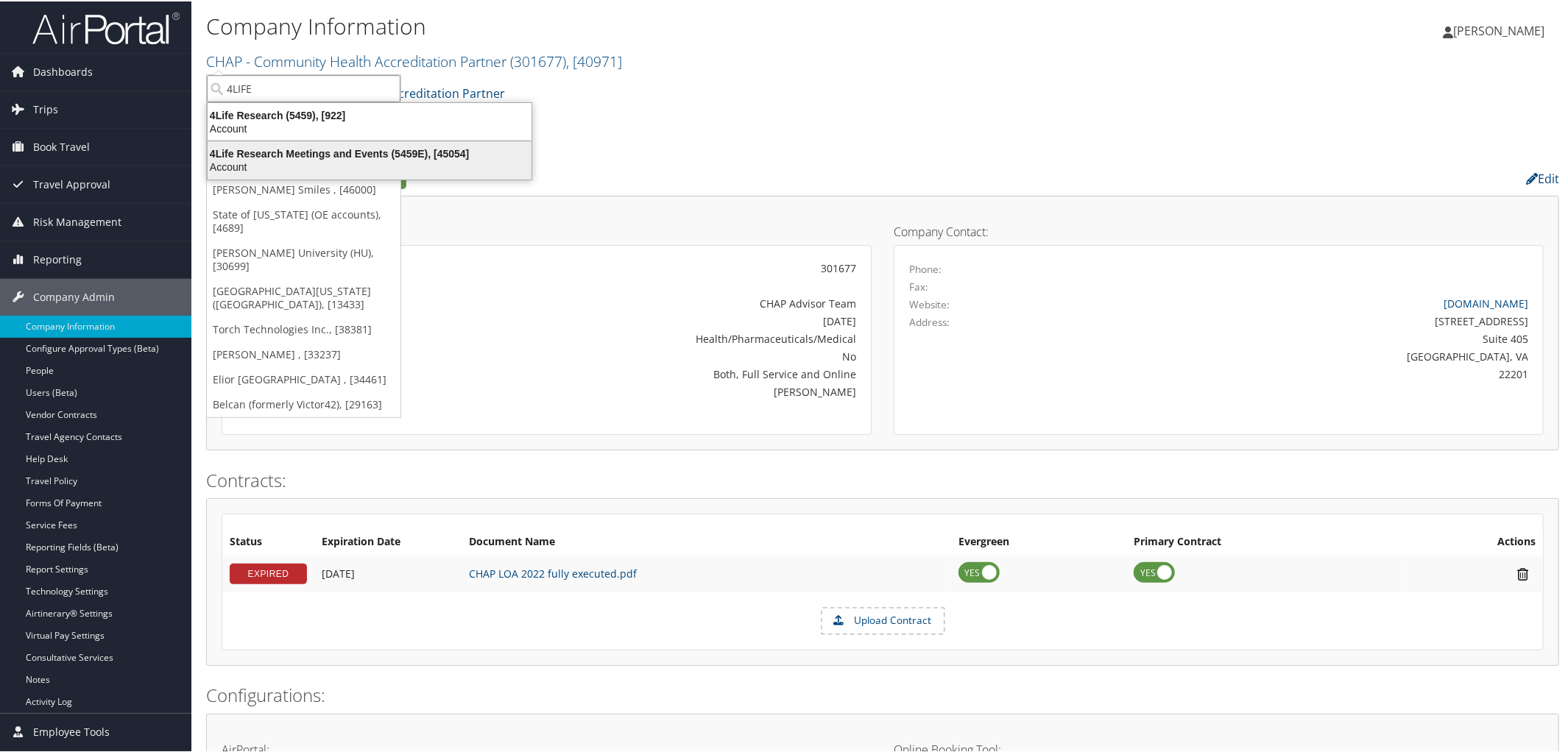
click at [320, 154] on div "4Life Research Meetings and Events (5459E), [45054]" at bounding box center [370, 152] width 341 height 13
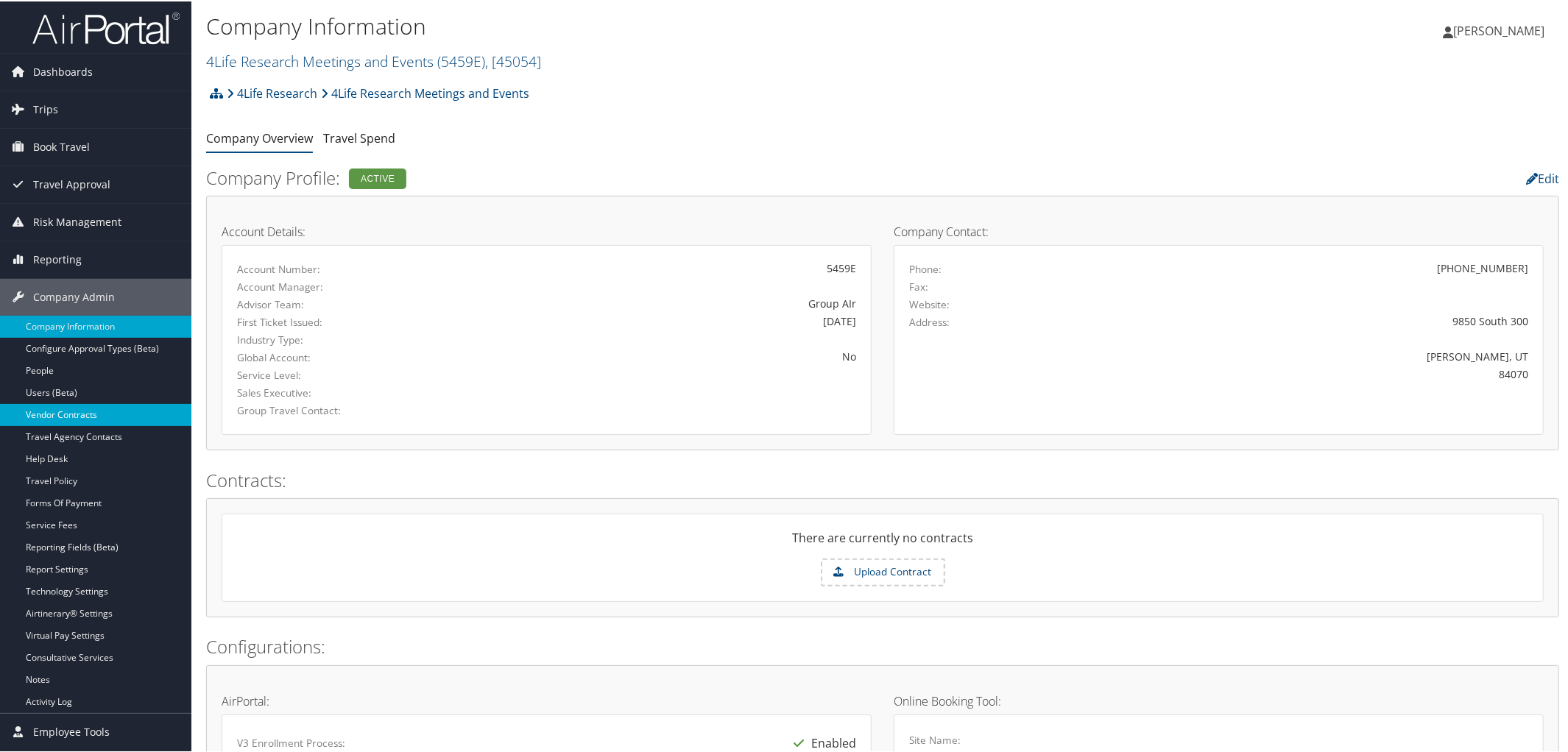
click at [80, 415] on link "Vendor Contracts" at bounding box center [96, 413] width 191 height 22
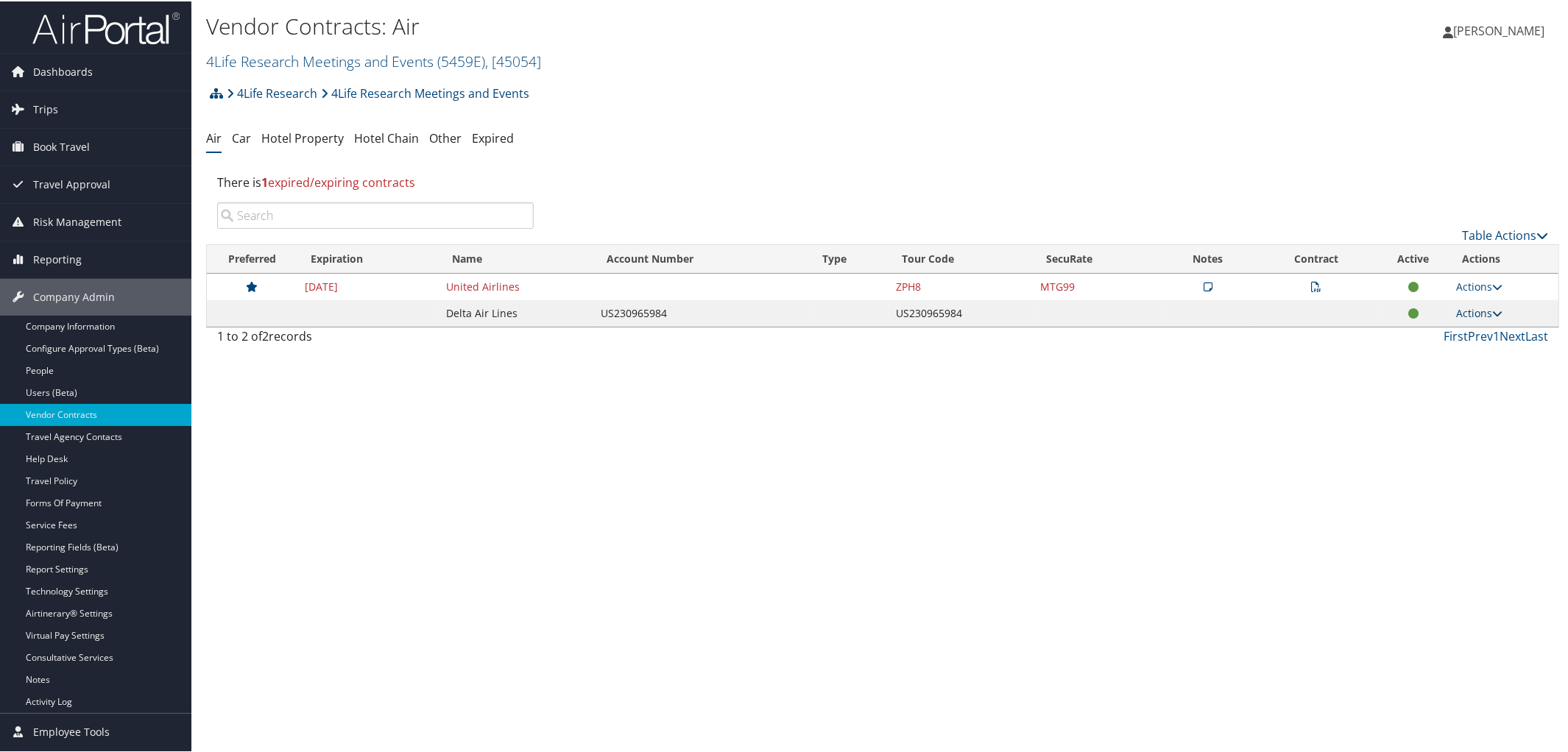
click at [1492, 310] on icon at bounding box center [1497, 311] width 10 height 10
click at [1460, 338] on link "View Contracts" at bounding box center [1444, 332] width 98 height 25
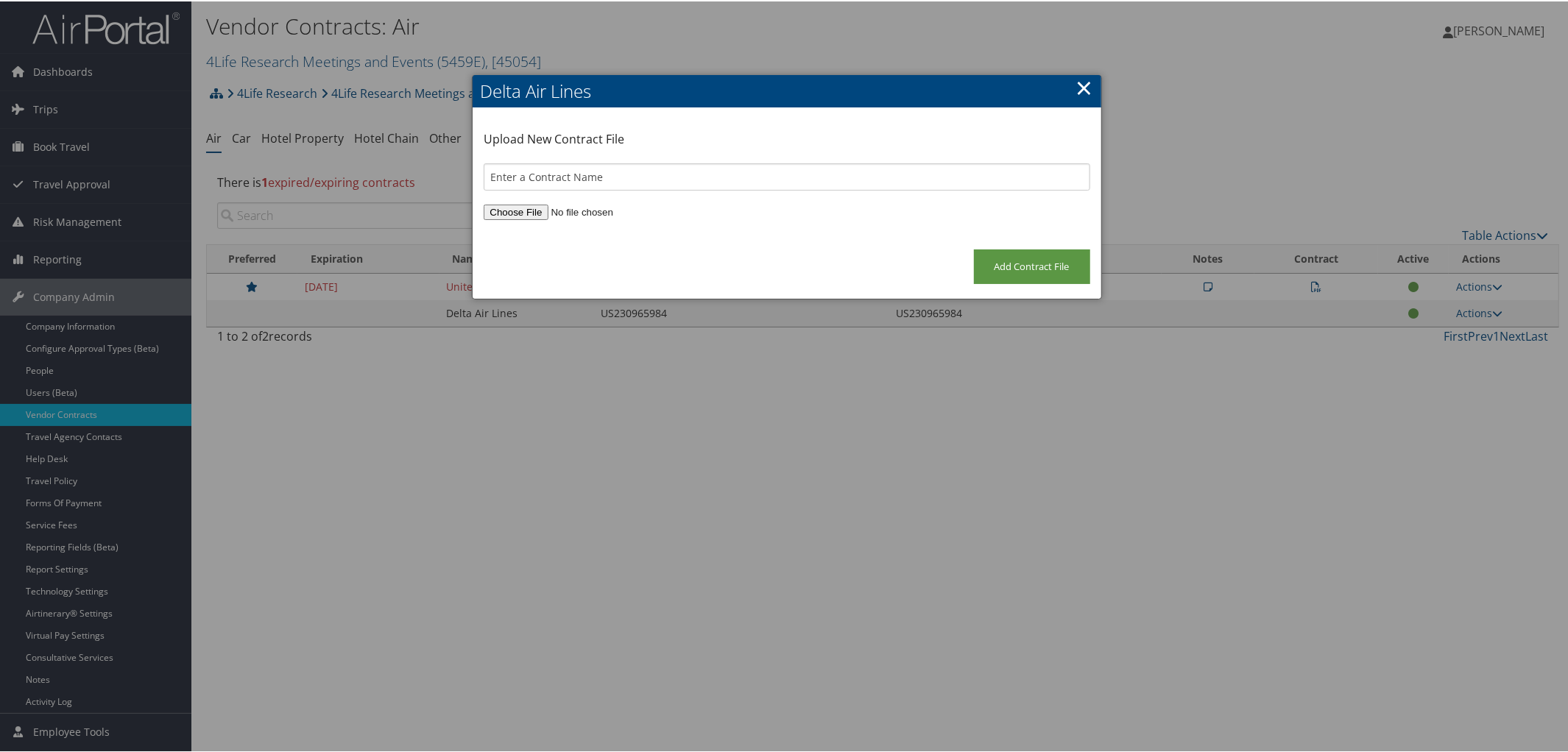
click at [1081, 83] on link "×" at bounding box center [1084, 86] width 17 height 30
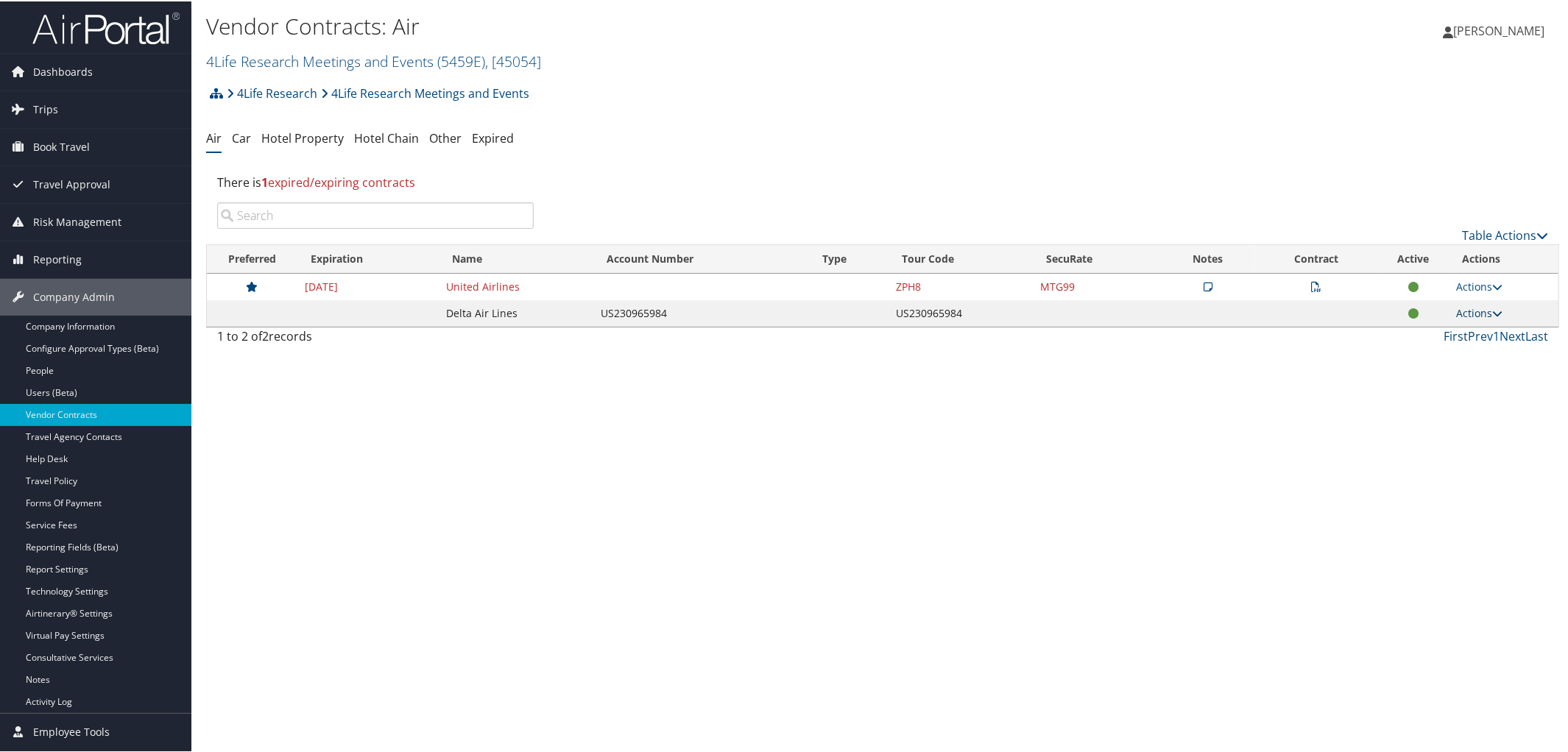
click at [1492, 314] on icon at bounding box center [1497, 311] width 10 height 10
click at [1426, 360] on link "Edit Contract" at bounding box center [1444, 358] width 98 height 25
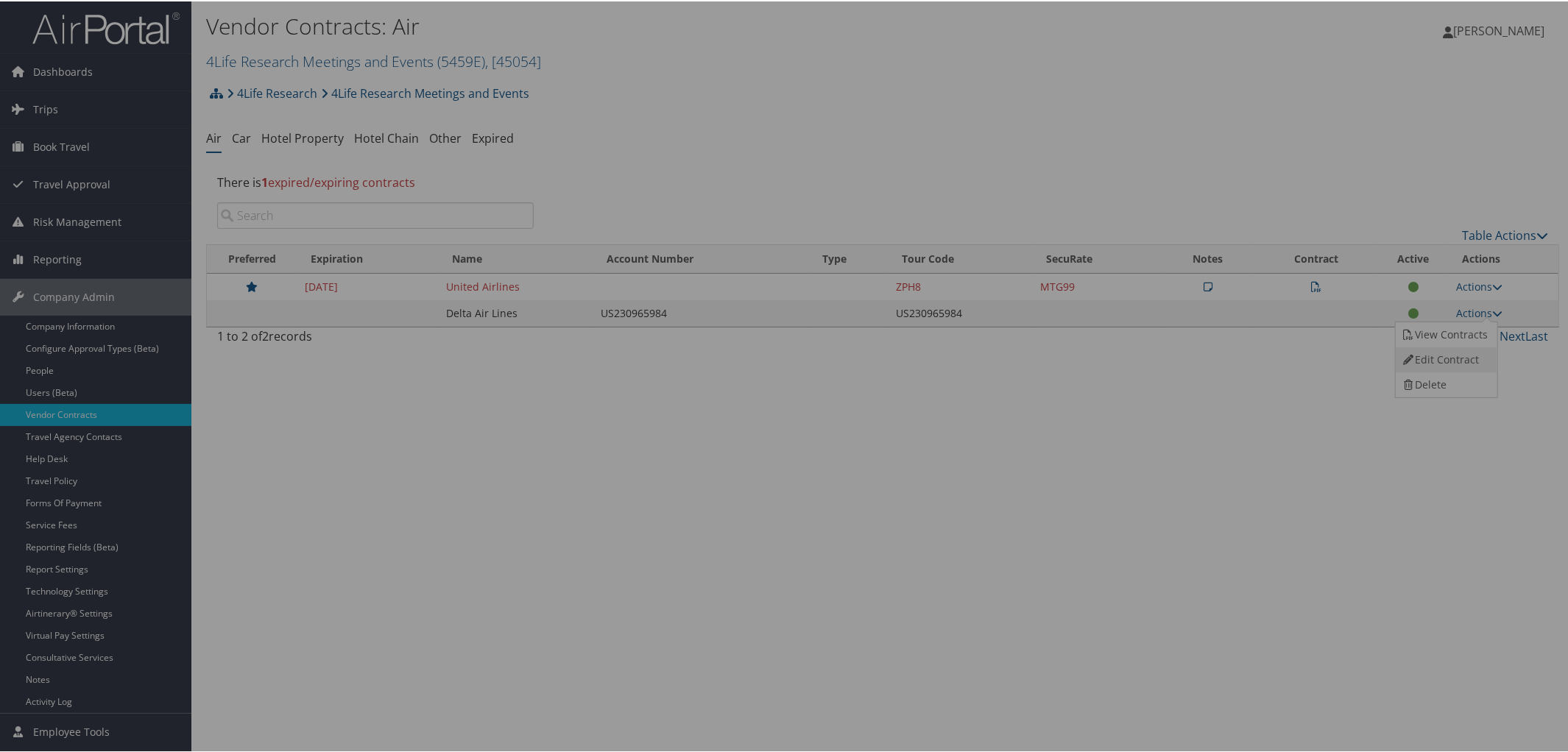
select select "[object Object]"
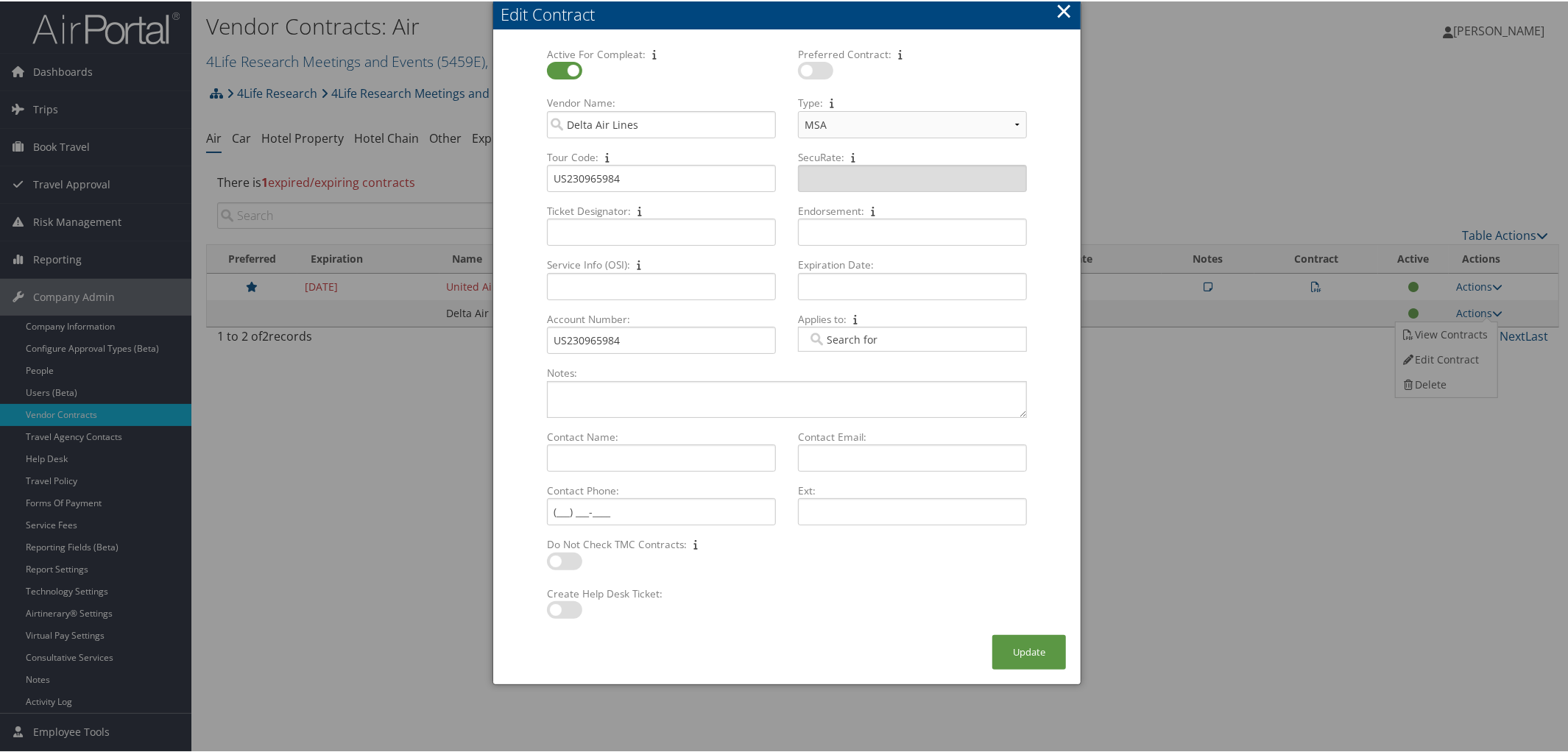
click at [1060, 13] on button "×" at bounding box center [1063, 10] width 17 height 30
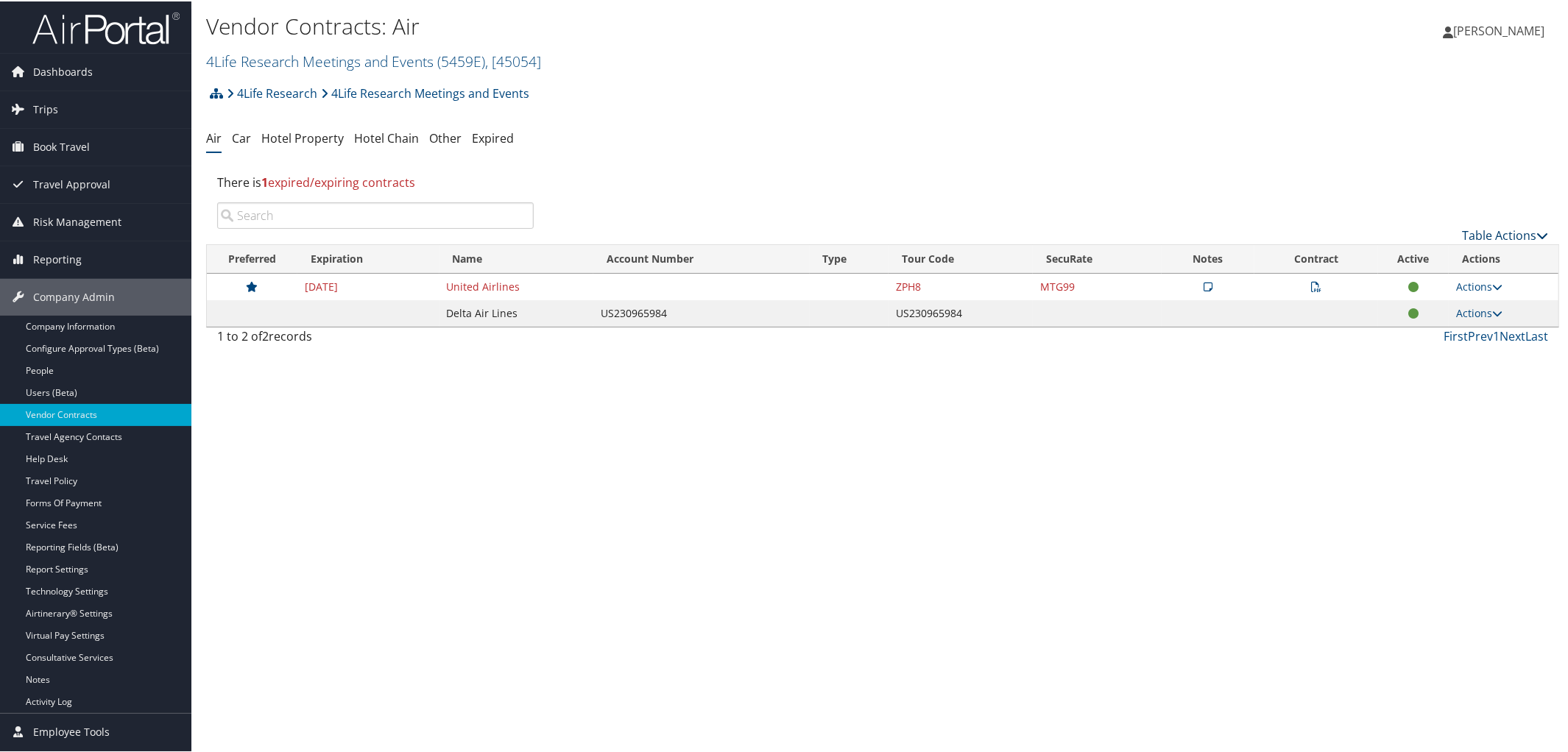
click at [1538, 235] on icon at bounding box center [1542, 234] width 12 height 12
click at [1090, 145] on div at bounding box center [787, 376] width 1574 height 752
click at [257, 91] on link "4Life Research" at bounding box center [272, 92] width 91 height 30
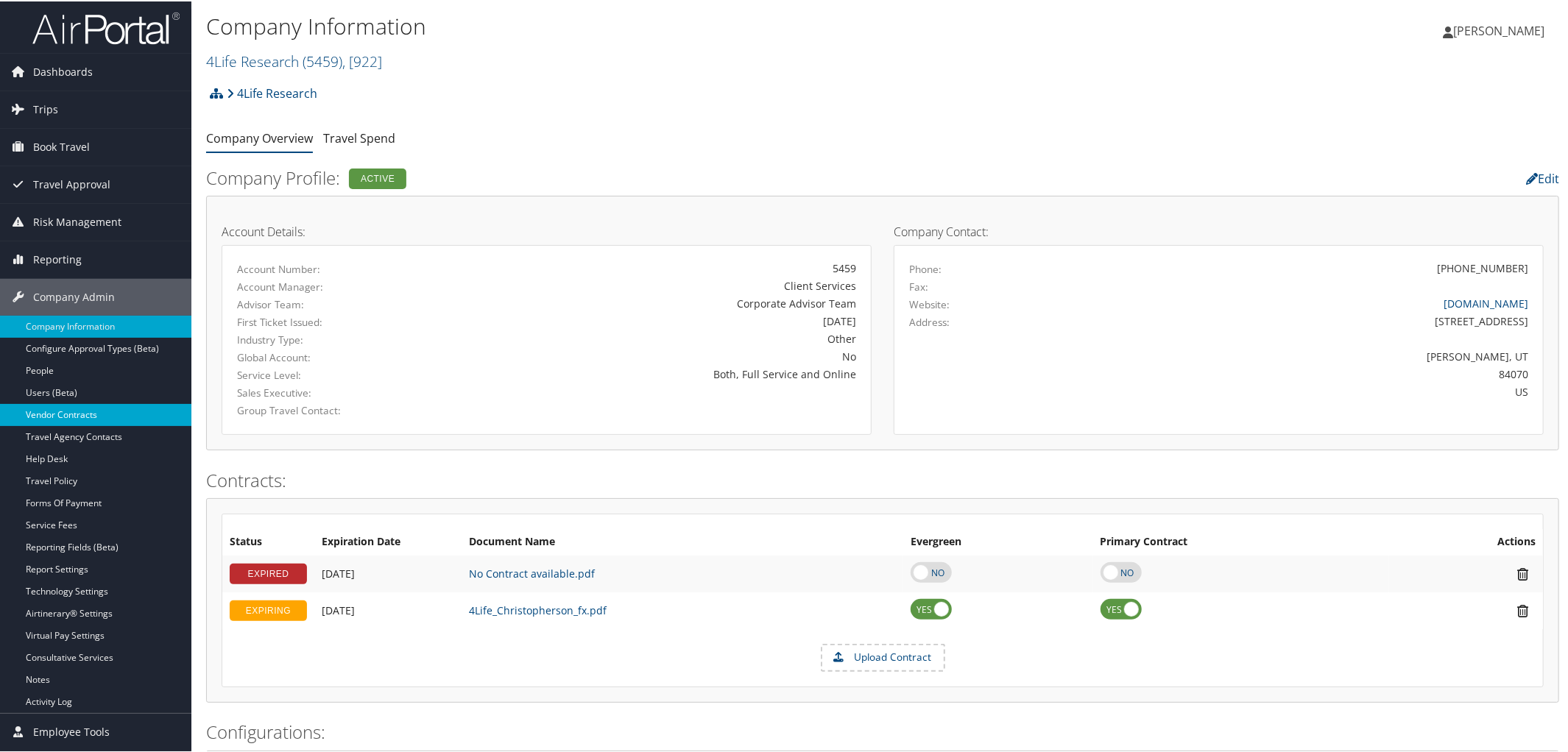
click at [103, 412] on link "Vendor Contracts" at bounding box center [96, 413] width 191 height 22
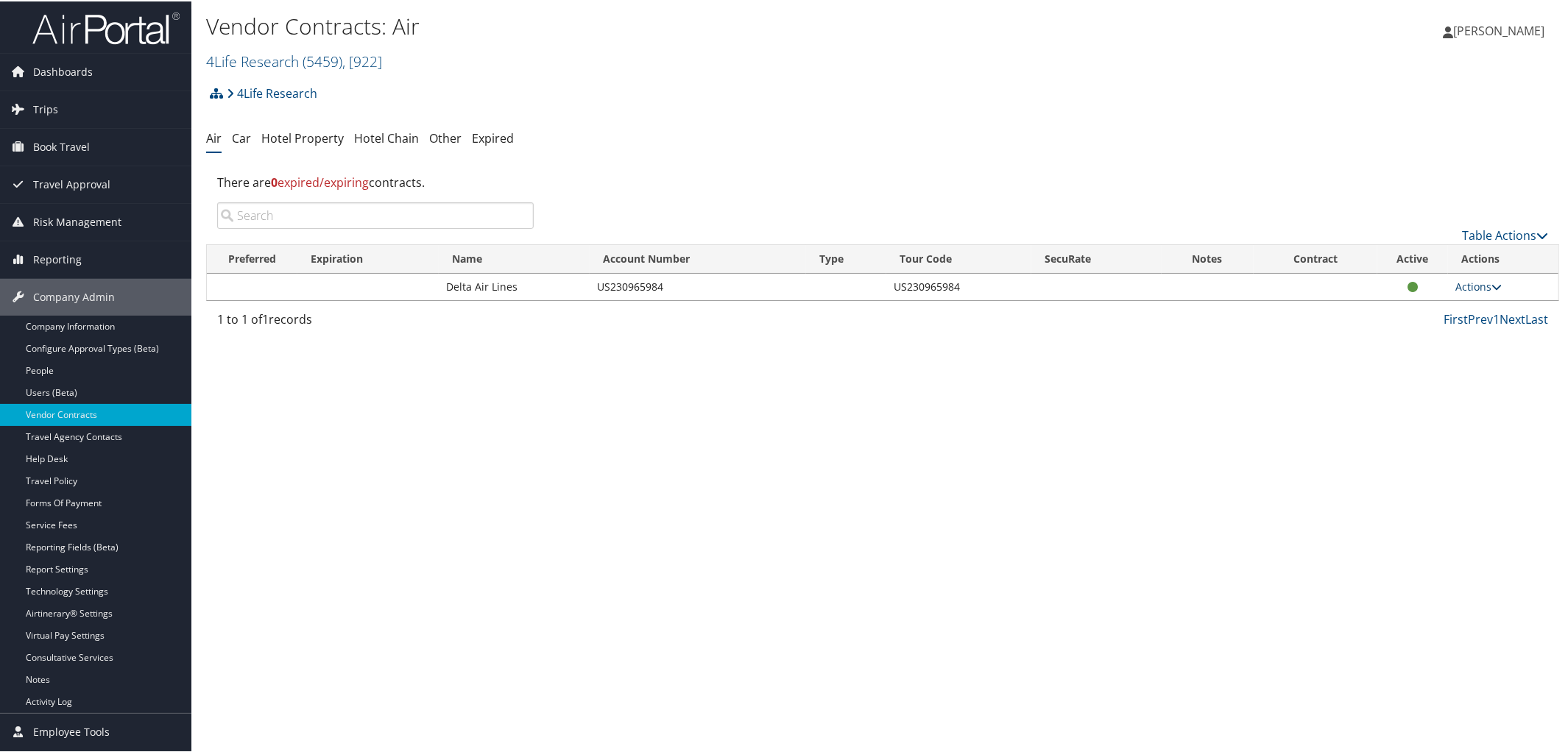
click at [1494, 283] on icon at bounding box center [1496, 285] width 10 height 10
click at [1454, 321] on link "Edit Contract" at bounding box center [1443, 331] width 98 height 25
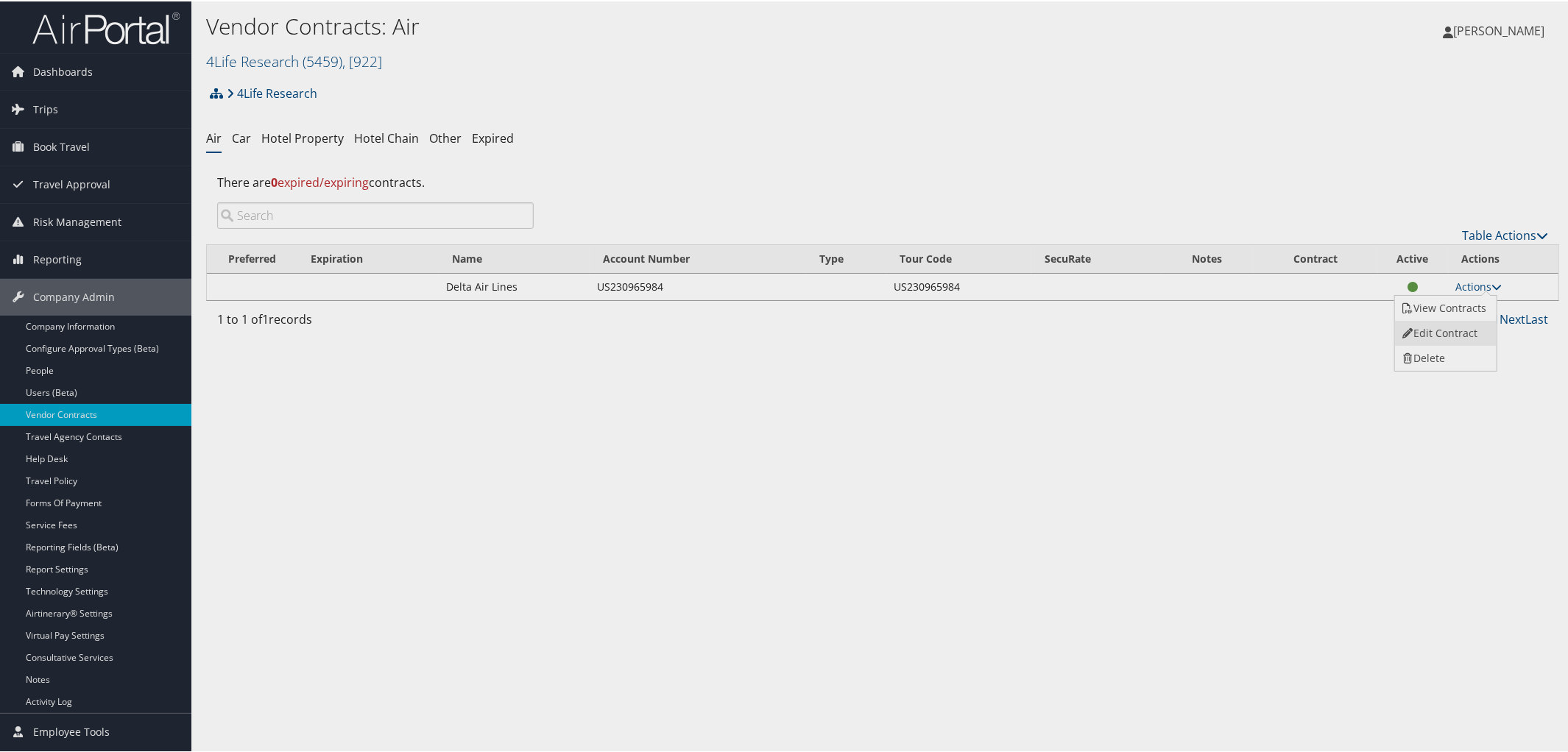
select select "[object Object]"
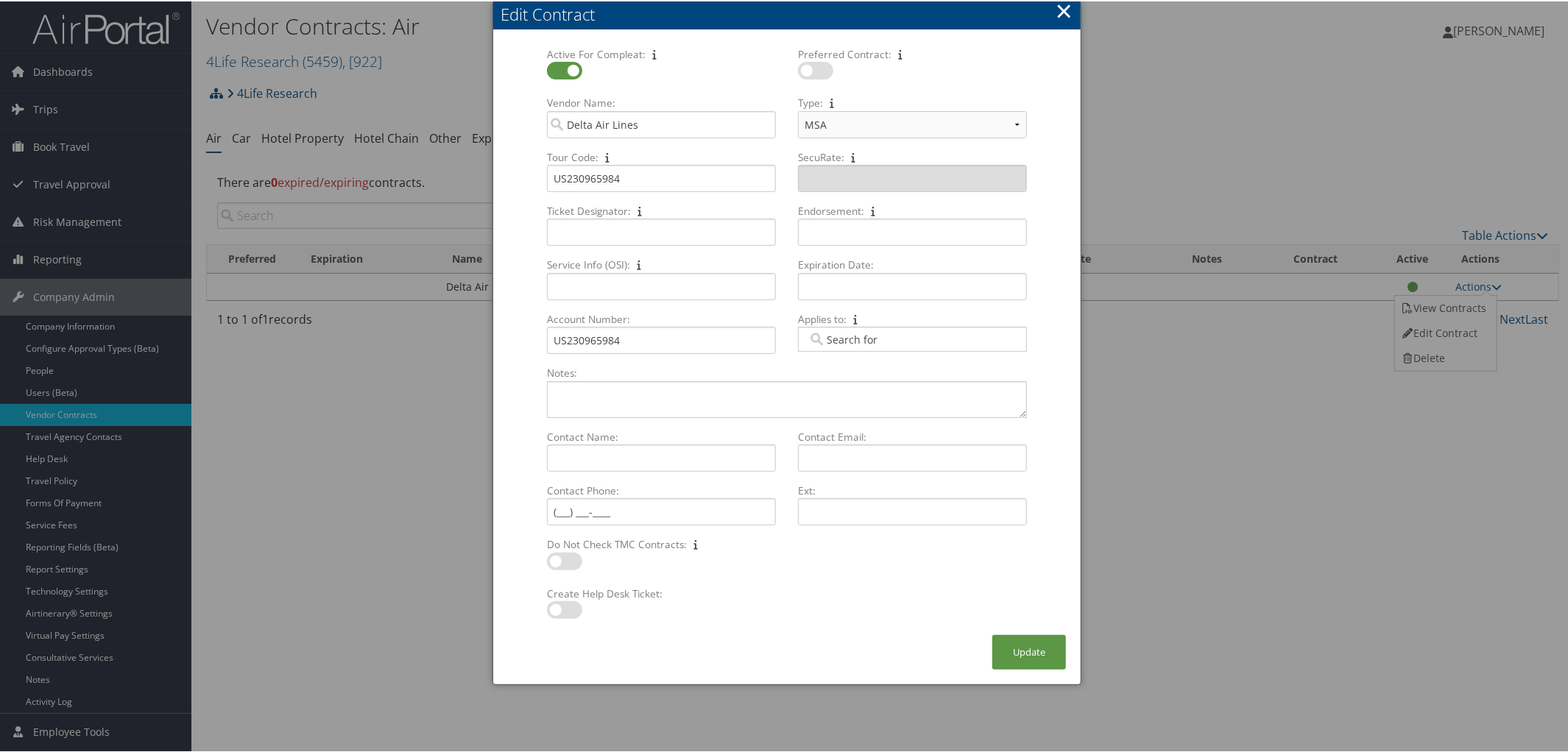
click at [1066, 11] on button "×" at bounding box center [1063, 10] width 17 height 30
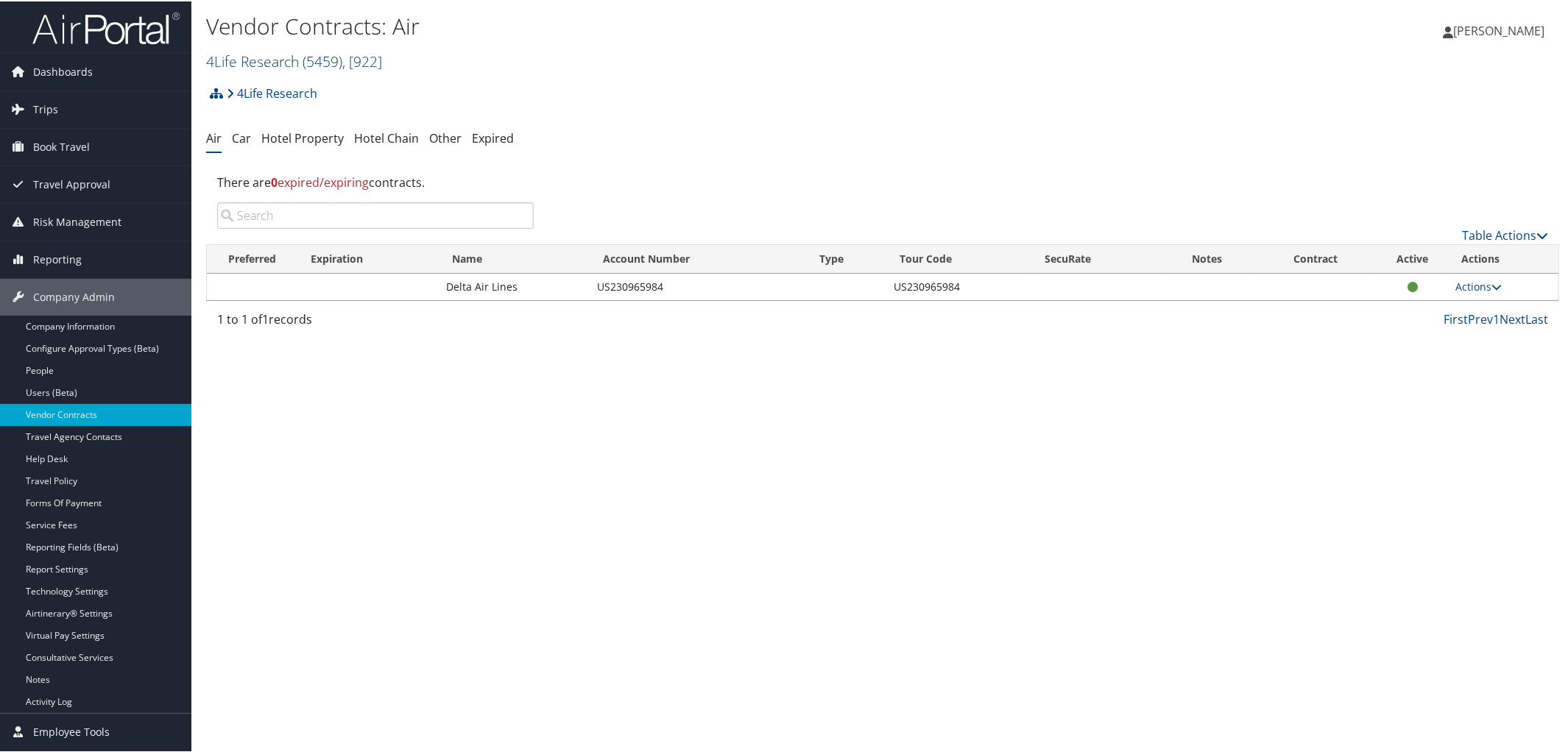
click at [283, 62] on link "4Life Research ( 5459 ) , [ 922 ]" at bounding box center [294, 60] width 176 height 20
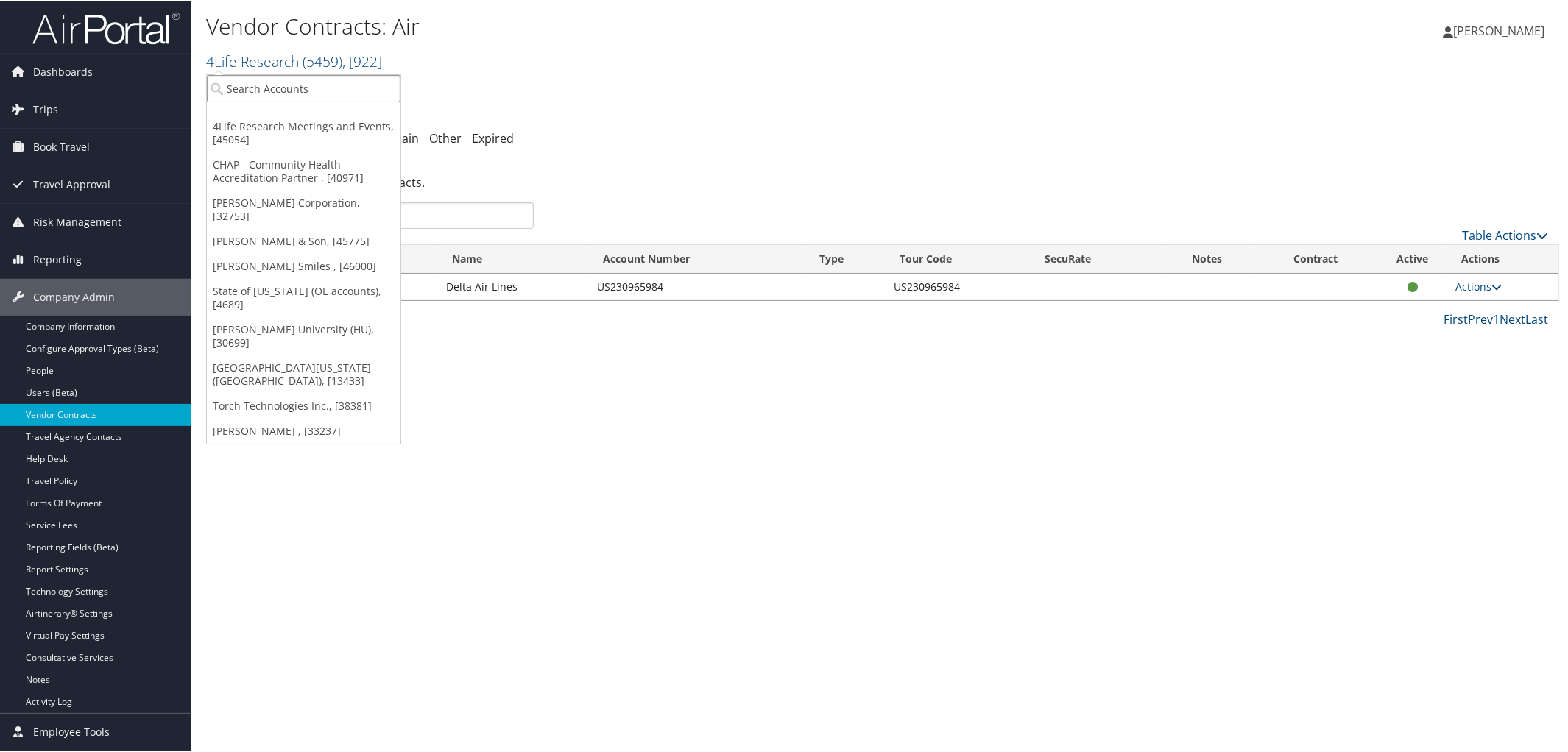
click at [280, 79] on input "search" at bounding box center [304, 88] width 193 height 28
type input "Torch Te"
click at [277, 114] on div "Torch Technologies Inc. (301423), [38381]" at bounding box center [338, 113] width 279 height 13
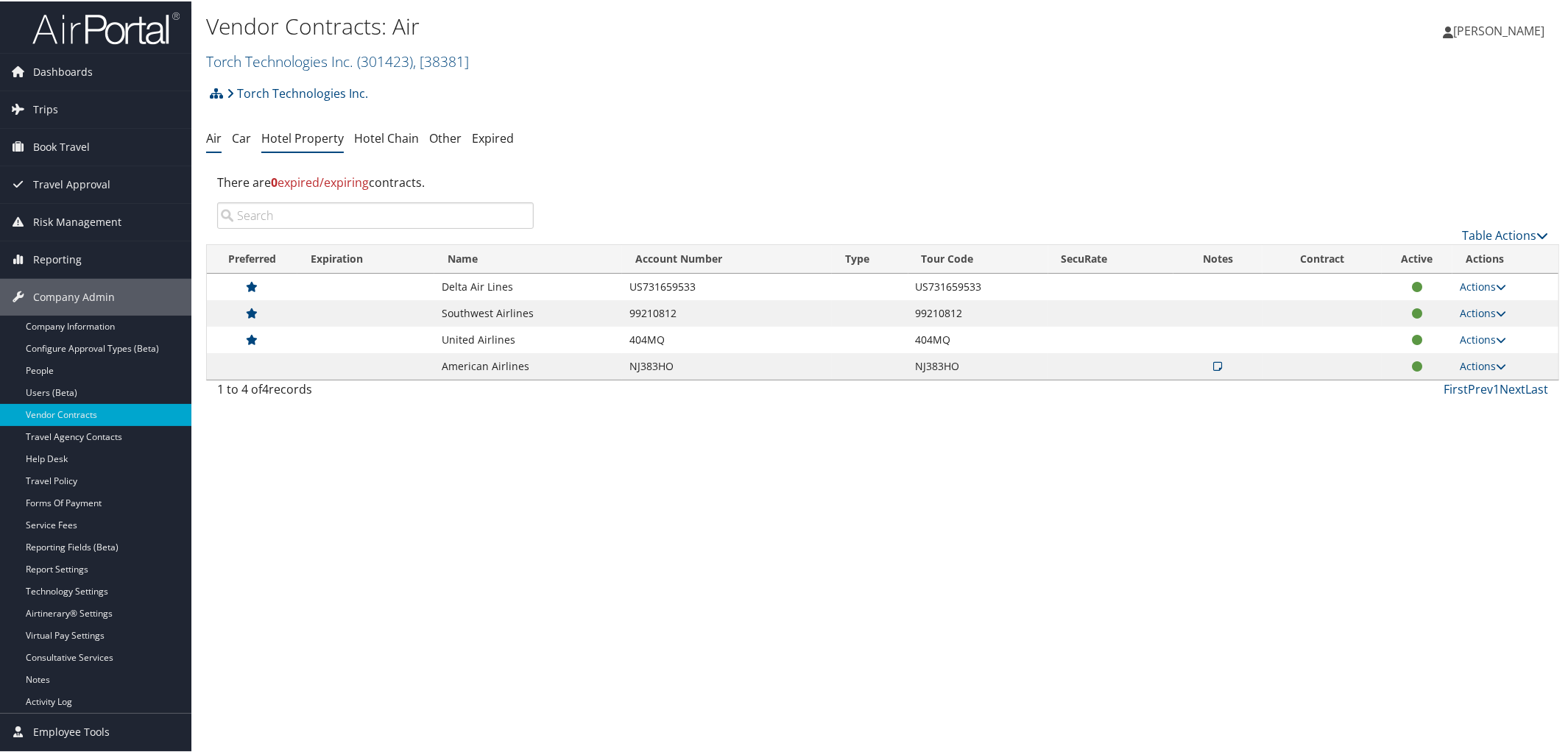
click at [300, 135] on link "Hotel Property" at bounding box center [303, 137] width 83 height 16
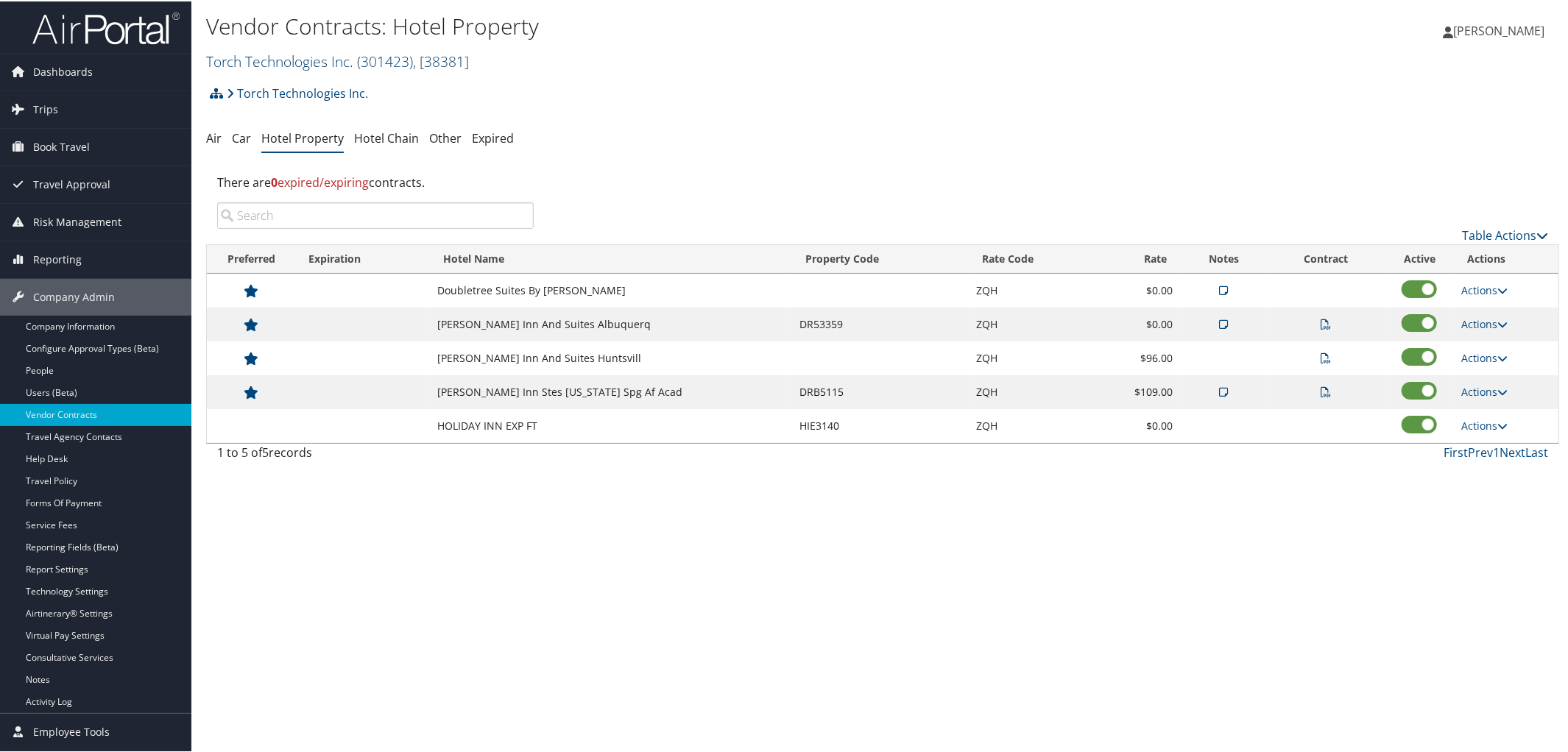
click at [252, 53] on link "Torch Technologies Inc. ( 301423 ) , [ 38381 ]" at bounding box center [337, 60] width 262 height 20
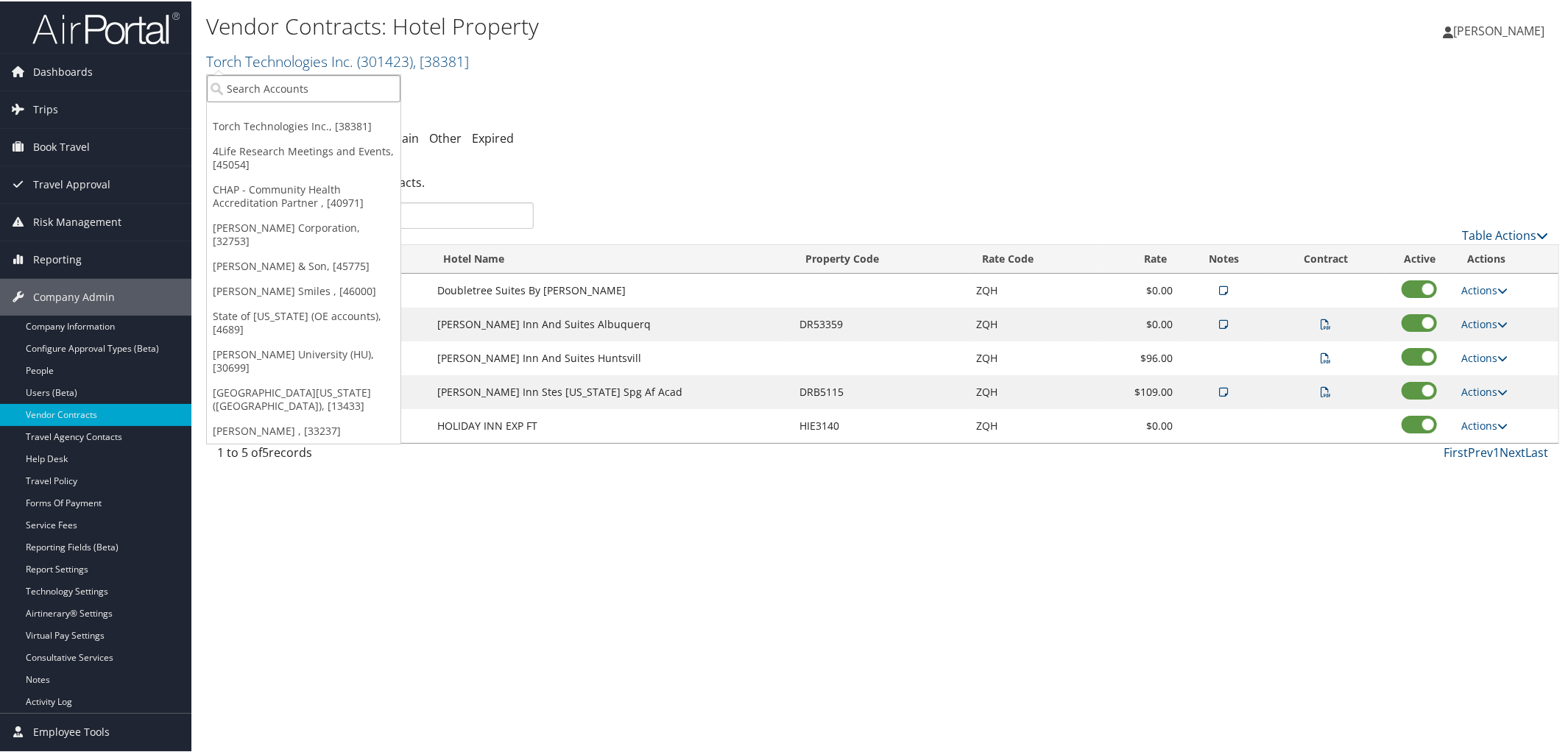
click at [254, 89] on input "search" at bounding box center [304, 88] width 193 height 28
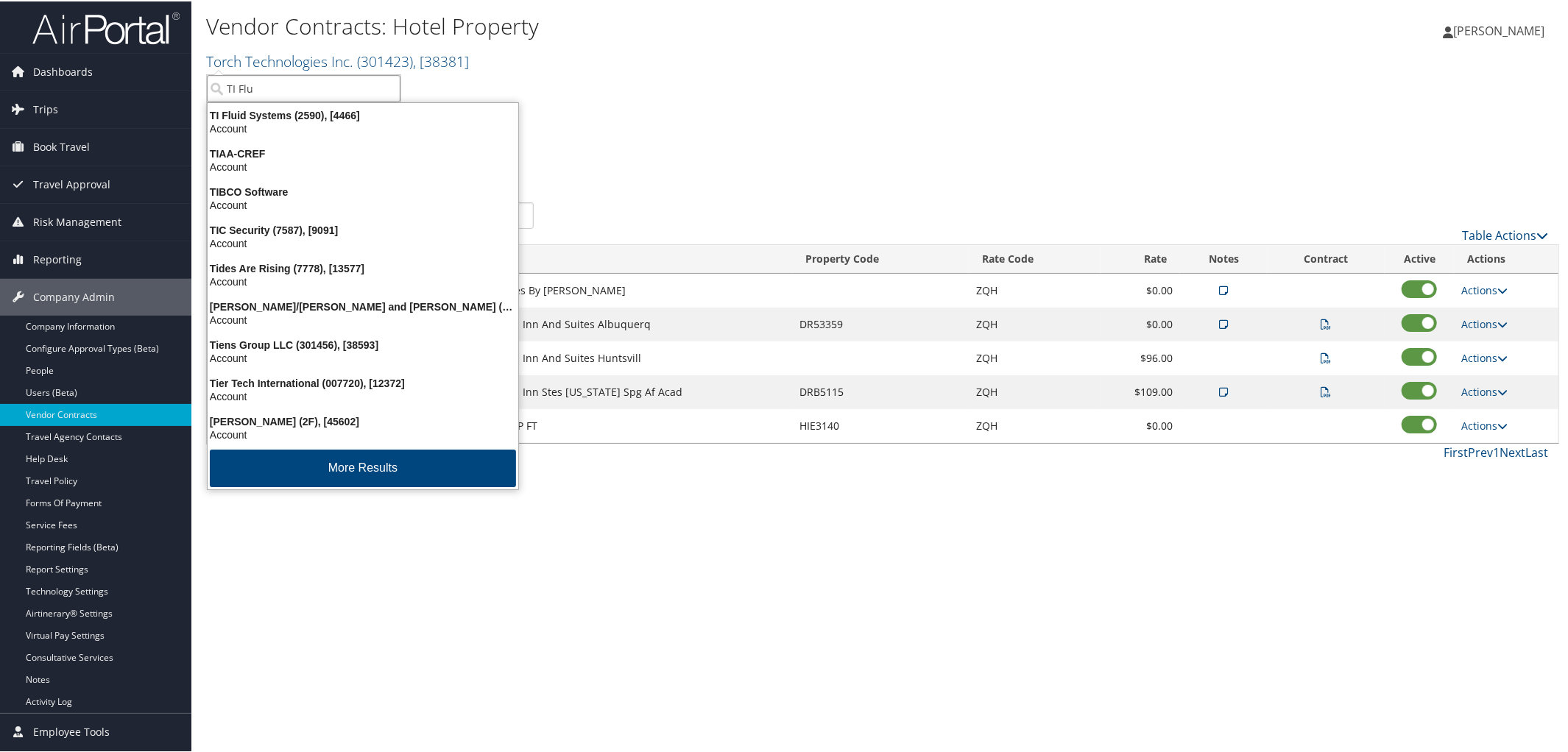
type input "TI Flui"
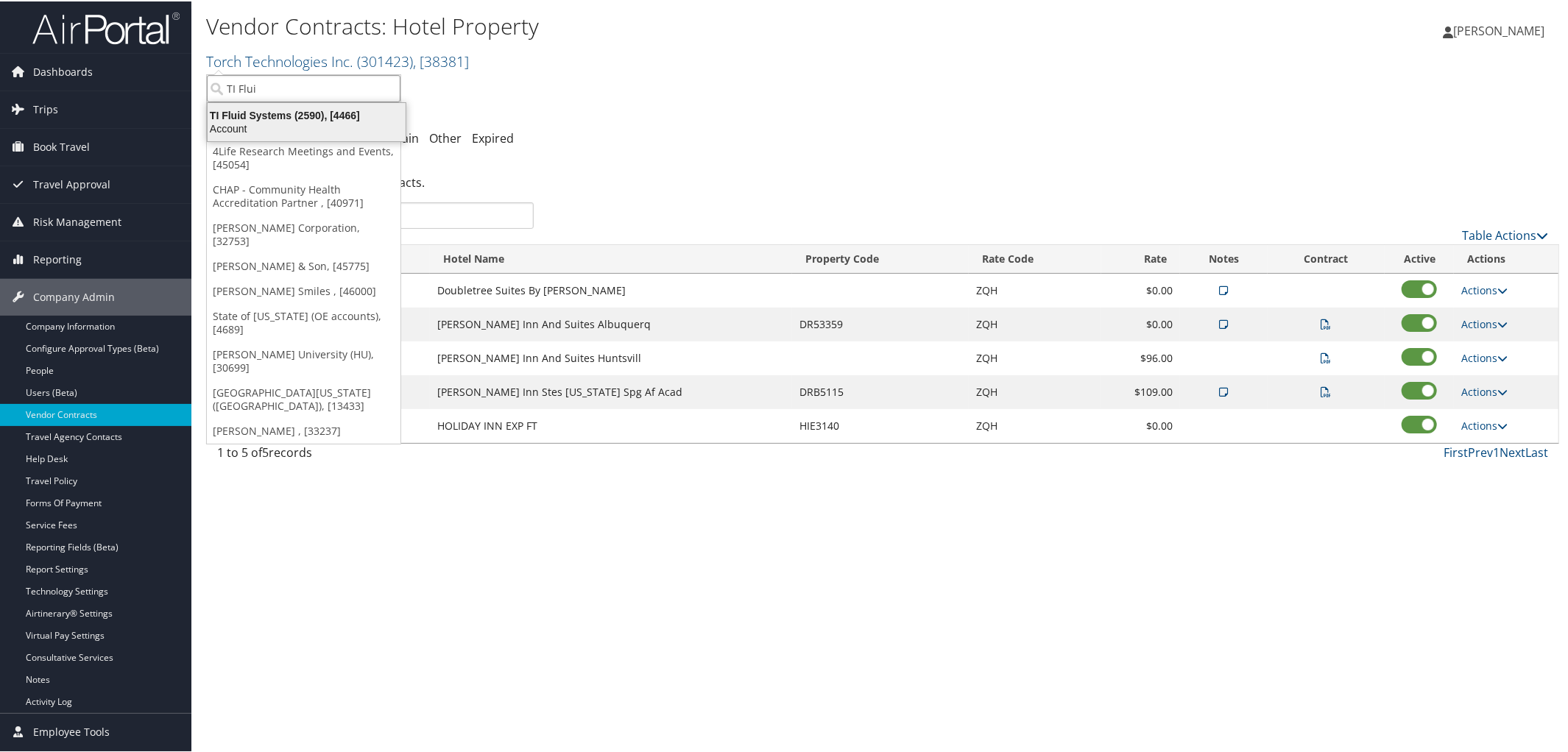
click at [280, 120] on div "Account" at bounding box center [307, 126] width 216 height 13
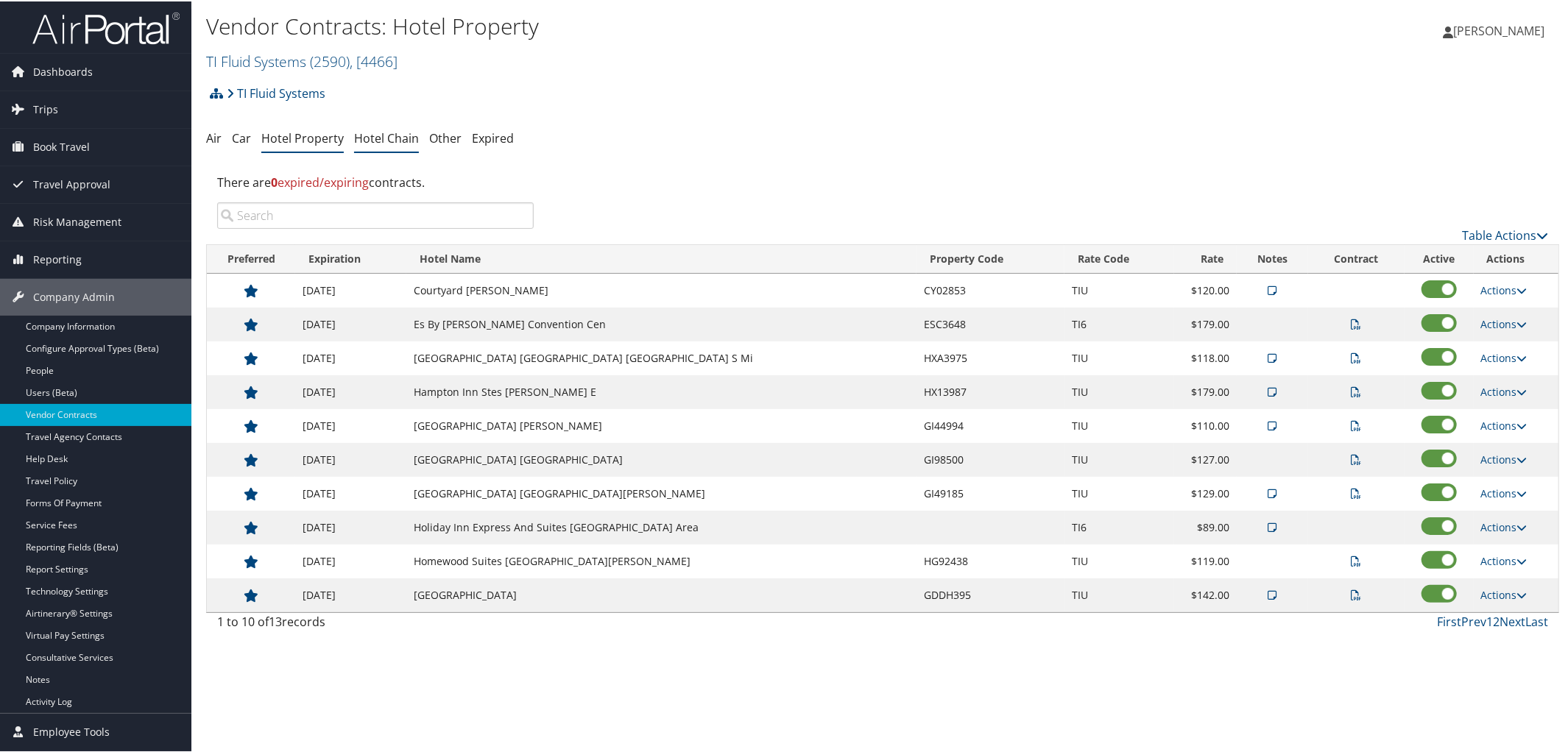
click at [379, 141] on link "Hotel Chain" at bounding box center [387, 137] width 65 height 16
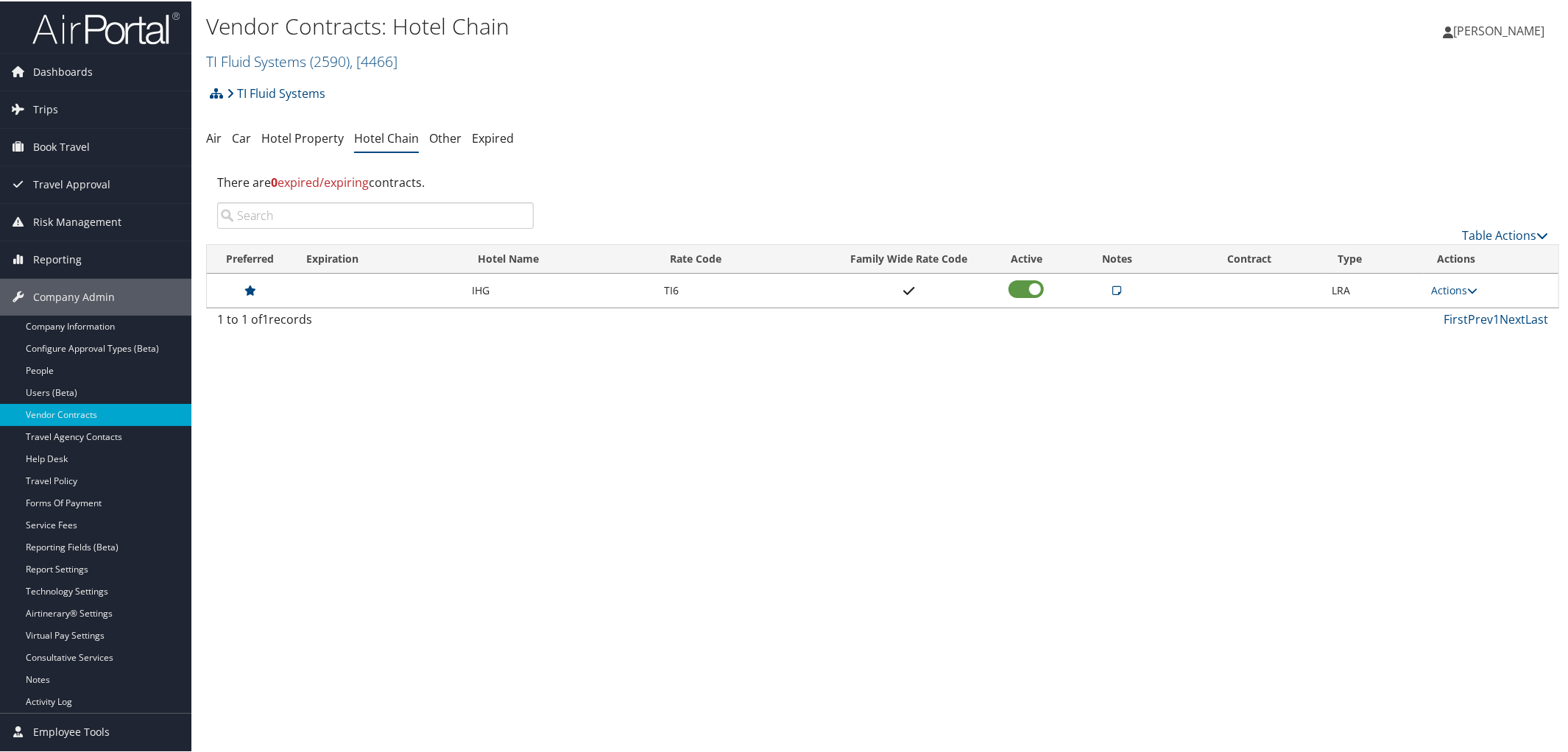
click at [1113, 292] on icon at bounding box center [1117, 289] width 9 height 10
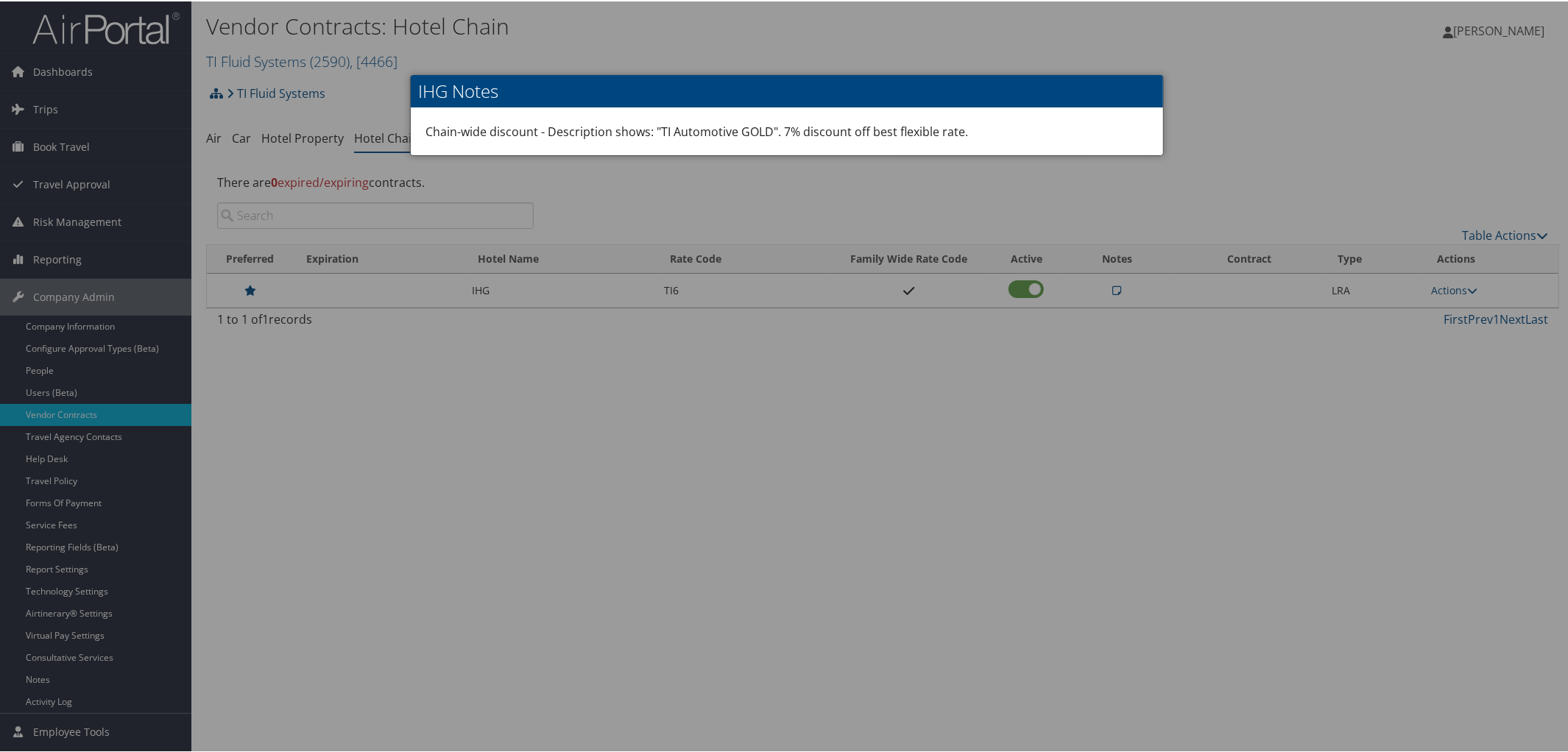
click at [1205, 110] on div at bounding box center [787, 376] width 1574 height 752
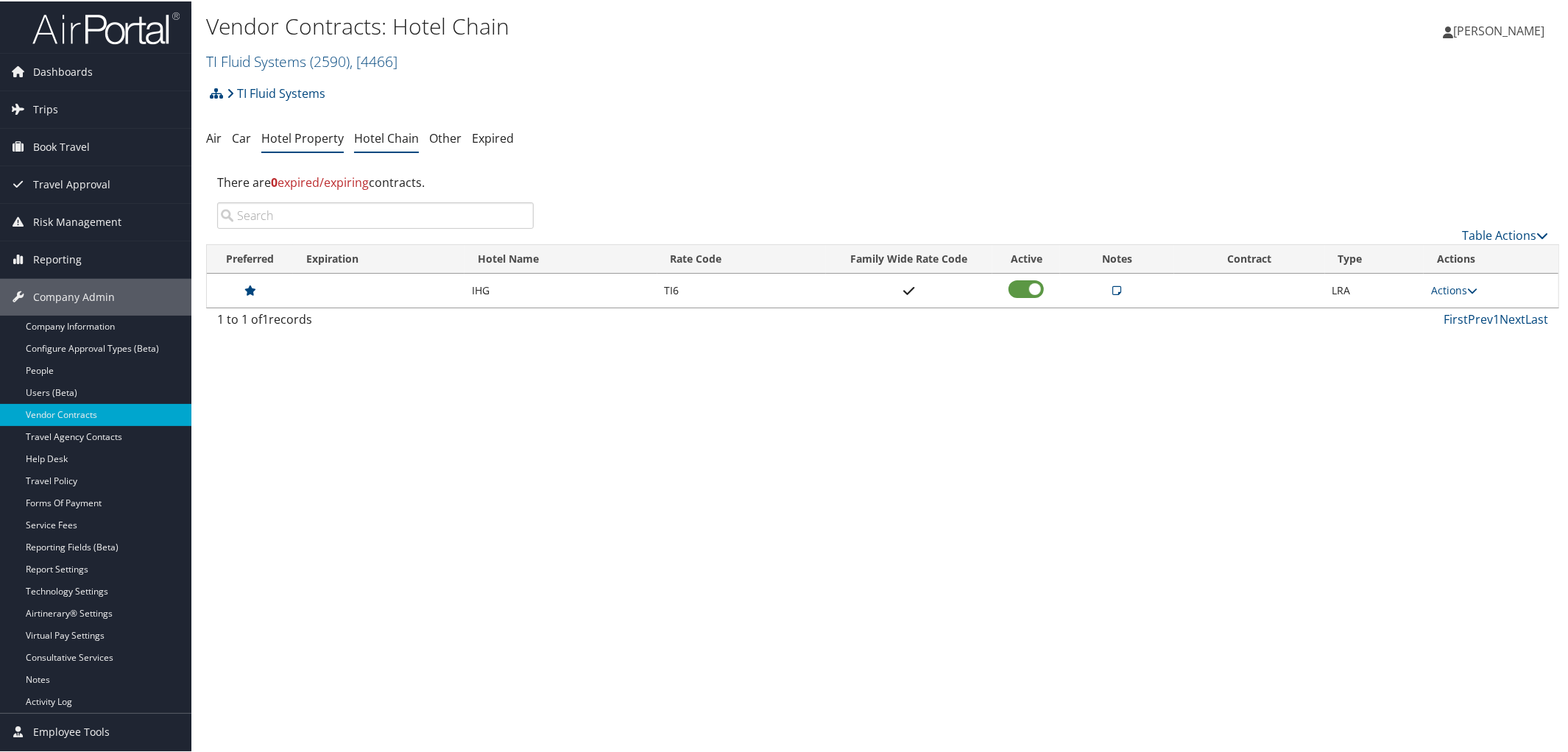
click at [295, 136] on link "Hotel Property" at bounding box center [303, 137] width 83 height 16
